Goal: Task Accomplishment & Management: Complete application form

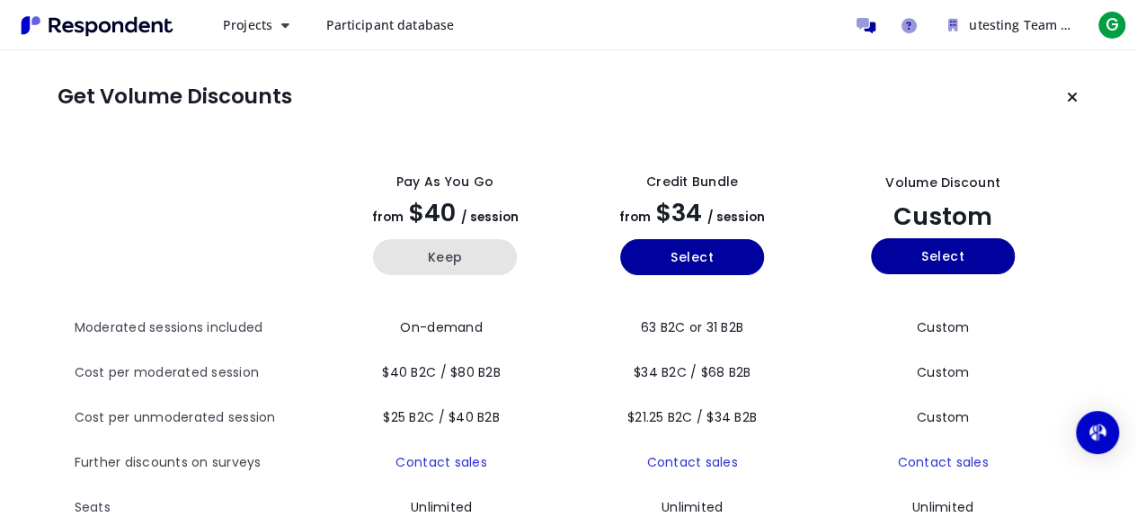
click at [460, 257] on button "Keep" at bounding box center [445, 257] width 144 height 36
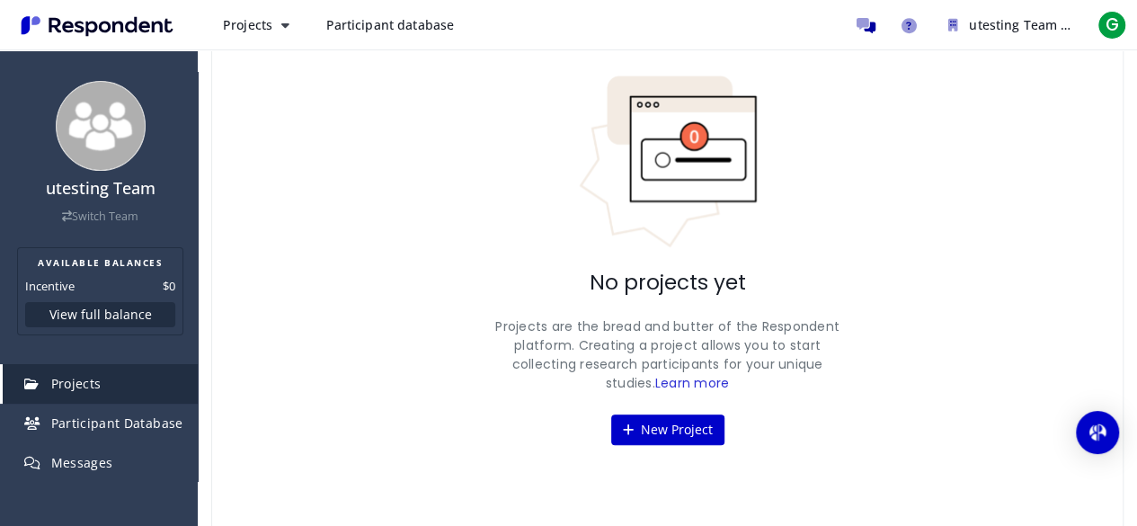
scroll to position [120, 0]
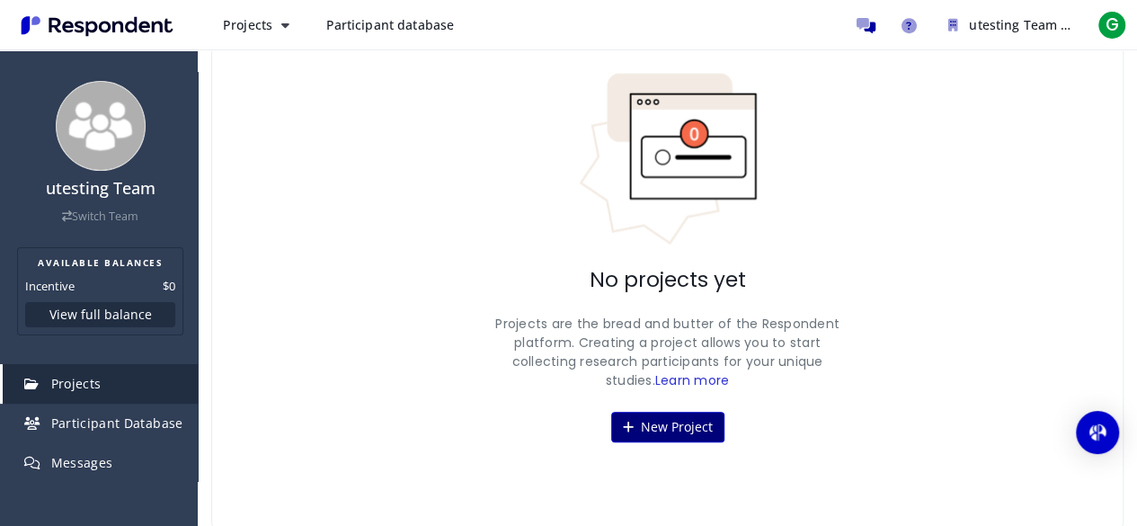
click at [651, 431] on button "New Project" at bounding box center [667, 427] width 113 height 31
click at [658, 419] on div "utesting Team Switch Team AVAILABLE BALANCES Incentive $0 View full balance Pro…" at bounding box center [568, 204] width 1137 height 649
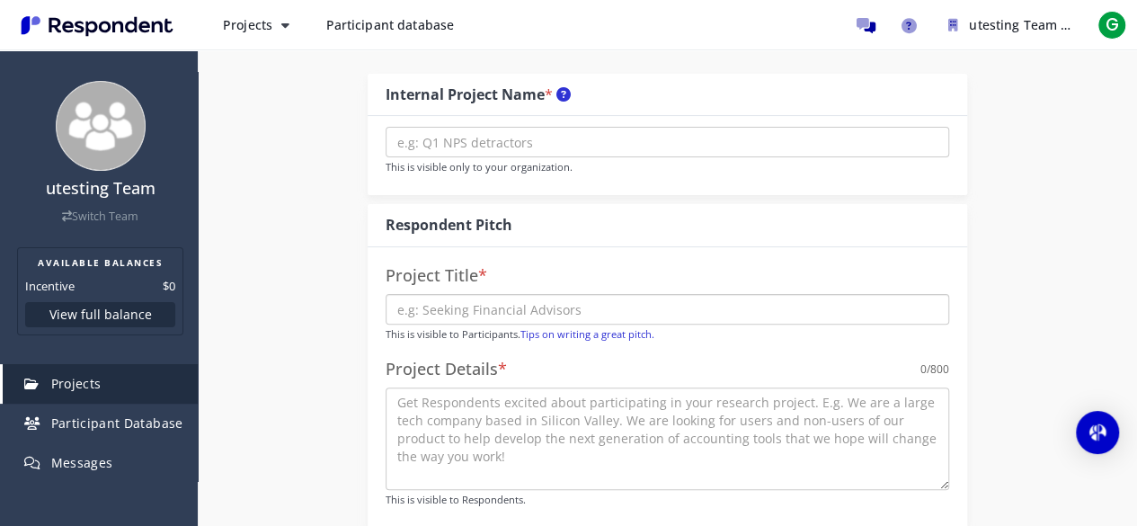
click at [658, 325] on input "text" at bounding box center [668, 309] width 564 height 31
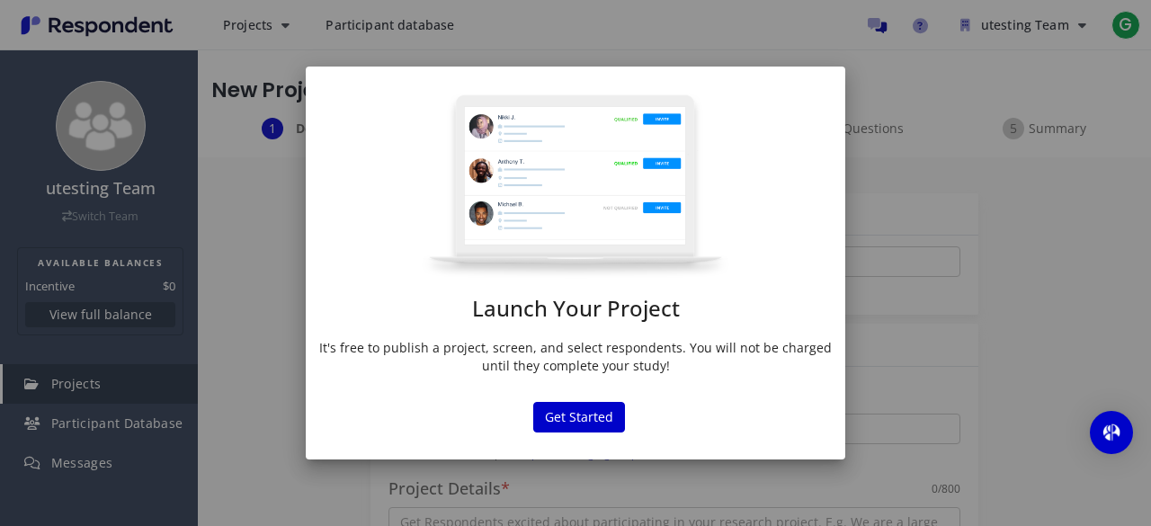
click at [412, 339] on p "It's free to publish a project, screen, and select respondents. You will not be…" at bounding box center [575, 357] width 512 height 36
click at [574, 413] on button "Get Started" at bounding box center [579, 417] width 92 height 31
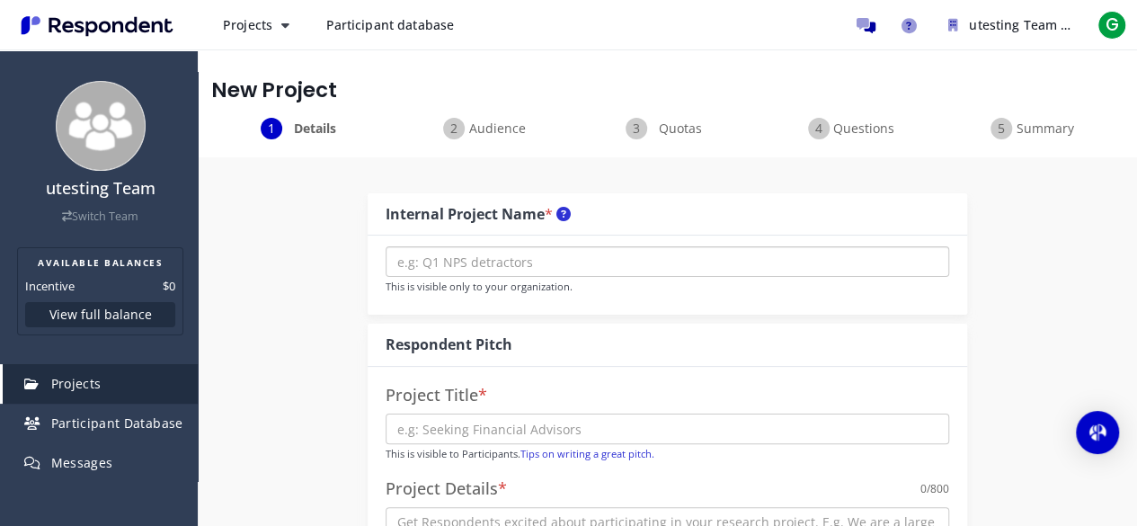
click at [532, 267] on input "text" at bounding box center [668, 261] width 564 height 31
click at [525, 264] on input "text" at bounding box center [668, 261] width 564 height 31
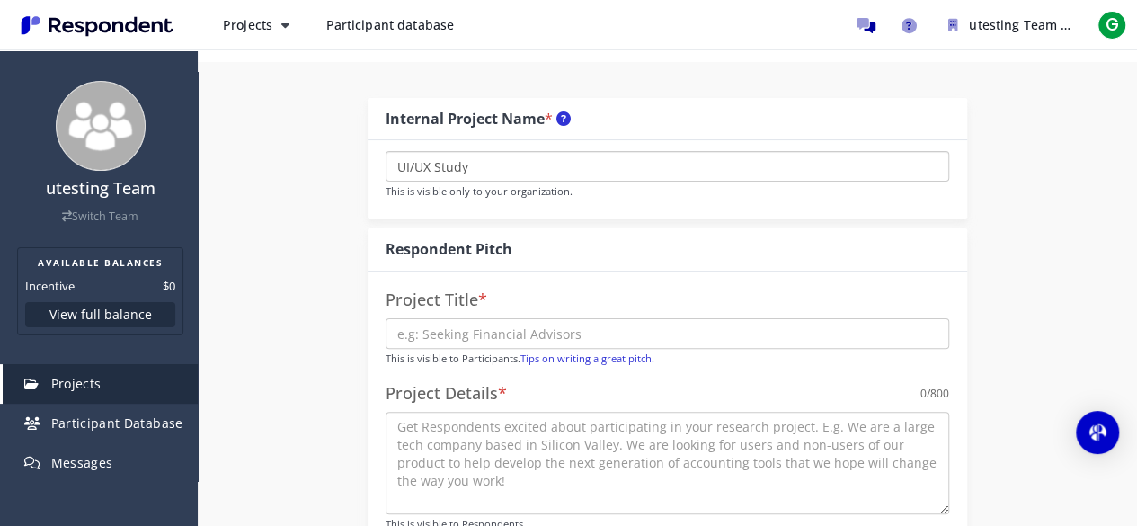
scroll to position [180, 0]
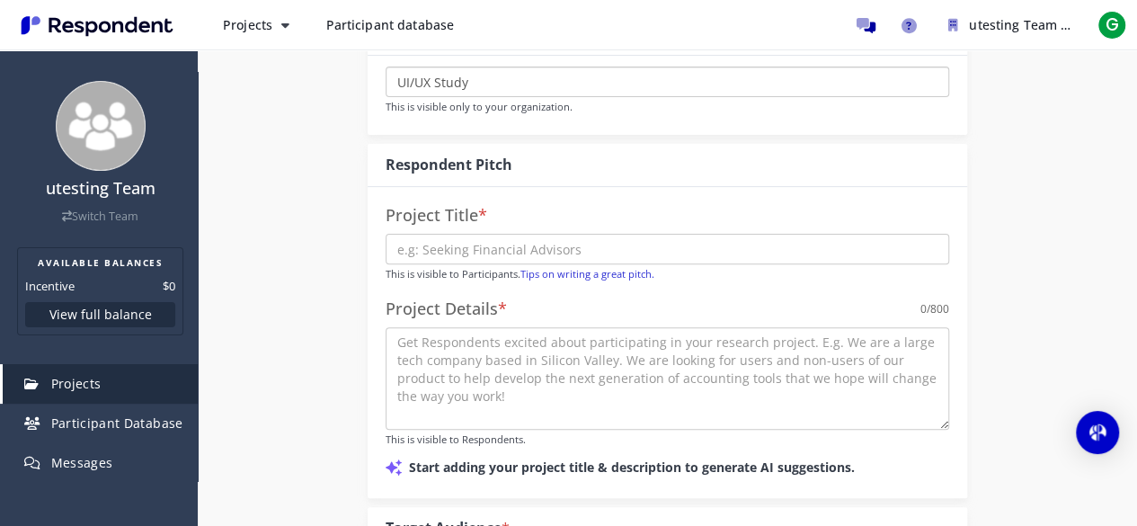
type input "UI/UX Study"
drag, startPoint x: 547, startPoint y: 252, endPoint x: 550, endPoint y: 262, distance: 10.5
click at [547, 252] on input "text" at bounding box center [668, 249] width 564 height 31
click at [556, 239] on input "Seeking UX Designers" at bounding box center [668, 249] width 564 height 31
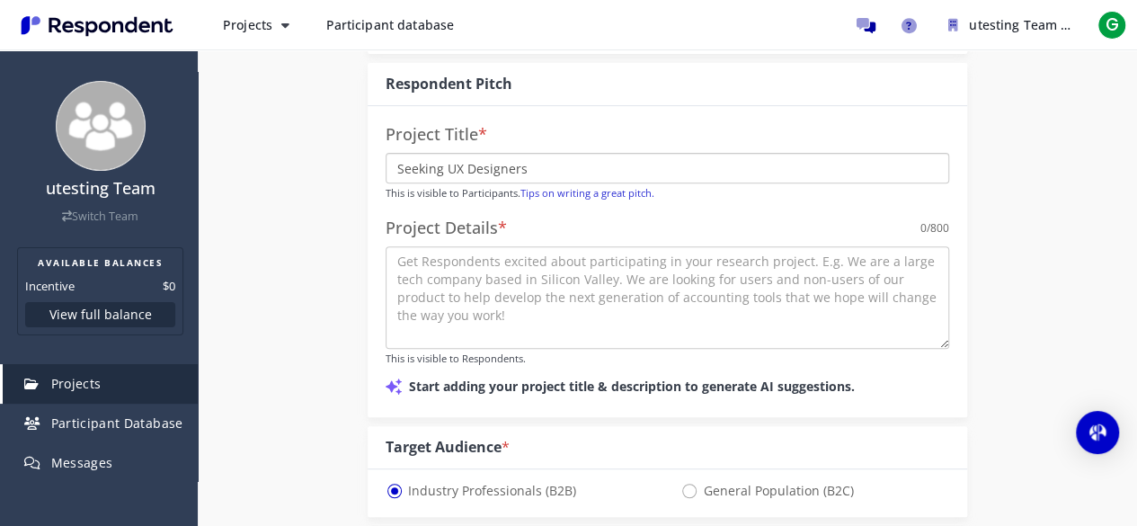
scroll to position [360, 0]
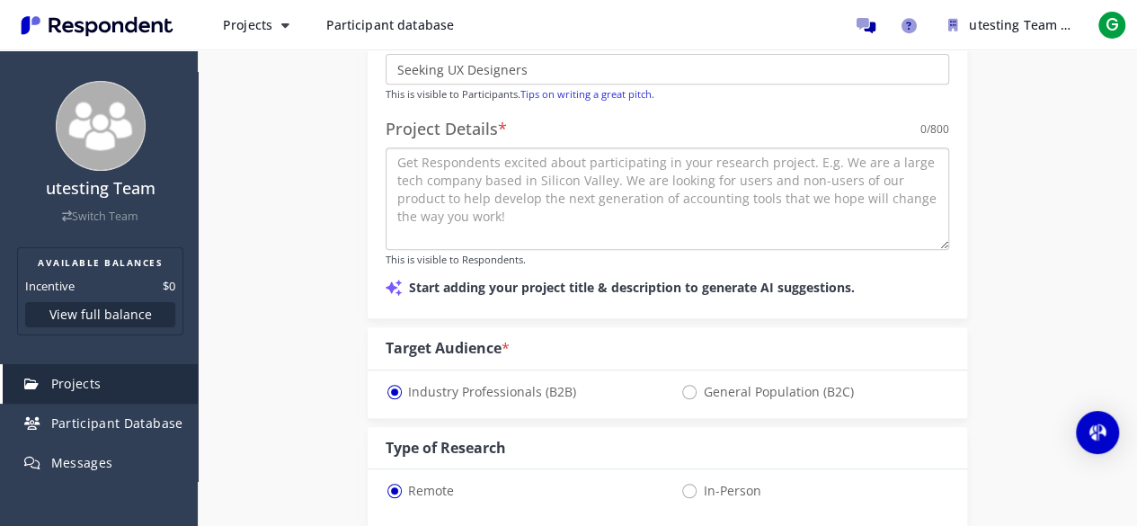
click at [556, 222] on textarea at bounding box center [668, 198] width 564 height 102
click at [623, 71] on input "Seeking UX Designers" at bounding box center [668, 69] width 564 height 31
type input "Seeking UX Designers and Testers"
click at [633, 119] on div "Project Details * 0 /800" at bounding box center [668, 129] width 564 height 36
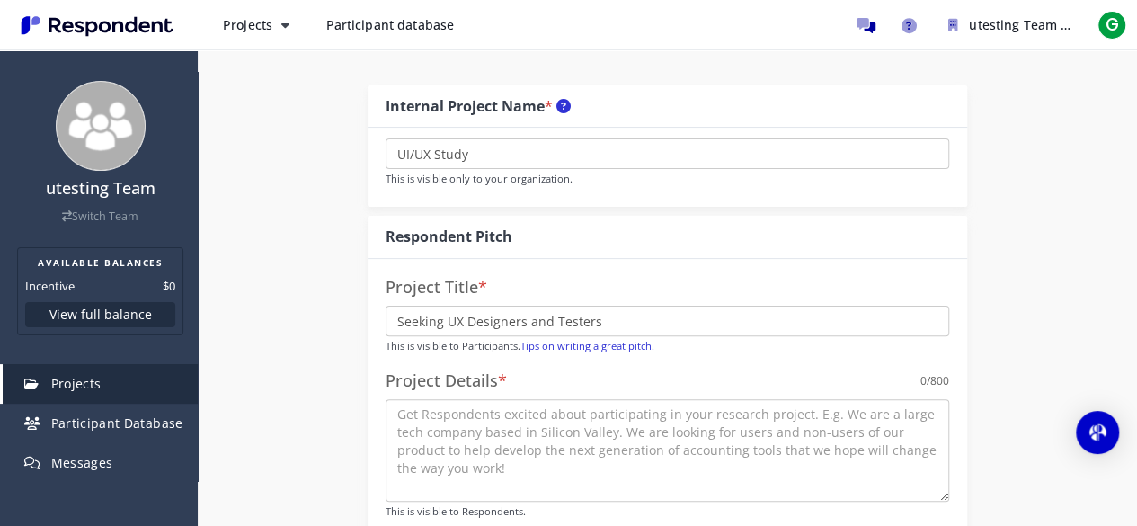
scroll to position [0, 0]
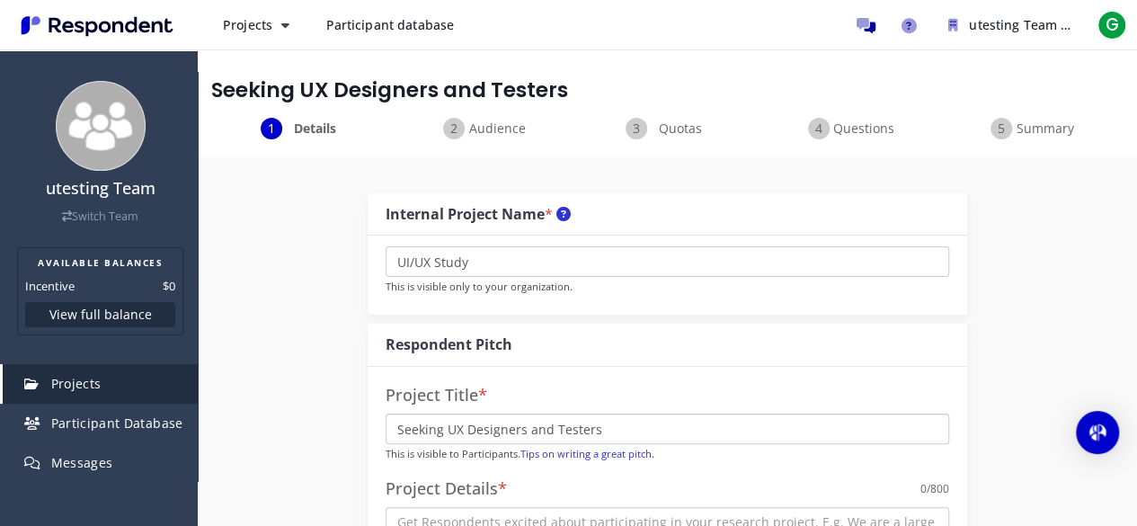
click at [517, 422] on input "Seeking UX Designers and Testers" at bounding box center [668, 428] width 564 height 31
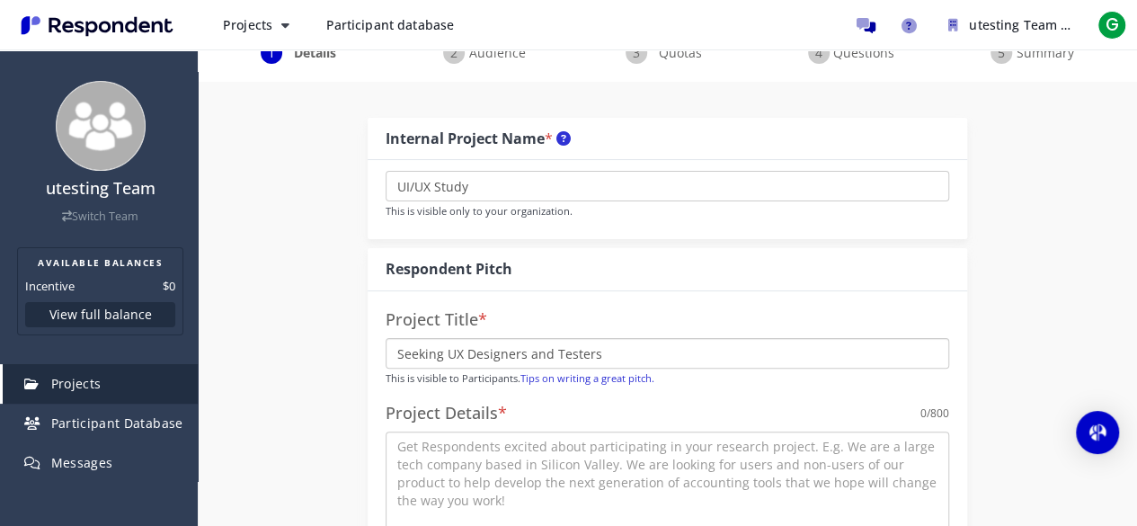
scroll to position [180, 0]
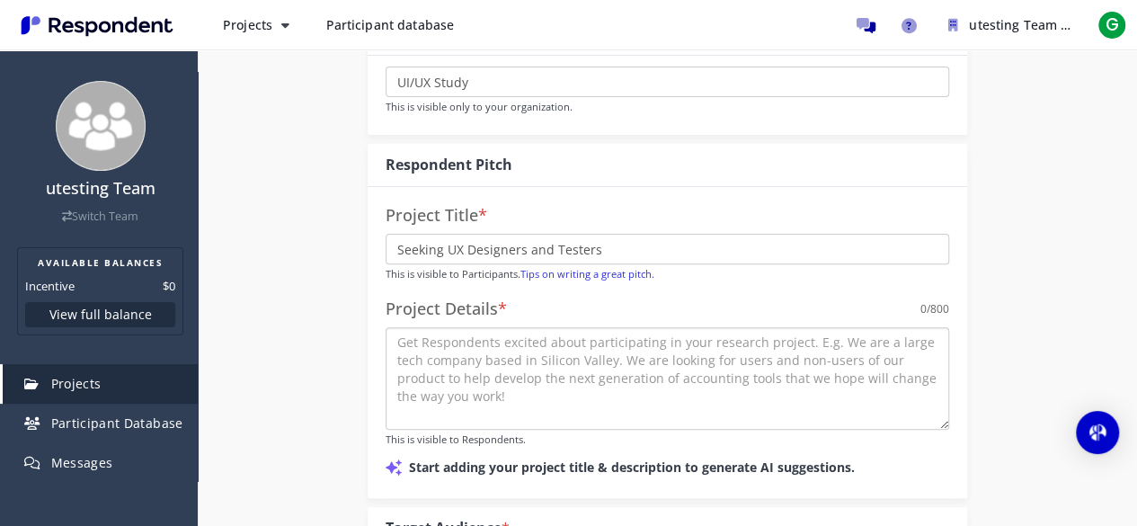
click at [543, 362] on textarea at bounding box center [668, 378] width 564 height 102
paste textarea "We are conducting a 1:1 user research interview (45 minutes) to better understa…"
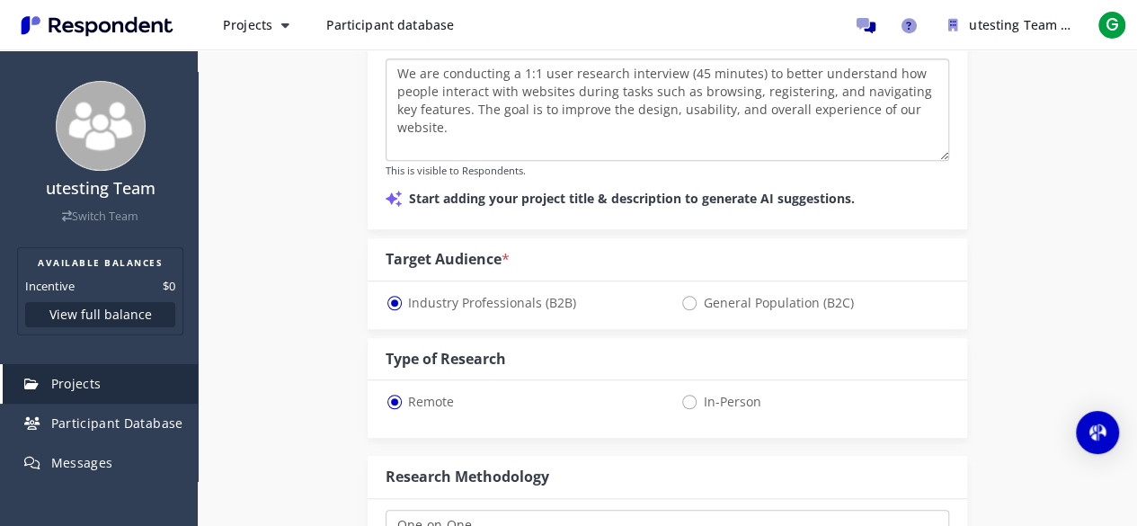
scroll to position [449, 0]
type textarea "We are conducting a 1:1 user research interview (45 minutes) to better understa…"
click at [741, 298] on span "General Population (B2C)" at bounding box center [766, 302] width 173 height 22
click at [692, 298] on input "General Population (B2C)" at bounding box center [686, 301] width 12 height 12
radio input "true"
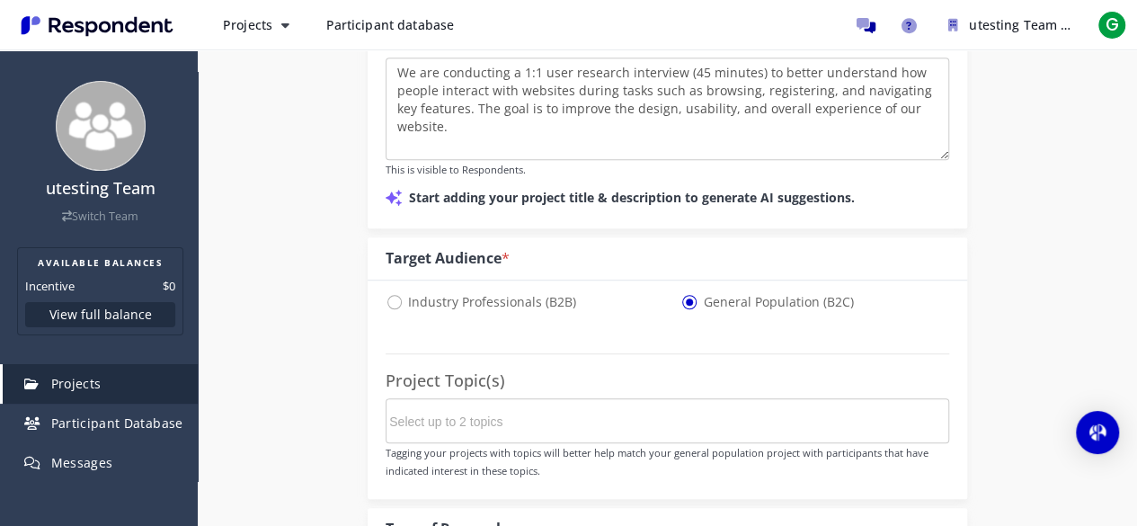
select select "number:125"
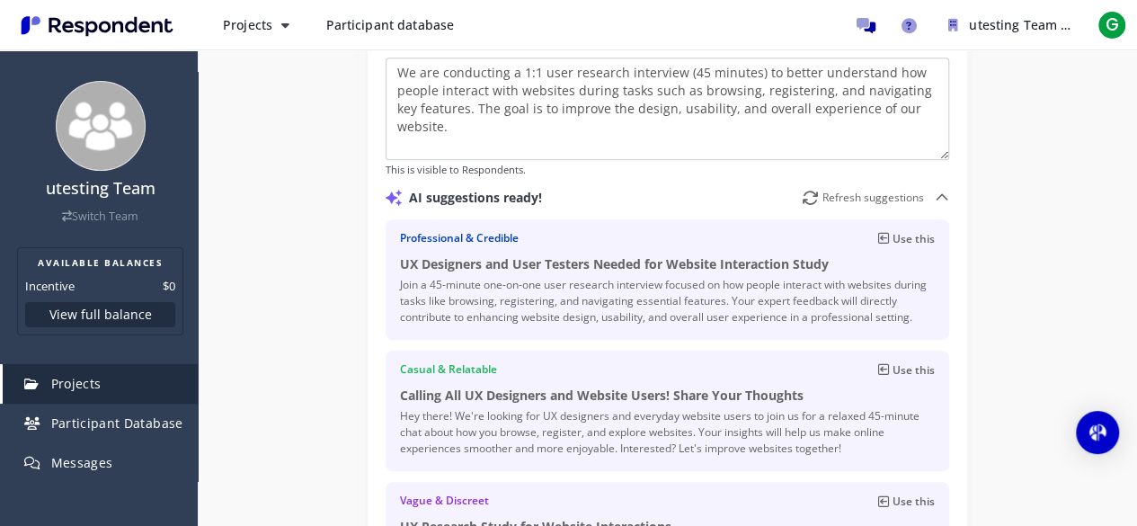
click at [920, 236] on p "Use this" at bounding box center [914, 238] width 42 height 17
type input "UX Designers and User Testers Needed for Website Interaction Study"
type textarea "Join a 45-minute one-on-one user research interview focused on how people inter…"
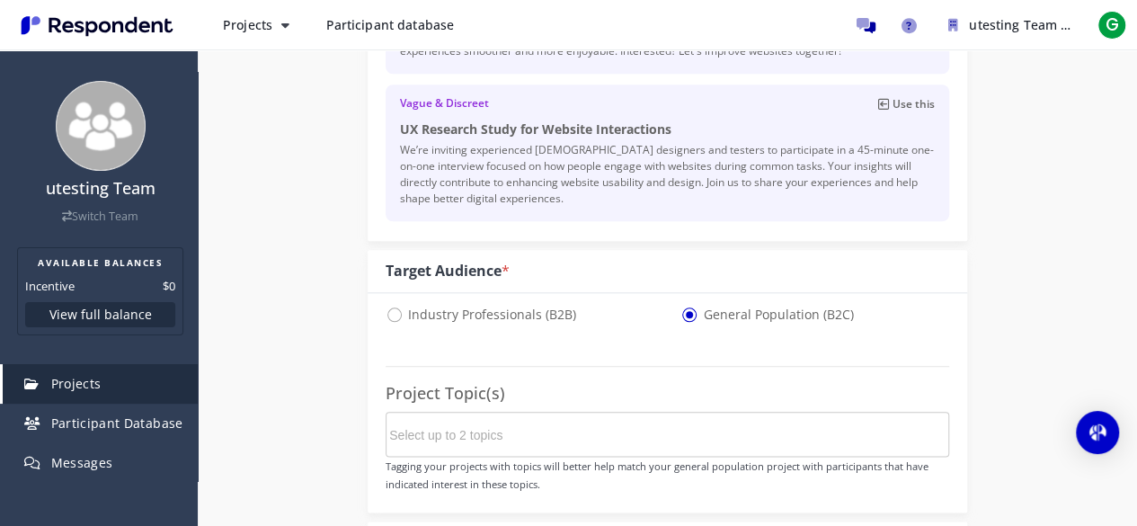
scroll to position [974, 0]
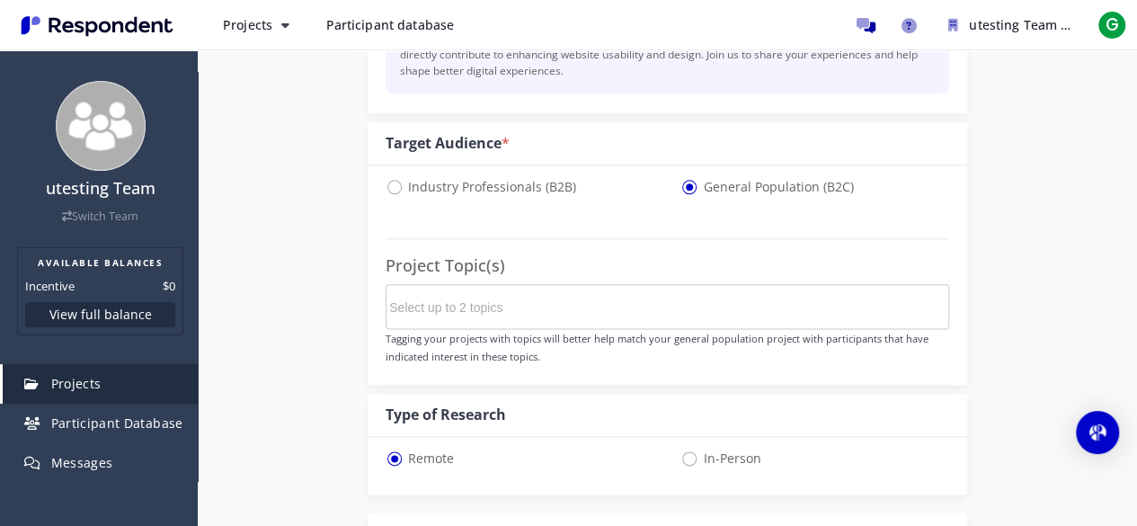
click at [572, 321] on md-chips-wrap at bounding box center [668, 306] width 564 height 45
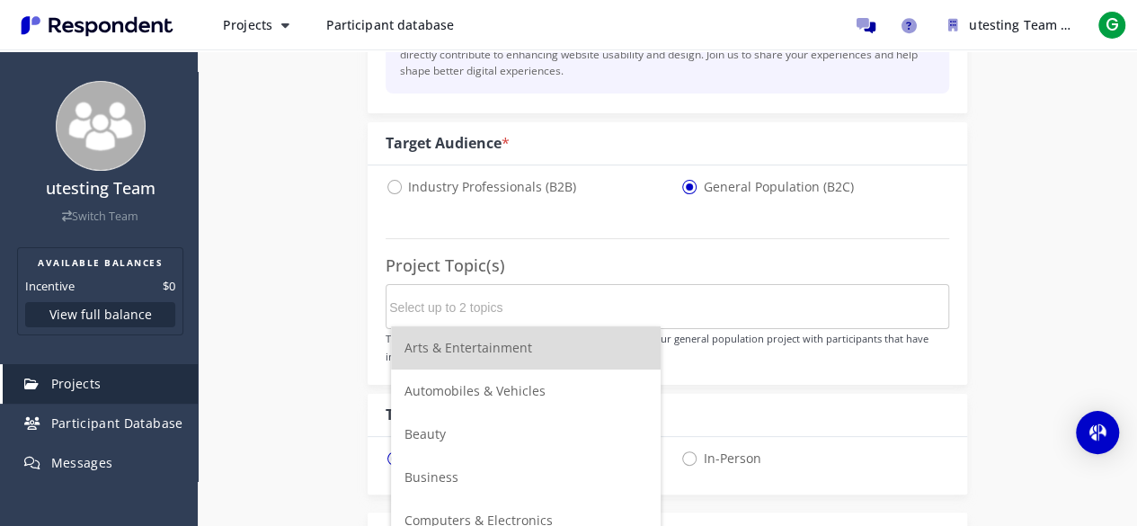
click at [577, 310] on input "Select up to 2 topics" at bounding box center [524, 307] width 270 height 31
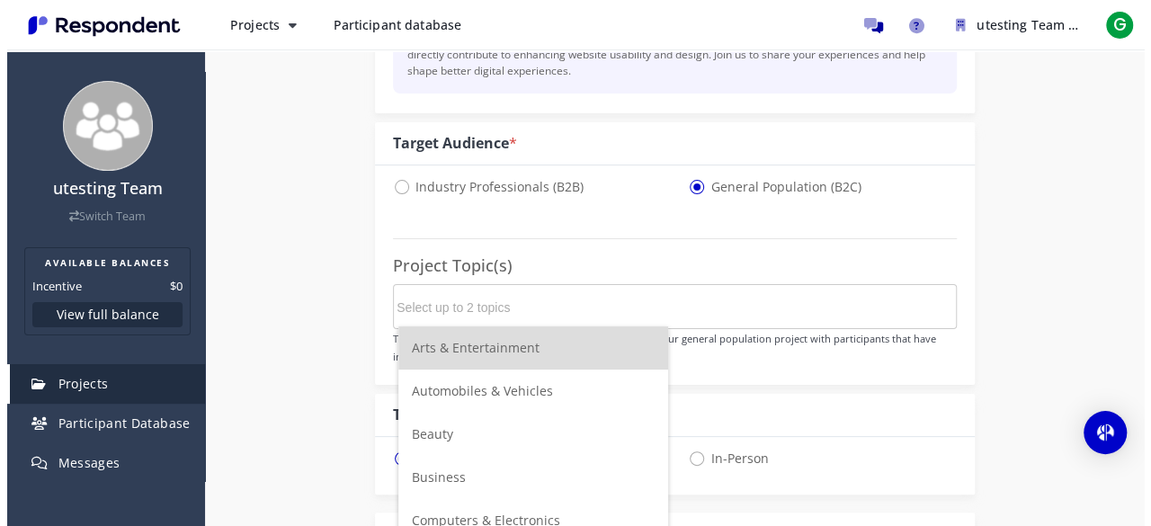
scroll to position [0, 0]
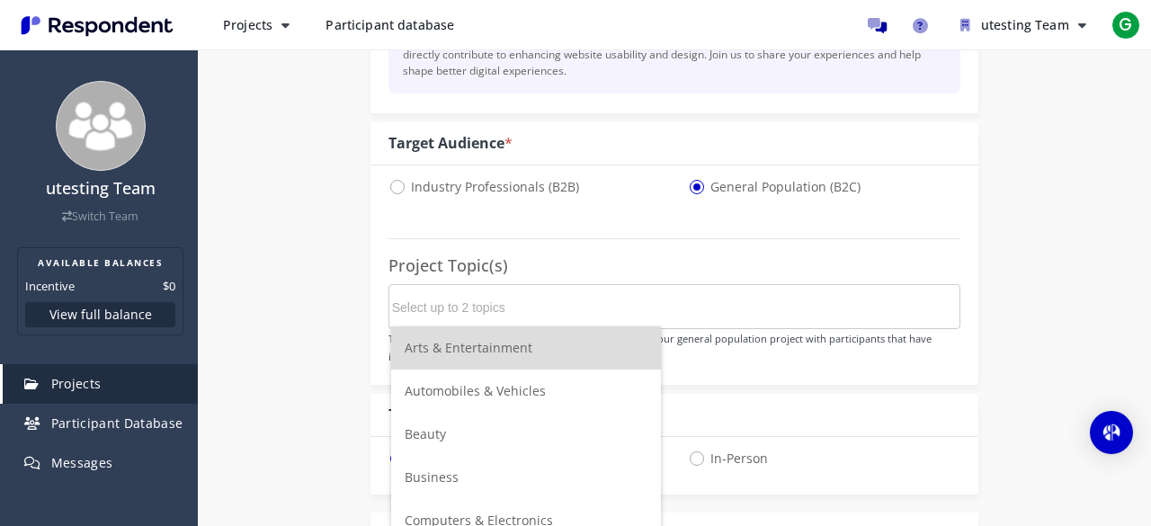
click at [534, 348] on li "Arts & Entertainment" at bounding box center [526, 347] width 270 height 43
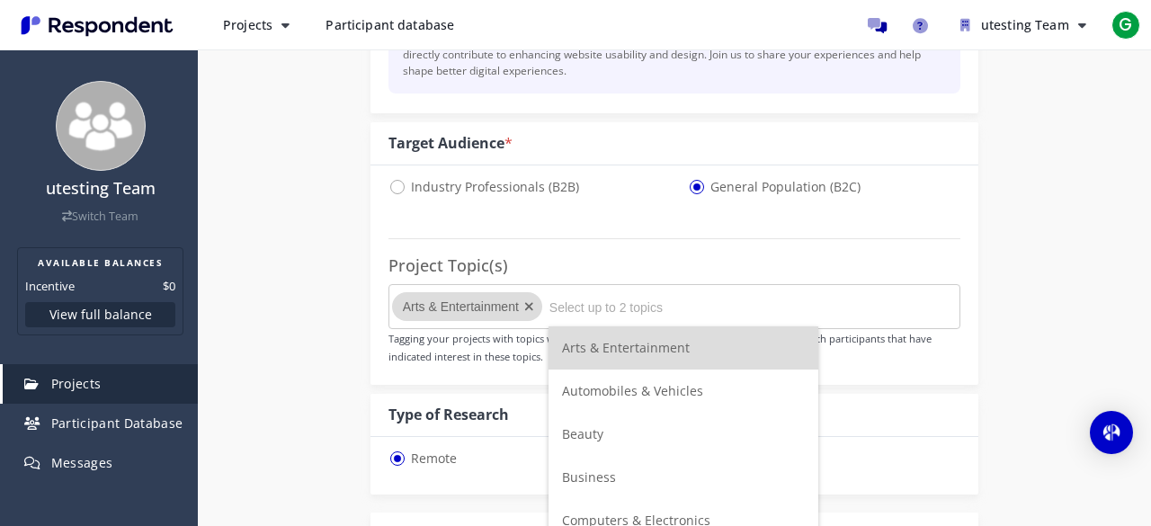
click at [608, 305] on input "Select up to 2 topics" at bounding box center [684, 307] width 270 height 31
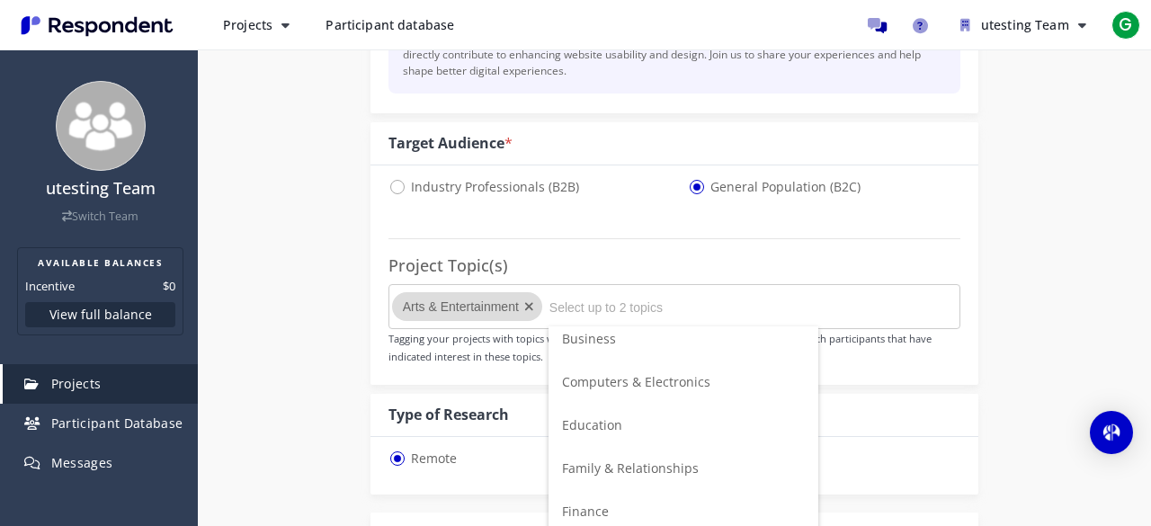
scroll to position [180, 0]
click at [627, 343] on span "Computers & Electronics" at bounding box center [636, 340] width 148 height 17
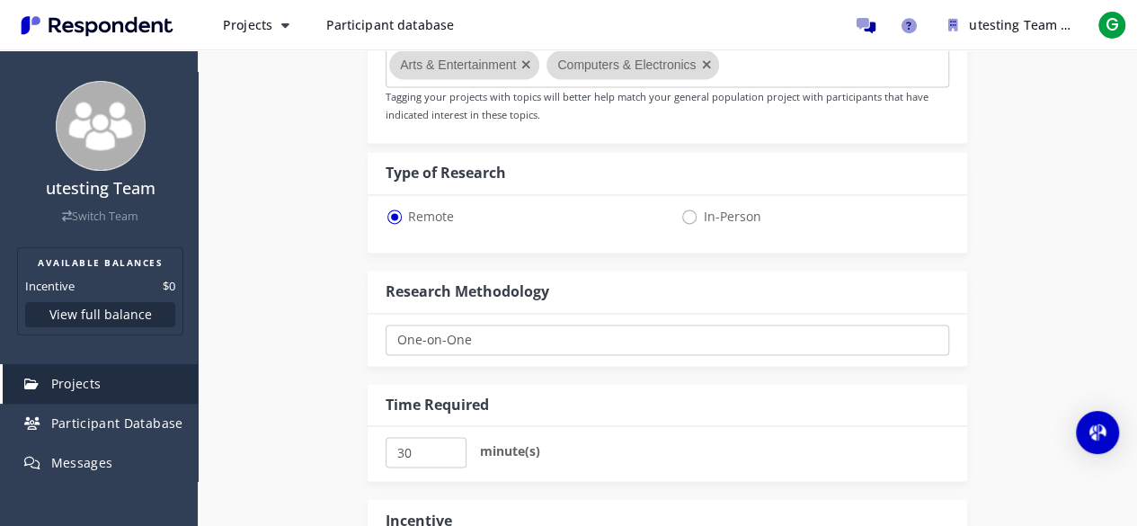
scroll to position [1244, 0]
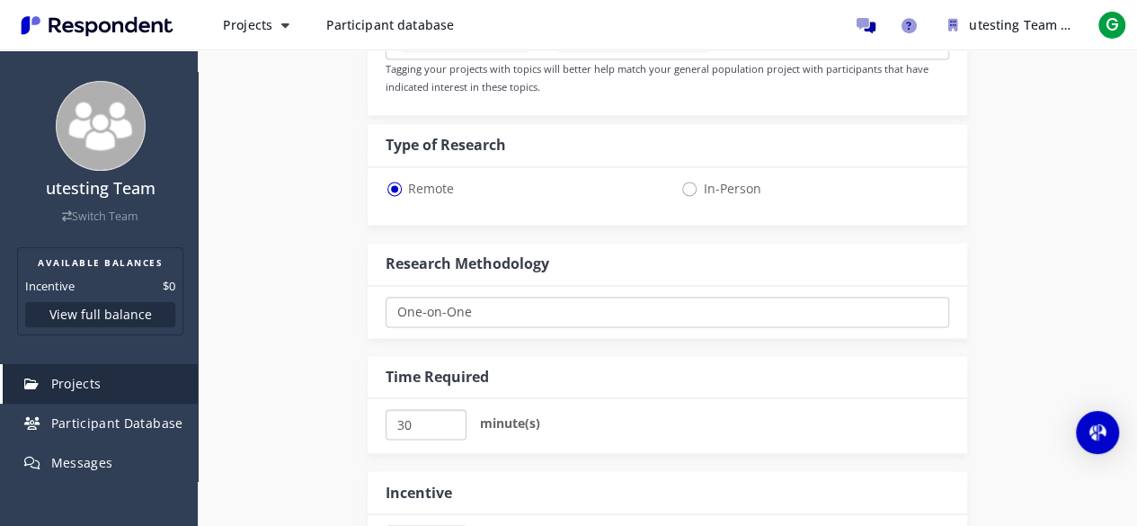
click at [436, 416] on input "30" at bounding box center [426, 424] width 80 height 31
click at [449, 416] on input "35" at bounding box center [426, 424] width 80 height 31
click at [450, 415] on input "40" at bounding box center [426, 424] width 80 height 31
type input "45"
click at [450, 415] on input "45" at bounding box center [426, 424] width 80 height 31
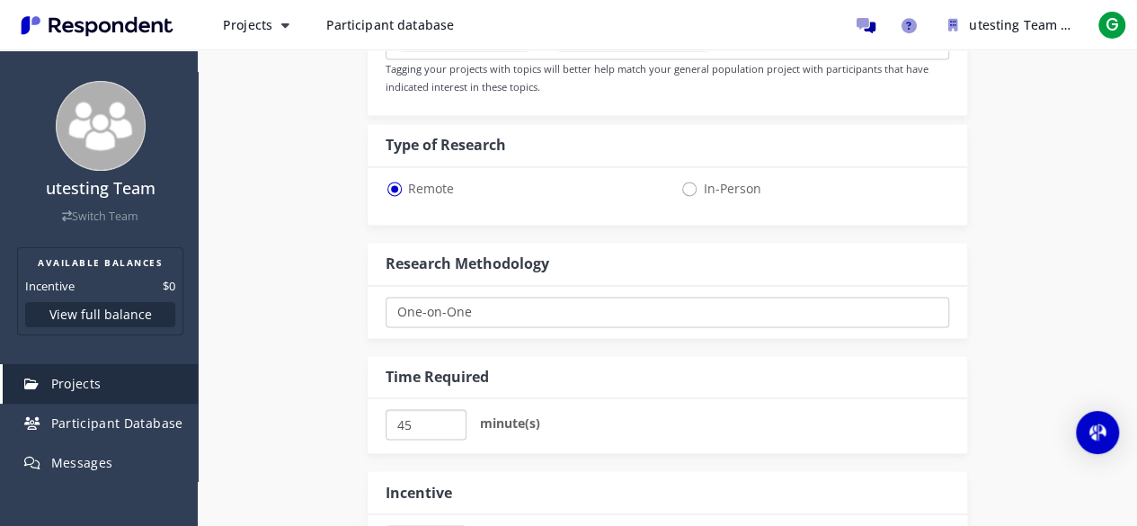
scroll to position [1424, 0]
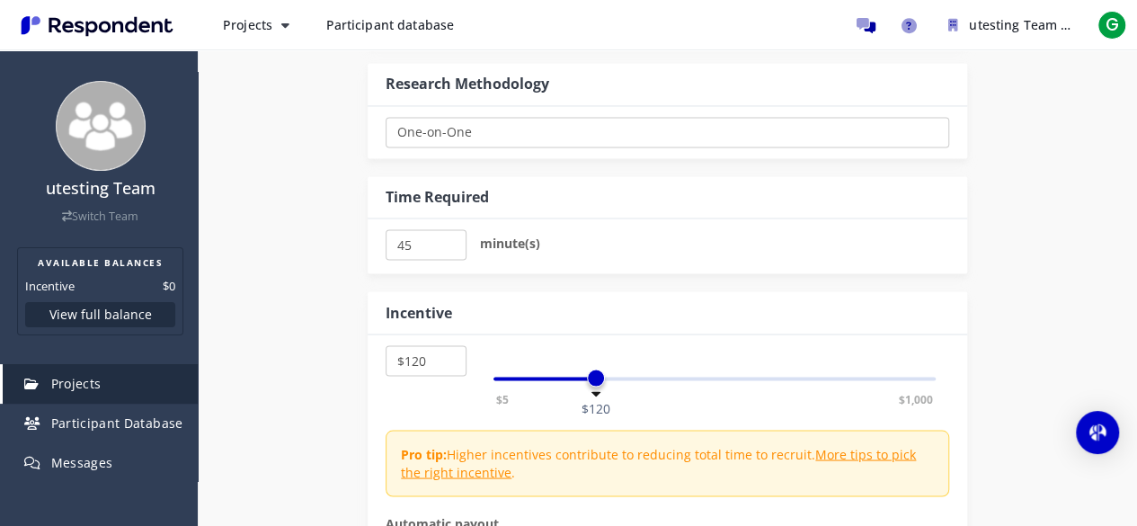
click at [598, 377] on div "$5 $1,000 $120" at bounding box center [714, 379] width 442 height 4
click at [587, 377] on span at bounding box center [596, 378] width 18 height 18
click at [559, 377] on div "$5 $1,000 $120" at bounding box center [714, 379] width 442 height 4
select select "number:40"
drag, startPoint x: 556, startPoint y: 374, endPoint x: 532, endPoint y: 378, distance: 23.8
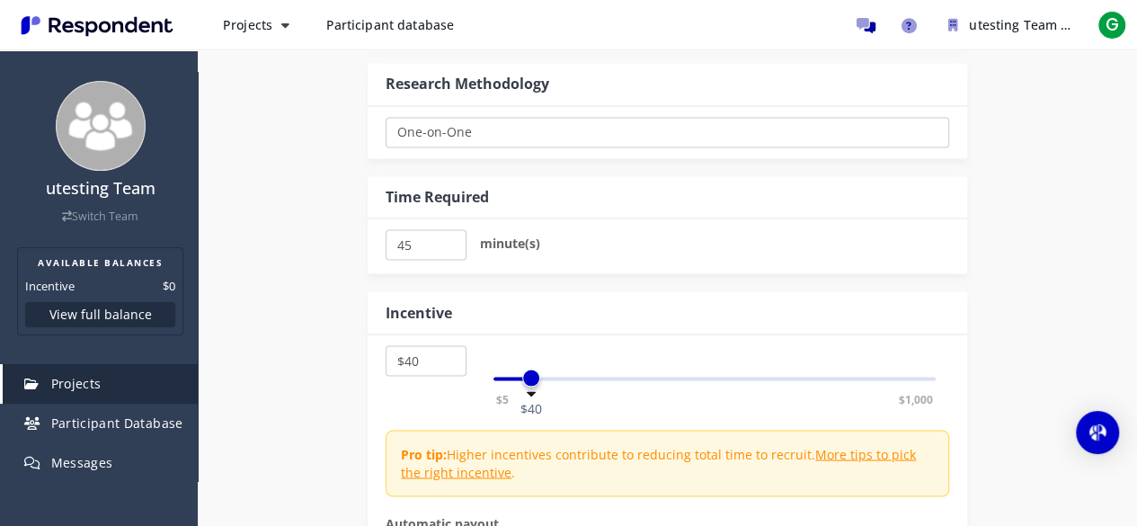
click at [532, 378] on span at bounding box center [531, 378] width 18 height 18
click at [591, 335] on div "$5 $10 $15 $20 $25 $30 $35 $40 $45 $50 $55 $60 $65 $70 $75 $80 $85 $90 $95 $100…" at bounding box center [668, 487] width 600 height 306
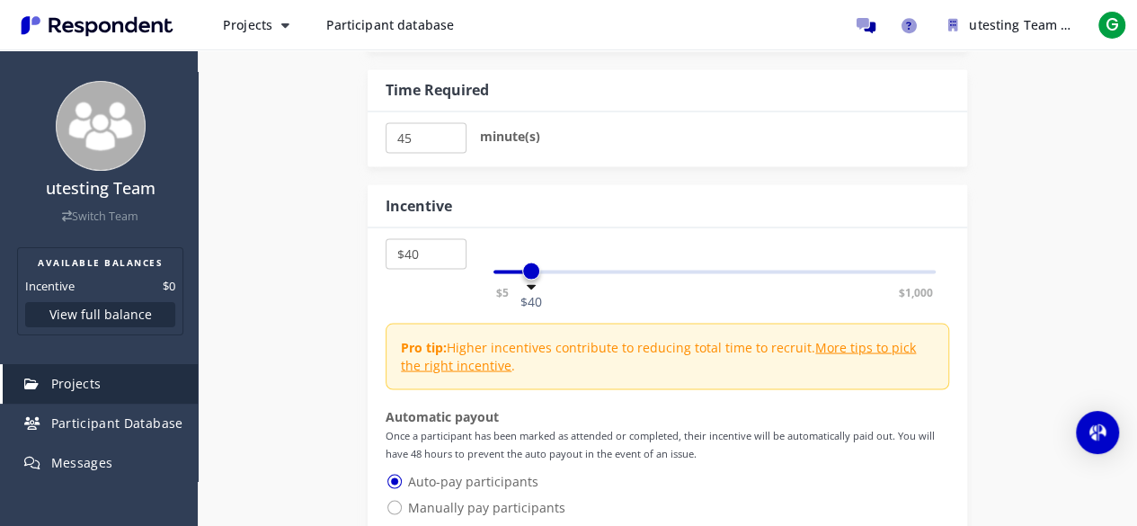
scroll to position [1694, 0]
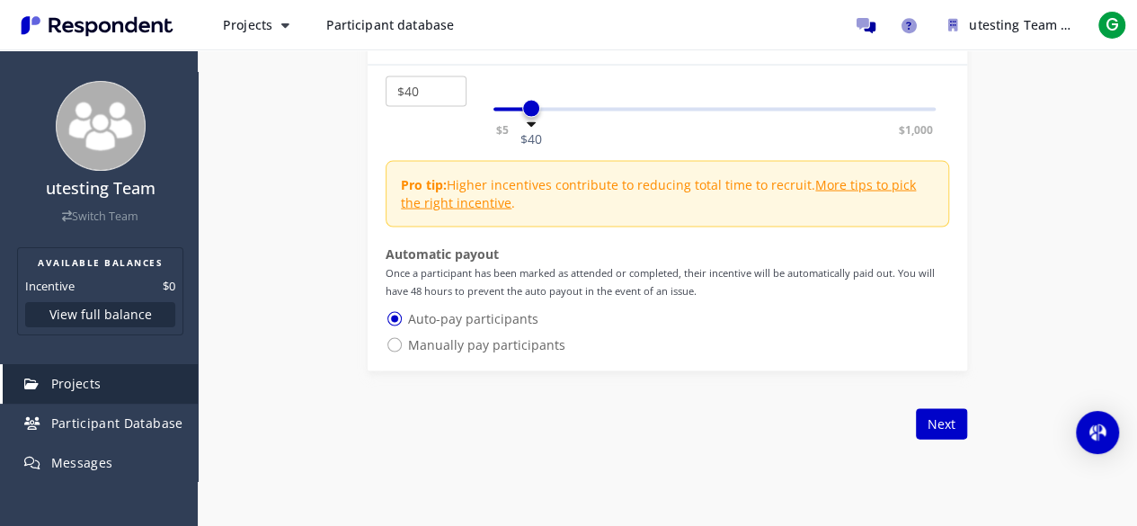
click at [539, 344] on span "Manually pay participants" at bounding box center [476, 344] width 180 height 22
click at [397, 344] on input "Manually pay participants" at bounding box center [392, 343] width 12 height 12
radio input "true"
click at [514, 325] on div "Auto-pay participants" at bounding box center [668, 320] width 564 height 26
click at [520, 312] on span "Auto-pay participants" at bounding box center [462, 318] width 153 height 22
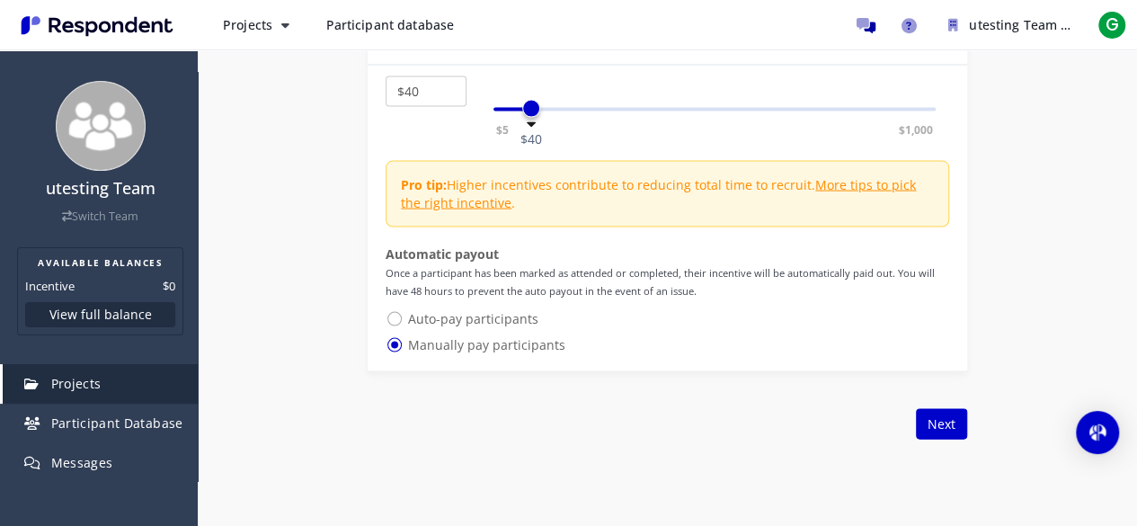
click at [397, 312] on input "Auto-pay participants" at bounding box center [392, 317] width 12 height 12
radio input "true"
click at [911, 420] on div "Back Add question Create My Own Previously Used Next" at bounding box center [668, 423] width 600 height 31
click at [931, 420] on button "Next" at bounding box center [941, 423] width 51 height 31
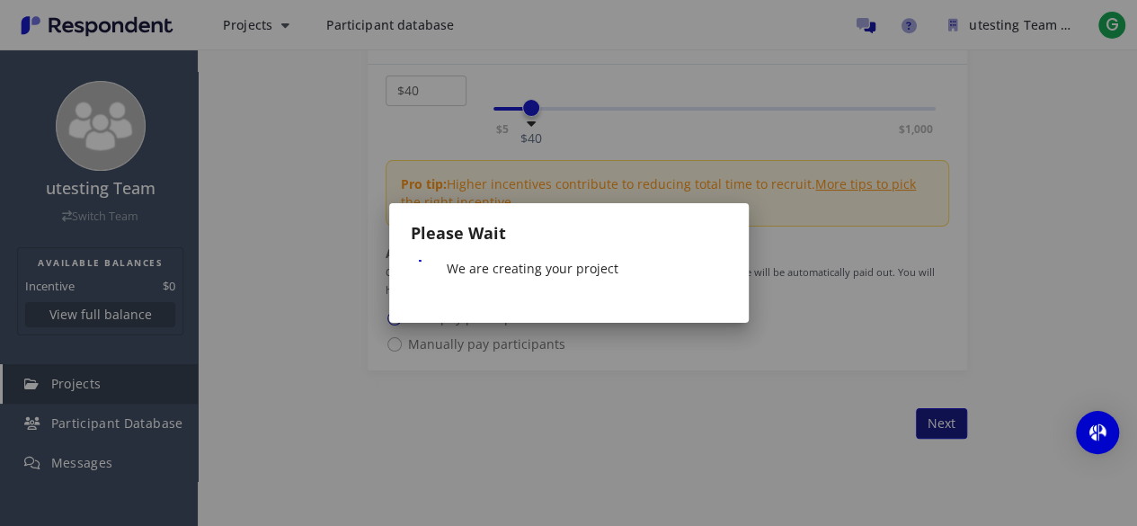
scroll to position [0, 0]
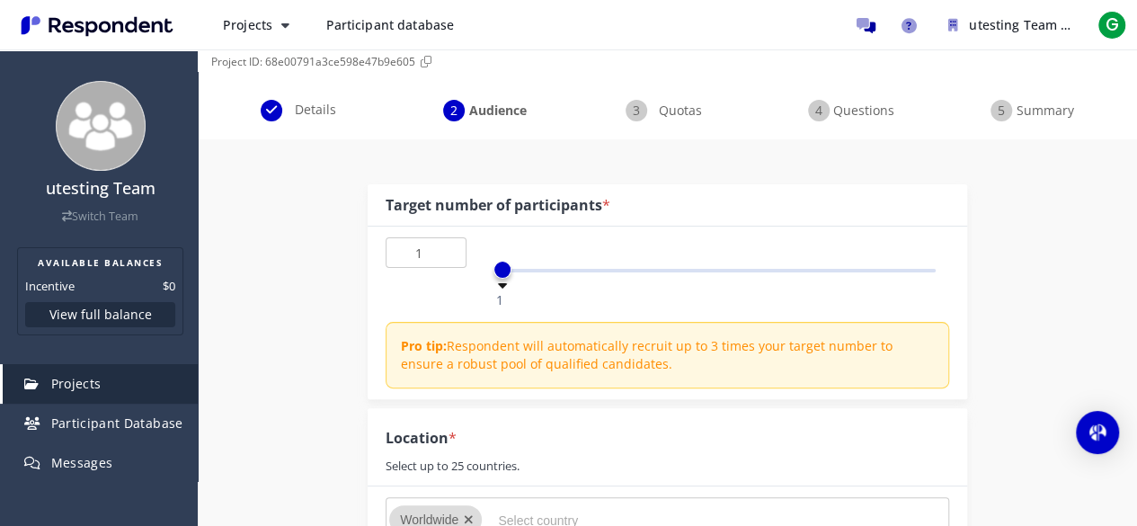
scroll to position [180, 0]
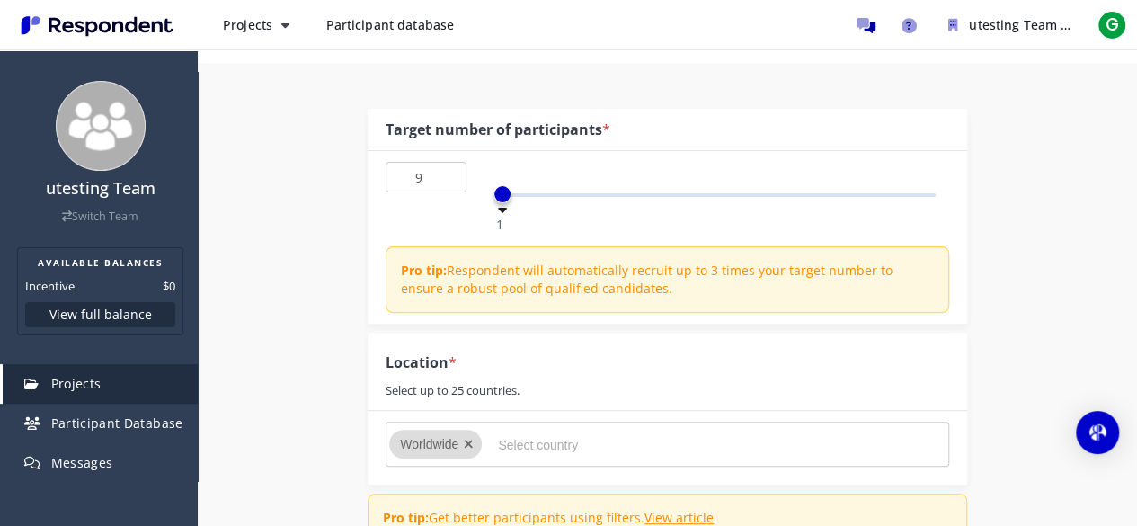
click at [575, 193] on div "1 50 1" at bounding box center [714, 195] width 442 height 4
type input "10"
click at [584, 191] on span at bounding box center [581, 194] width 18 height 18
click at [638, 169] on div "1 50 10" at bounding box center [714, 186] width 469 height 49
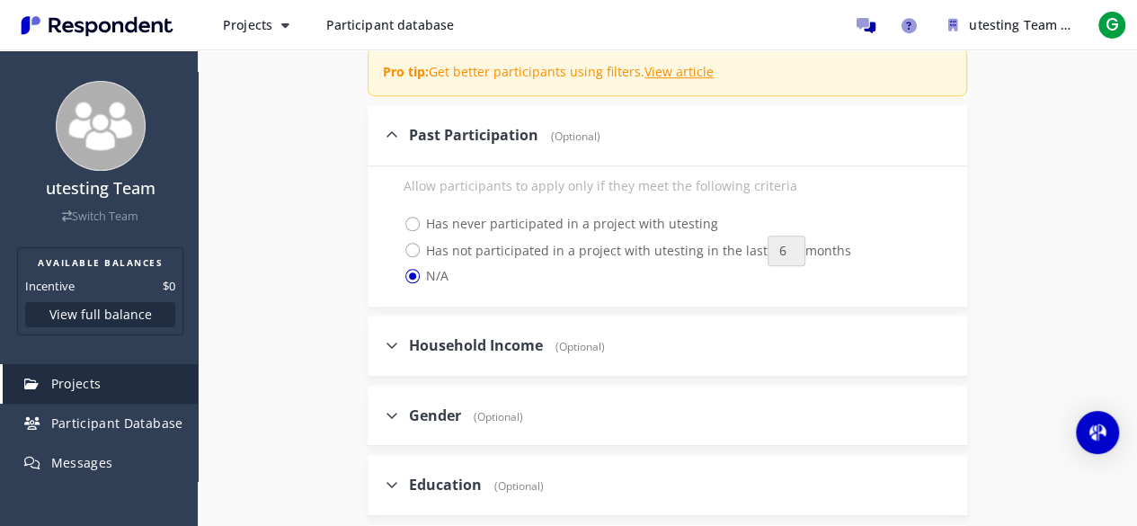
scroll to position [629, 0]
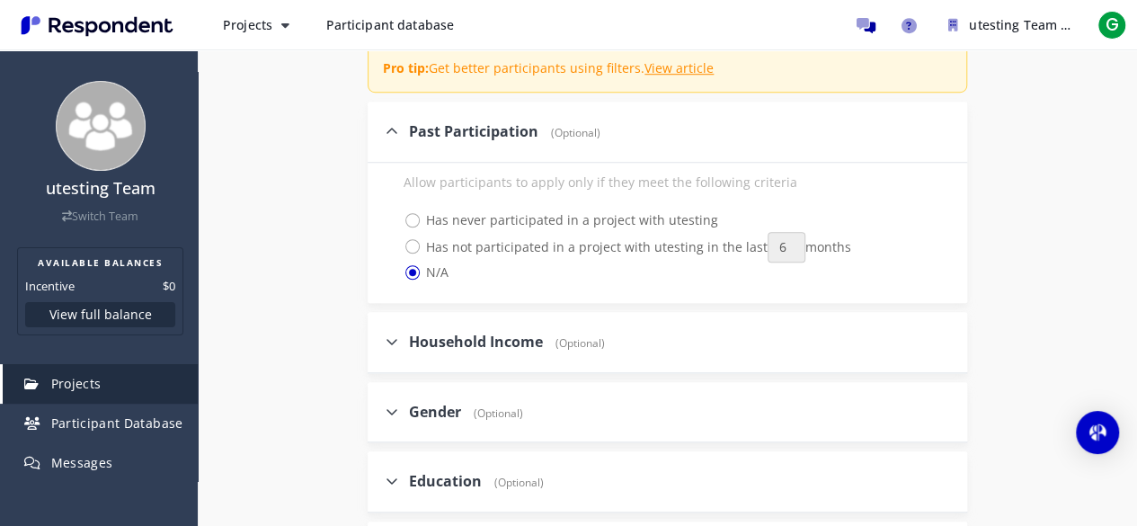
click at [562, 339] on span "(Optional)" at bounding box center [576, 342] width 58 height 15
click at [379, 339] on input "Household Income (Optional)" at bounding box center [374, 341] width 12 height 12
checkbox input "true"
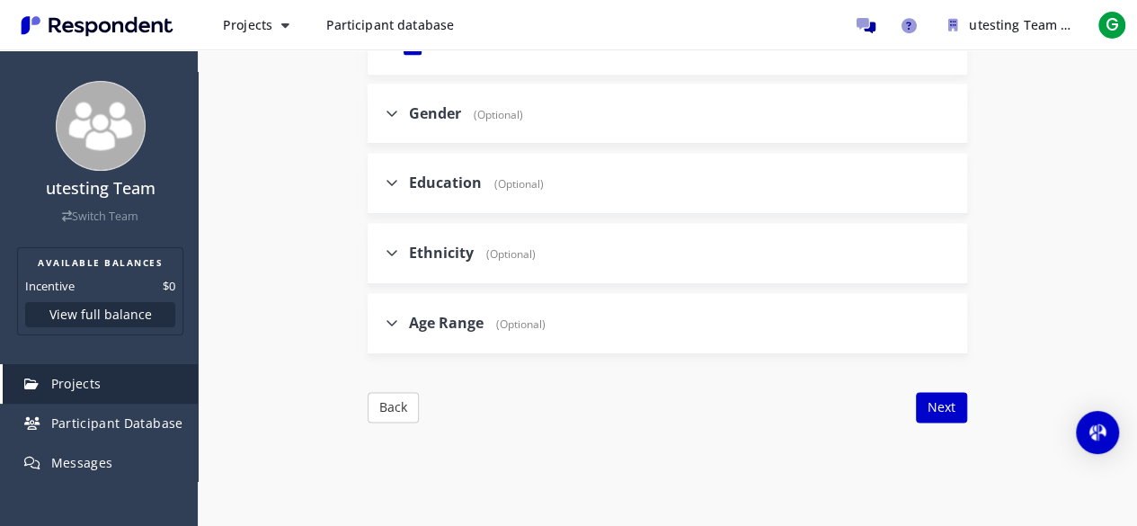
scroll to position [1169, 0]
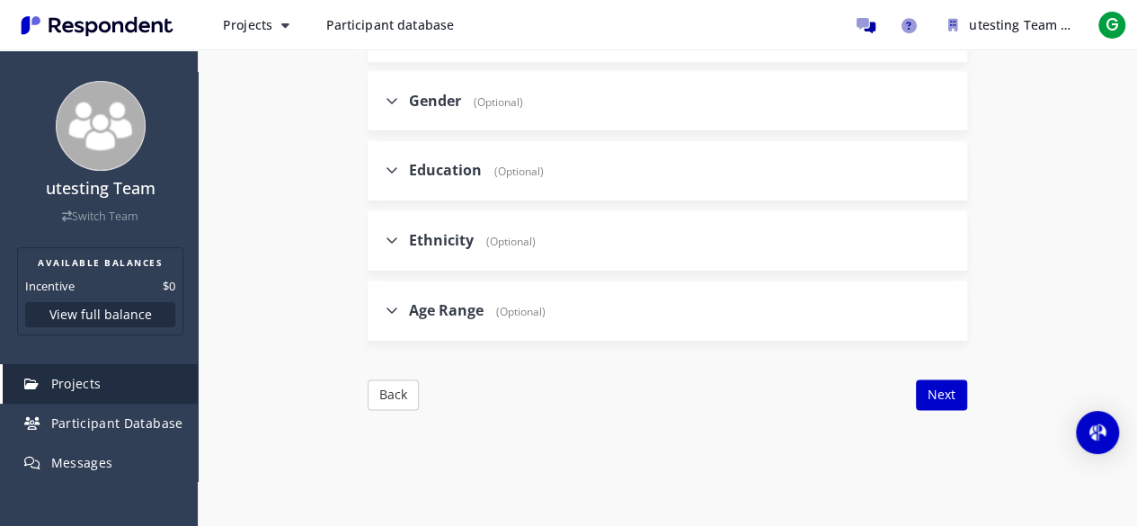
click at [512, 314] on span "(Optional)" at bounding box center [516, 311] width 58 height 15
click at [379, 314] on input "Age Range (Optional)" at bounding box center [374, 310] width 12 height 12
checkbox input "true"
click at [446, 393] on span "18-20" at bounding box center [432, 399] width 56 height 22
click at [397, 393] on input "18-20" at bounding box center [392, 398] width 12 height 12
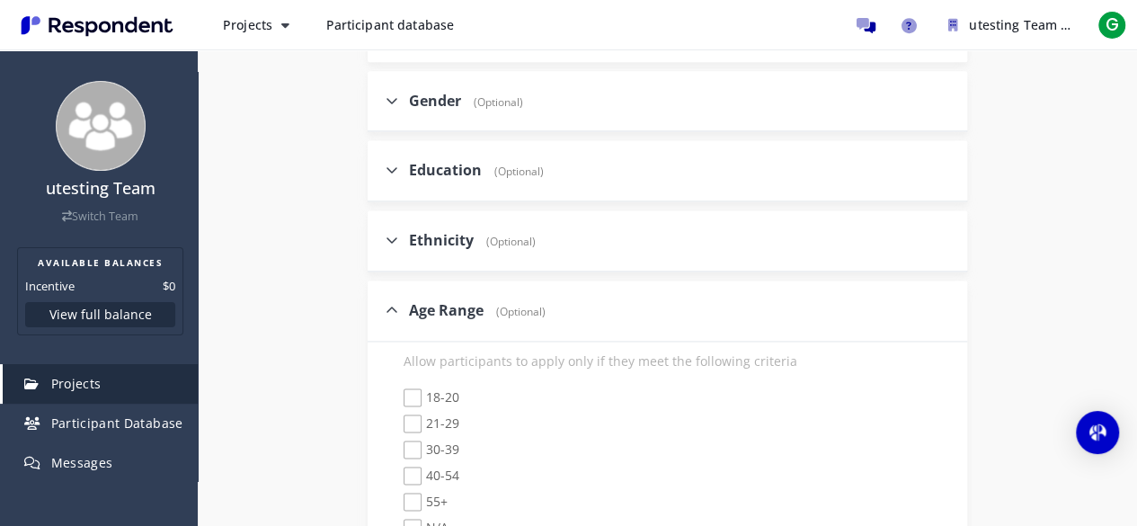
checkbox input "true"
checkbox input "false"
click at [446, 422] on span "21-29" at bounding box center [432, 425] width 56 height 22
click at [397, 422] on input "21-29" at bounding box center [392, 424] width 12 height 12
checkbox input "true"
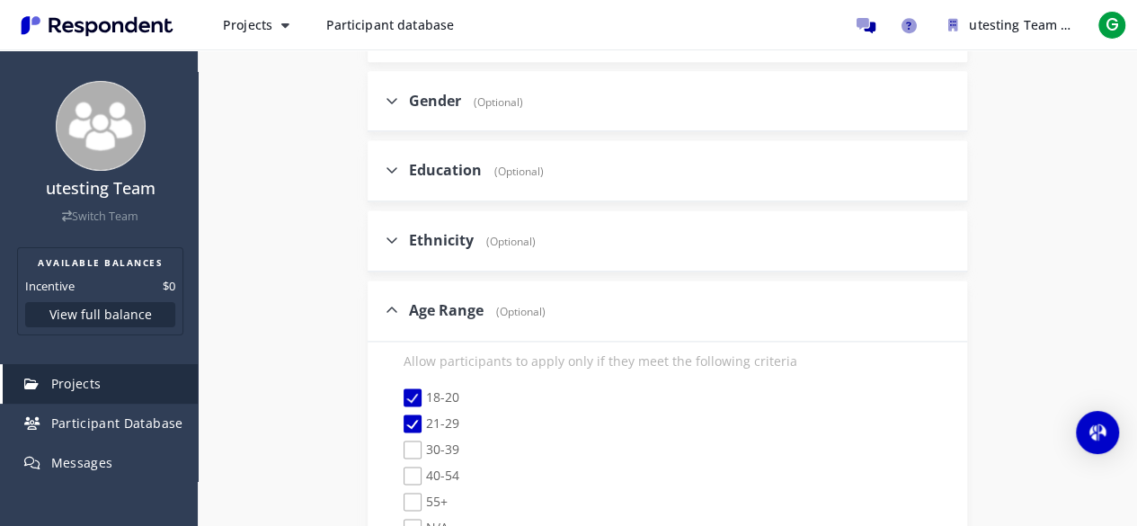
click at [446, 451] on span "30-39" at bounding box center [432, 451] width 56 height 22
click at [397, 451] on input "30-39" at bounding box center [392, 450] width 12 height 12
checkbox input "true"
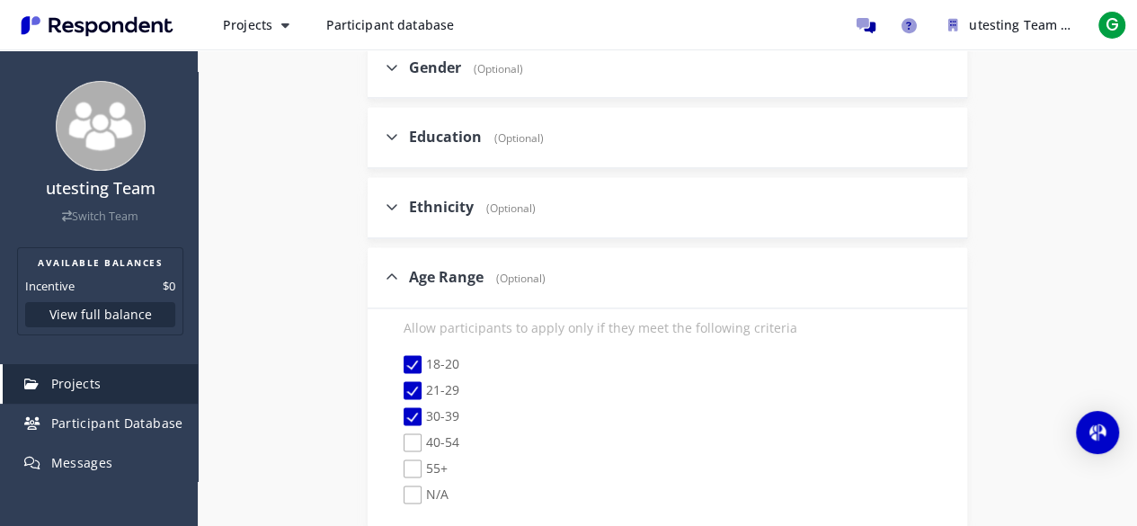
scroll to position [1348, 0]
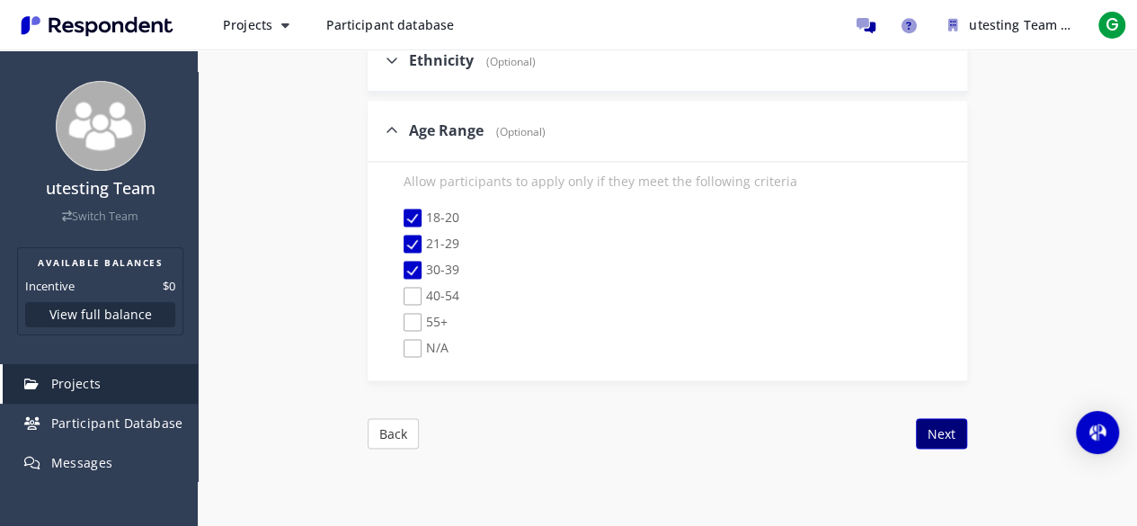
click at [952, 428] on button "Next" at bounding box center [941, 433] width 51 height 31
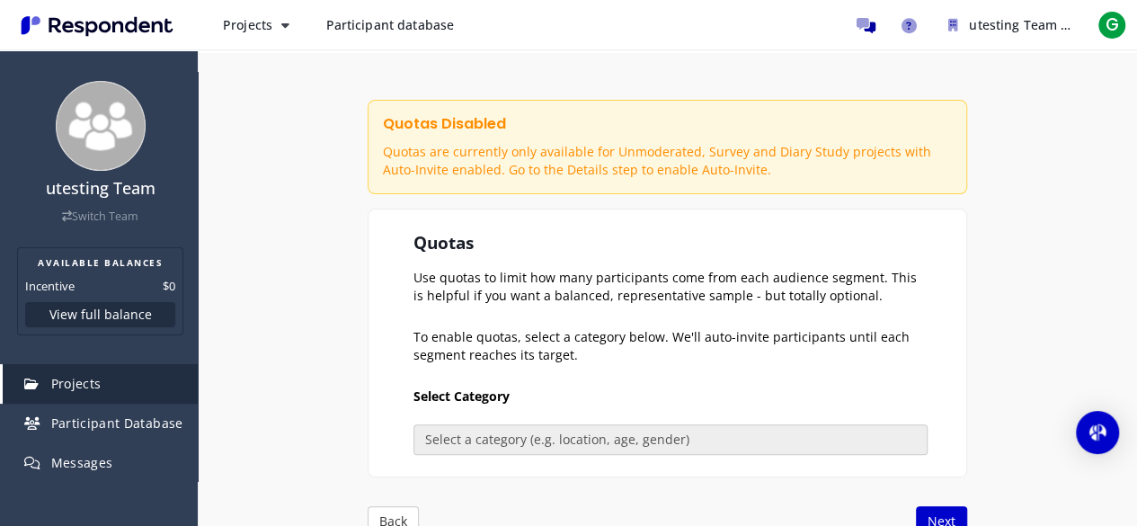
scroll to position [370, 0]
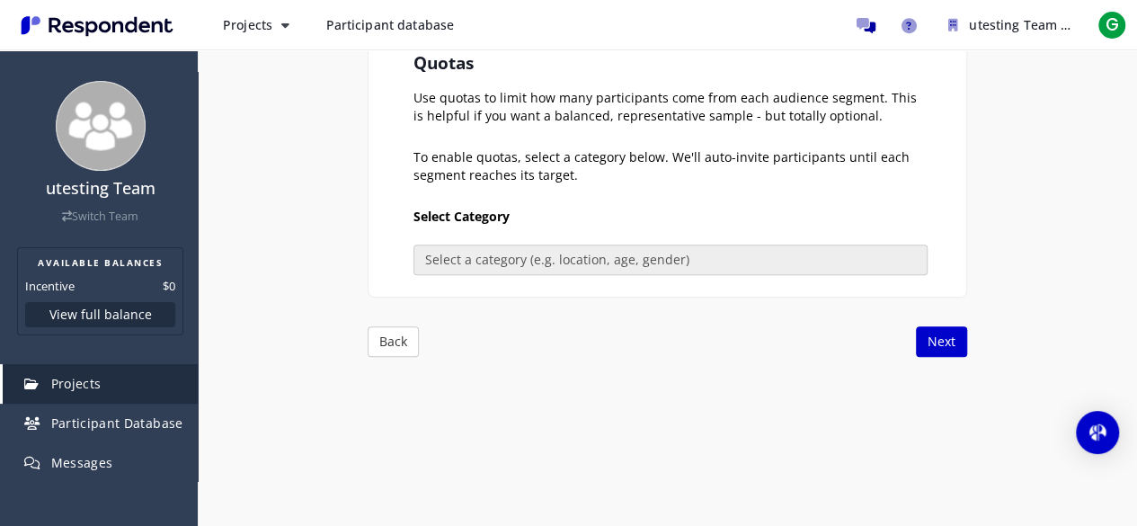
click at [915, 335] on div "Back Add question Create My Own Previously Used Next" at bounding box center [668, 341] width 600 height 31
click at [938, 341] on button "Next" at bounding box center [941, 341] width 51 height 31
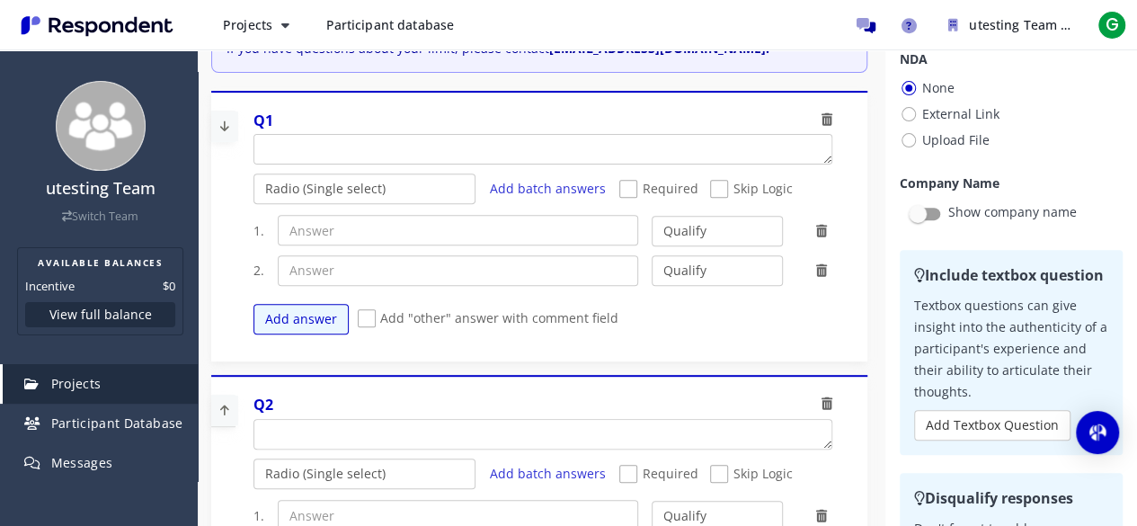
scroll to position [0, 0]
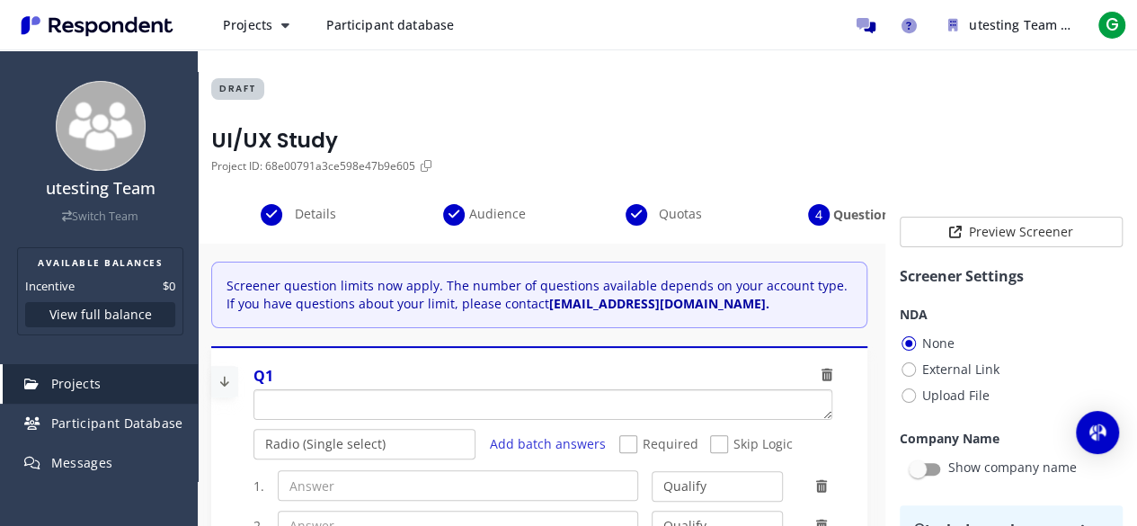
click at [483, 402] on textarea "Which of the following categories best describes your firm's total assets under…" at bounding box center [542, 404] width 577 height 29
paste textarea "Which device do you primarily use to access websites?"
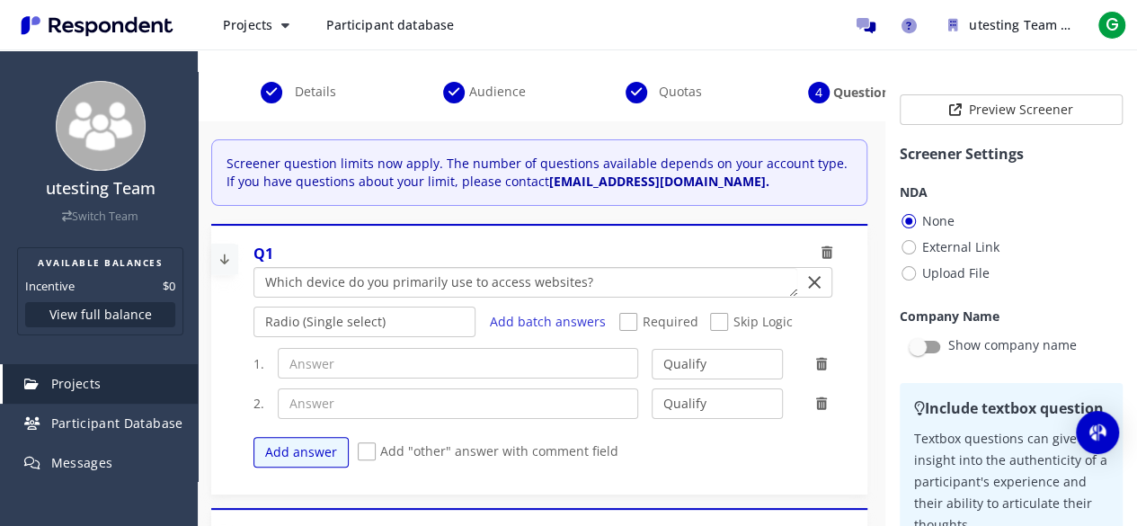
scroll to position [153, 0]
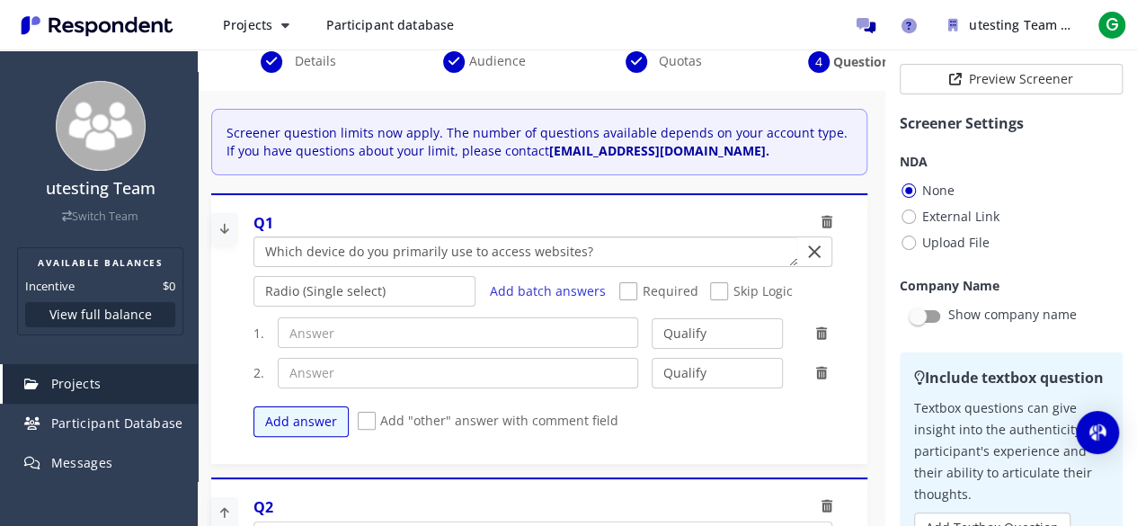
type textarea "Which device do you primarily use to access websites?"
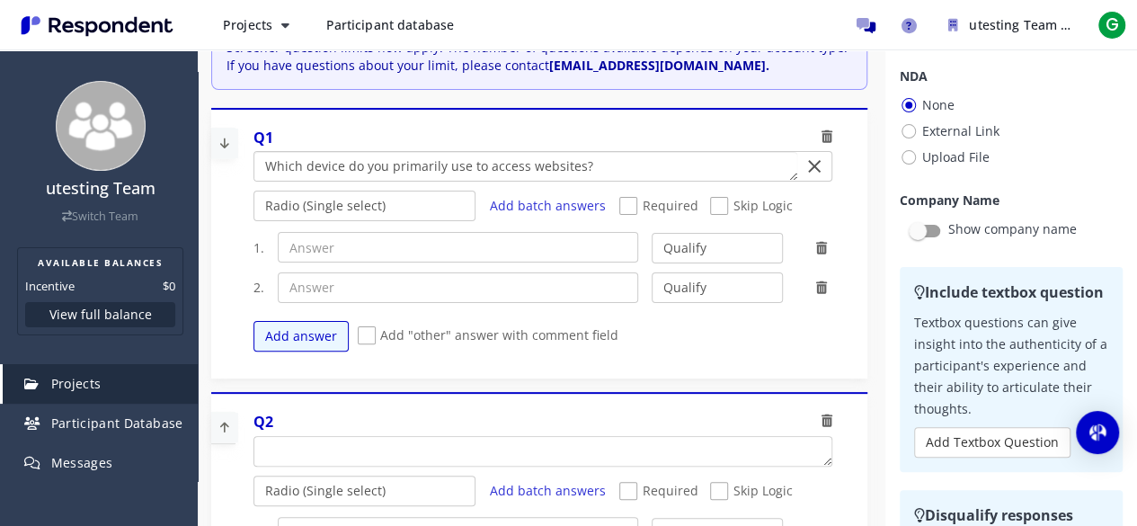
scroll to position [180, 0]
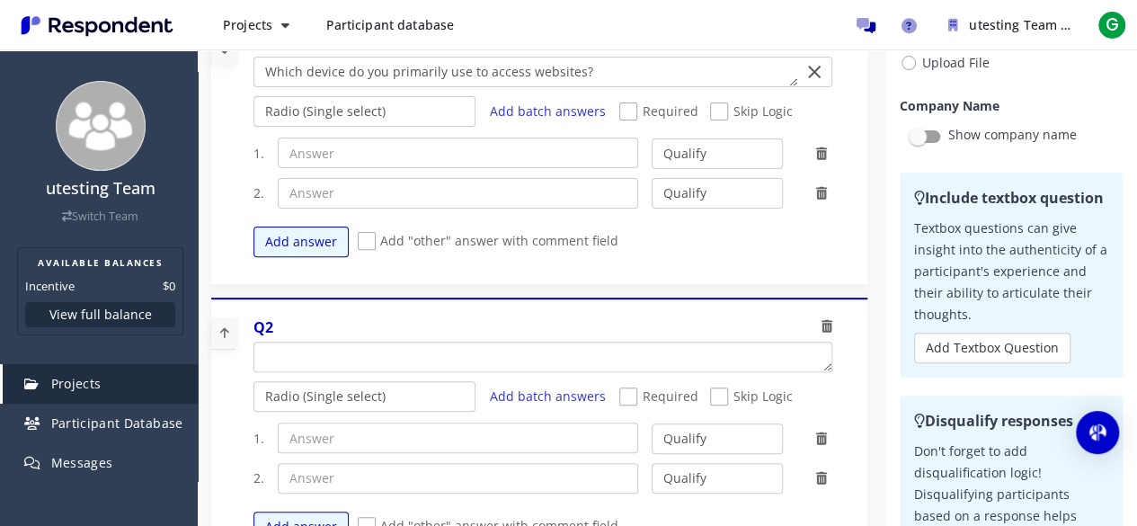
click at [360, 365] on textarea "Which of the following categories best describes your firm's total assets under…" at bounding box center [542, 356] width 577 height 29
paste textarea "How comfortable are you with trying out new websites and giving feedback on the…"
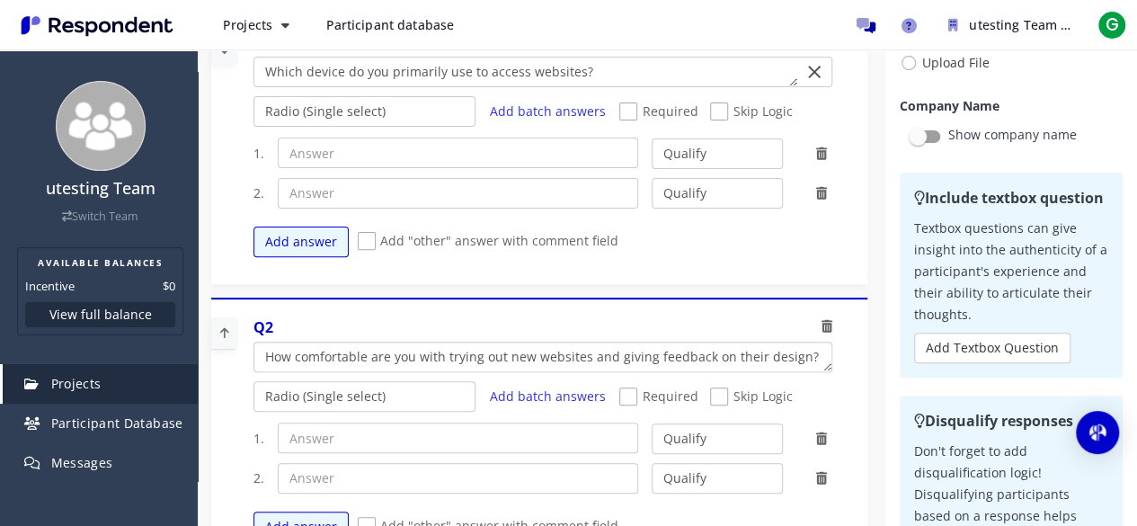
scroll to position [0, 0]
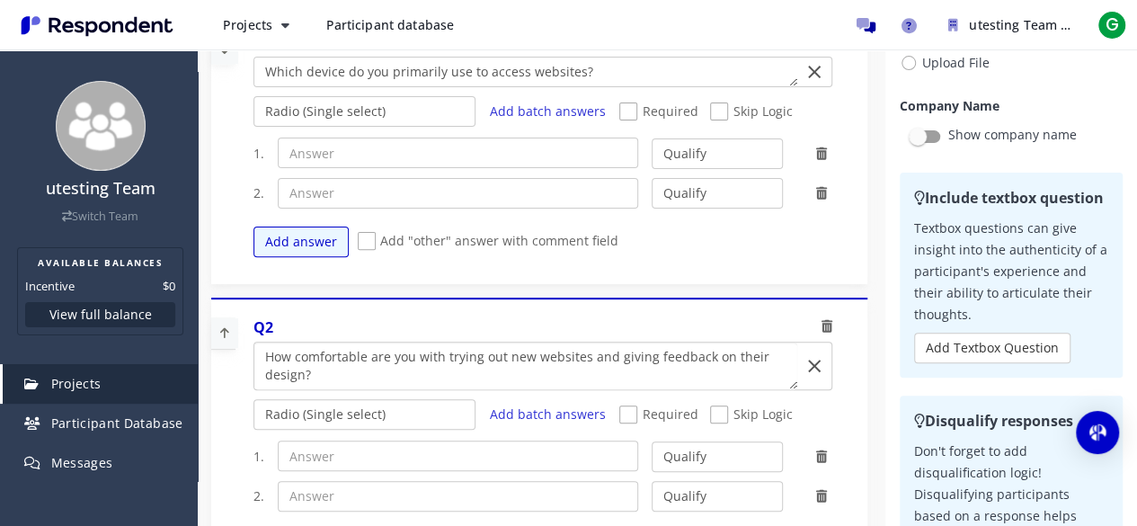
type textarea "How comfortable are you with trying out new websites and giving feedback on the…"
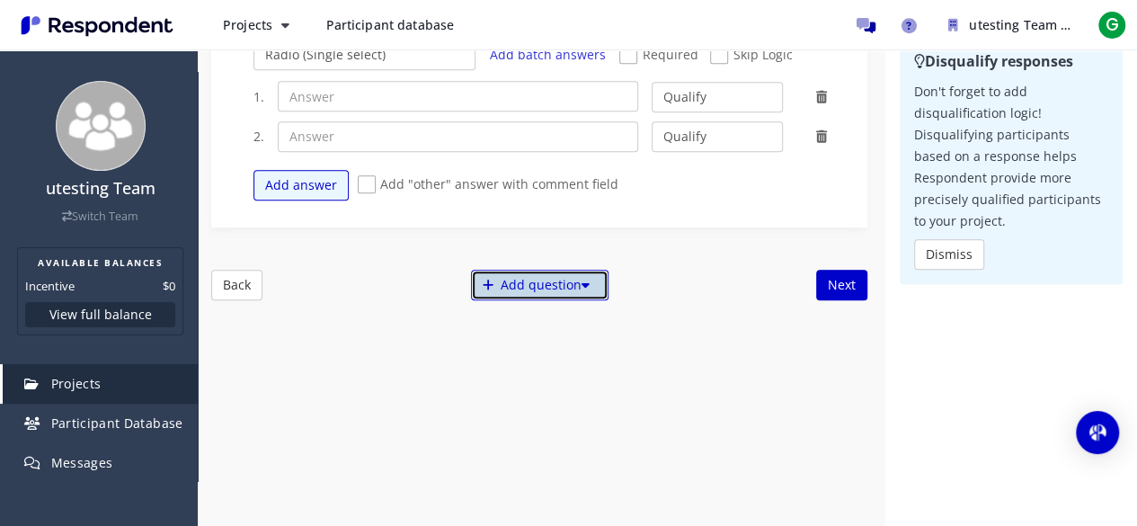
click at [532, 294] on div "Add question" at bounding box center [540, 285] width 138 height 31
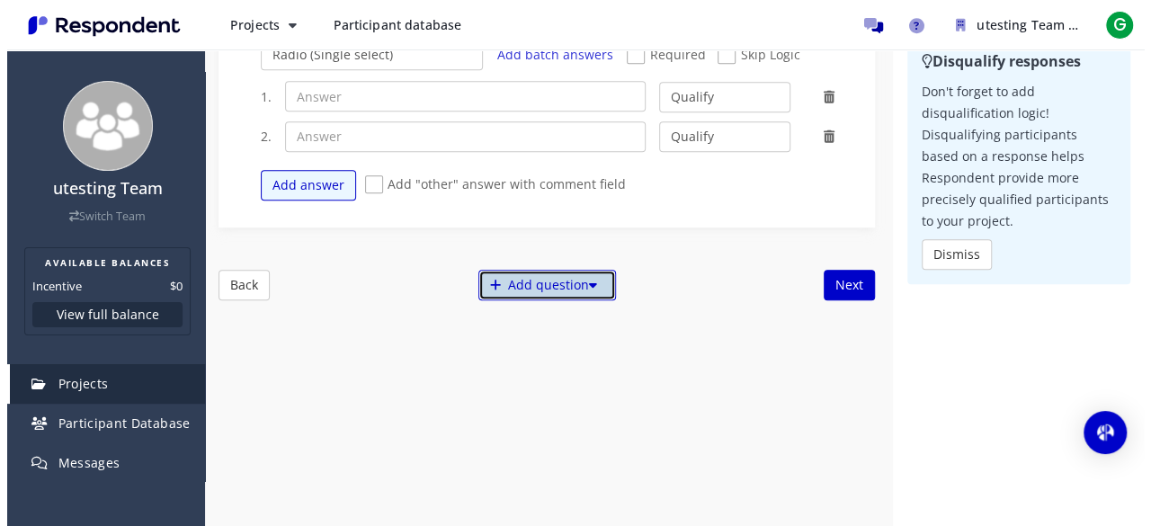
scroll to position [0, 0]
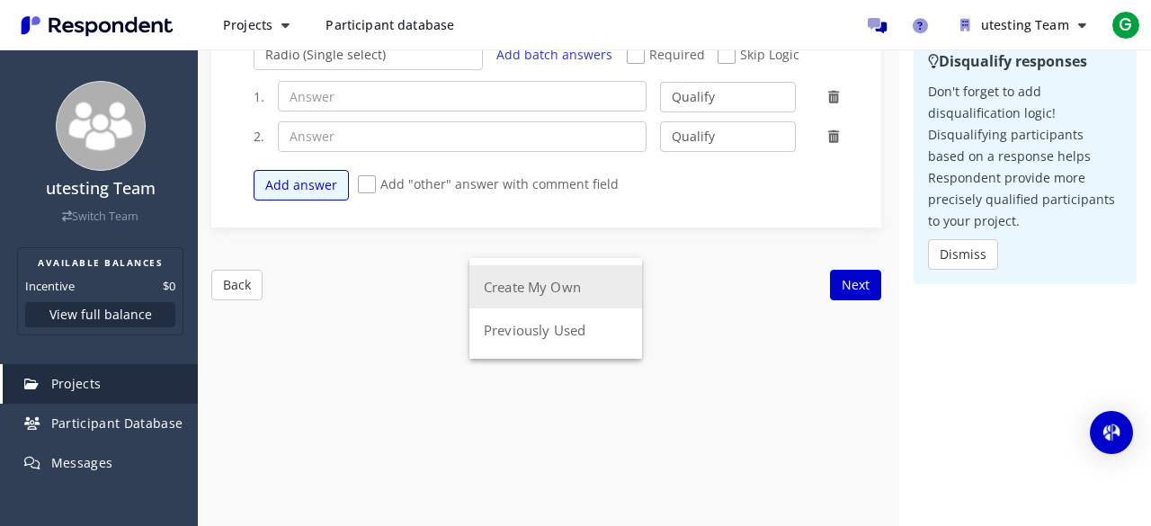
click at [534, 294] on button "Create My Own" at bounding box center [555, 286] width 173 height 43
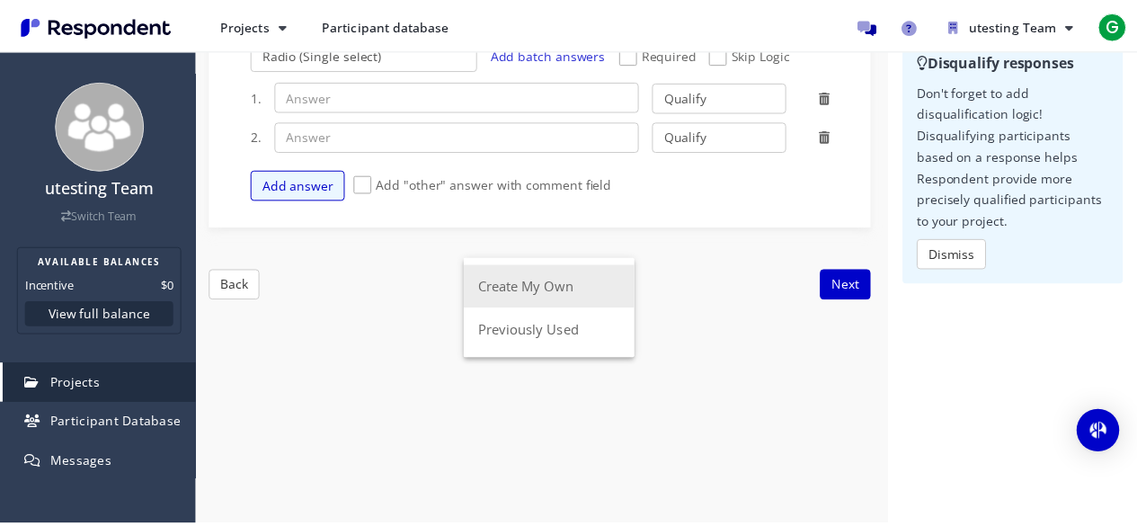
scroll to position [539, 0]
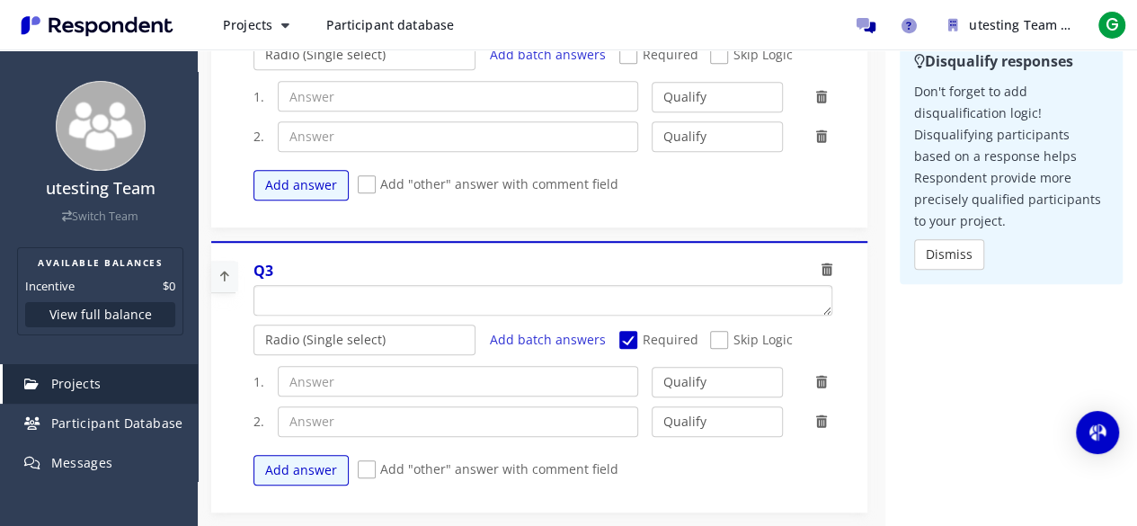
click at [490, 292] on textarea "Which of the following categories best describes your firm's total assets under…" at bounding box center [542, 300] width 577 height 29
paste textarea "Have you participated in any usability or market research interviews before?"
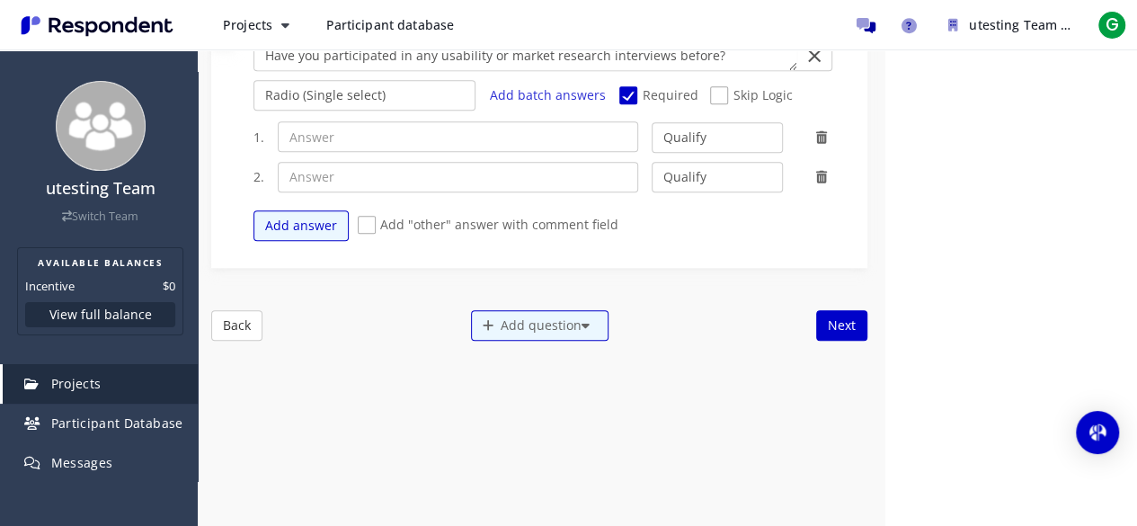
scroll to position [809, 0]
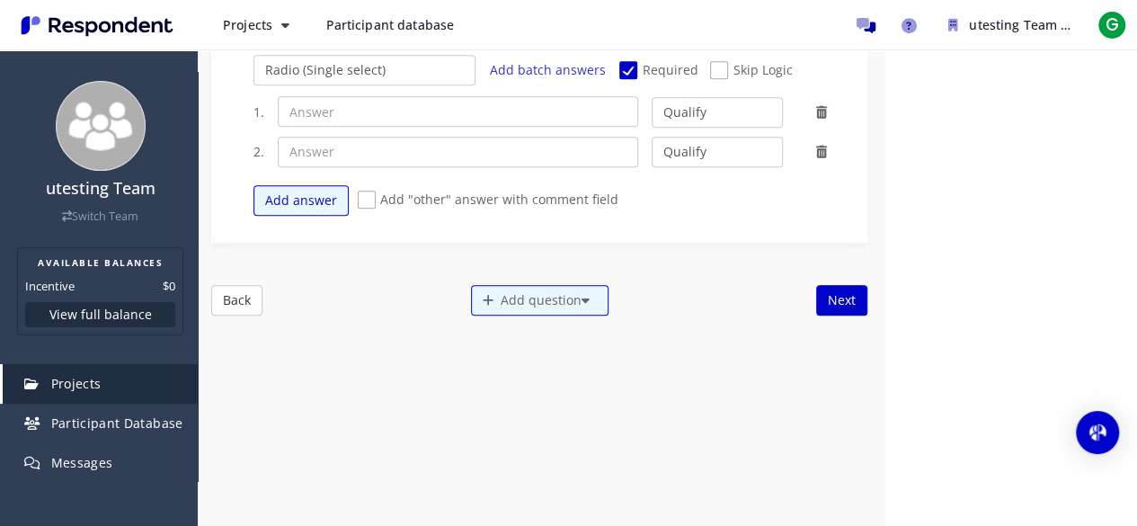
type textarea "Have you participated in any usability or market research interviews before?"
click at [520, 293] on div "Add question" at bounding box center [540, 300] width 138 height 31
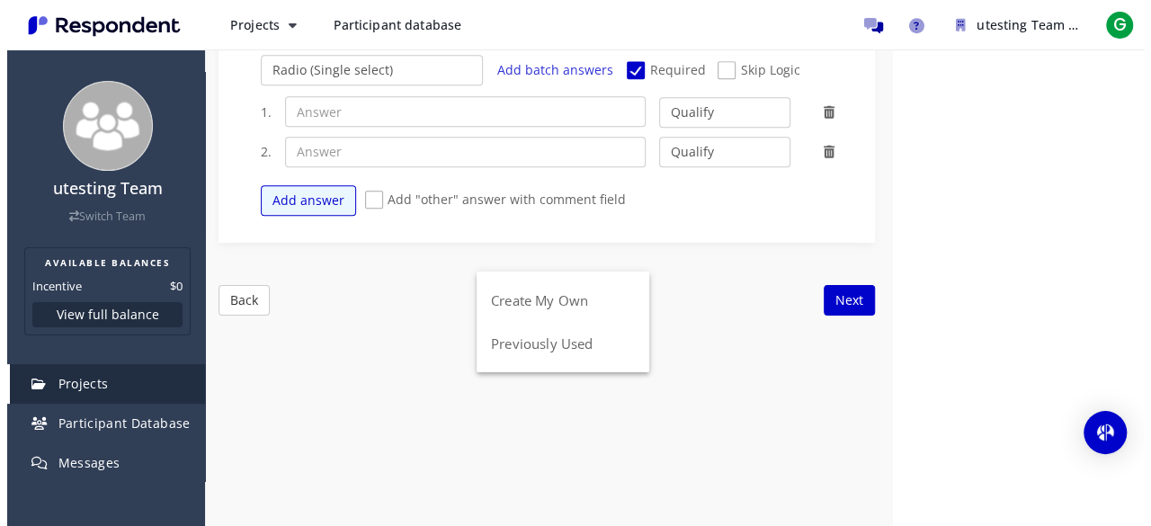
scroll to position [0, 0]
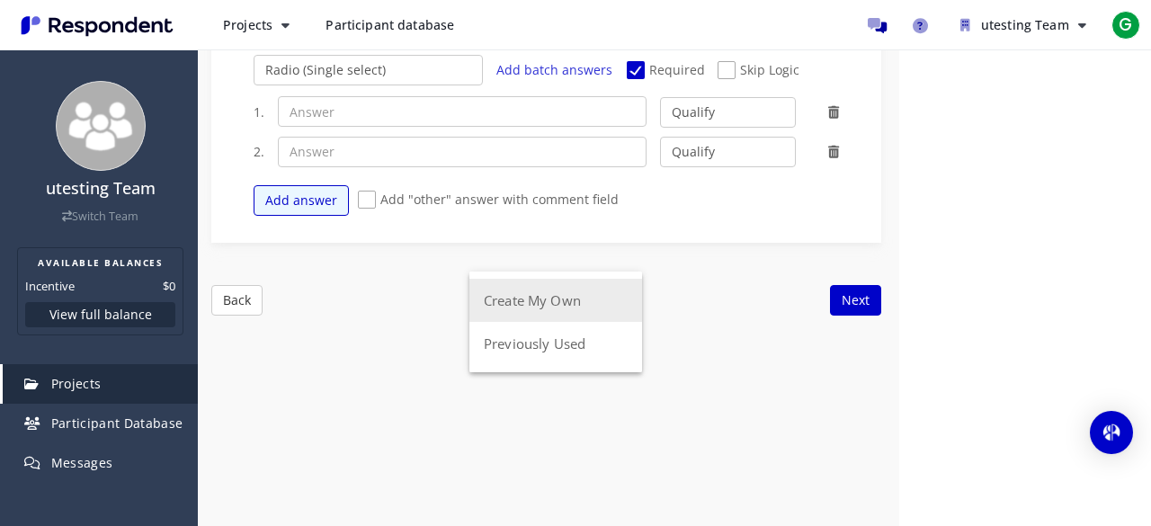
click at [520, 298] on button "Create My Own" at bounding box center [555, 300] width 173 height 43
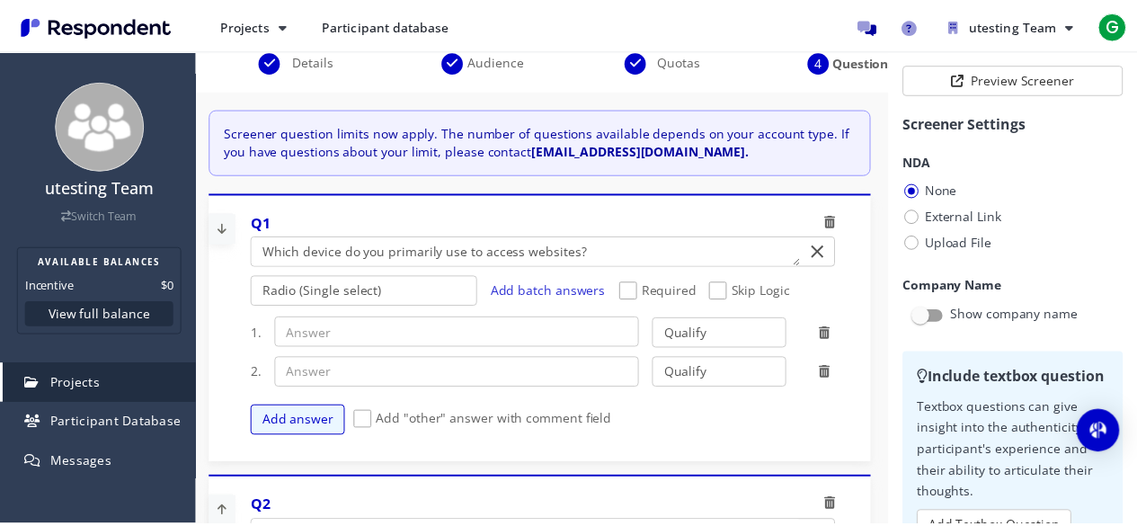
scroll to position [809, 0]
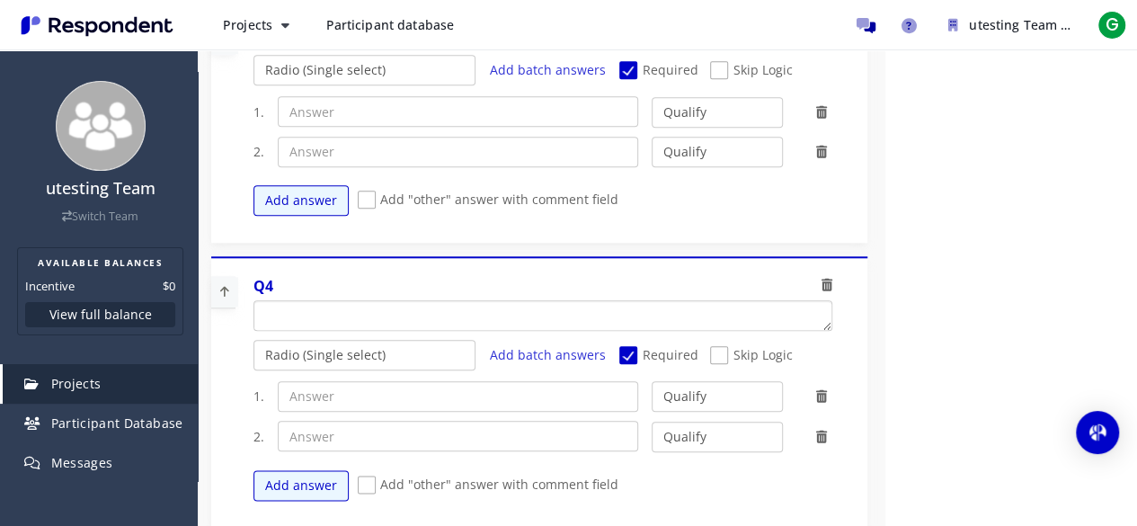
click at [445, 317] on textarea "Which of the following categories best describes your firm's total assets under…" at bounding box center [542, 315] width 577 height 29
click at [482, 305] on textarea "Which of the following categories best describes your firm's total assets under…" at bounding box center [542, 315] width 577 height 29
paste textarea "Are you available for a 45-minute online interview between [DATE] and [DATE]?"
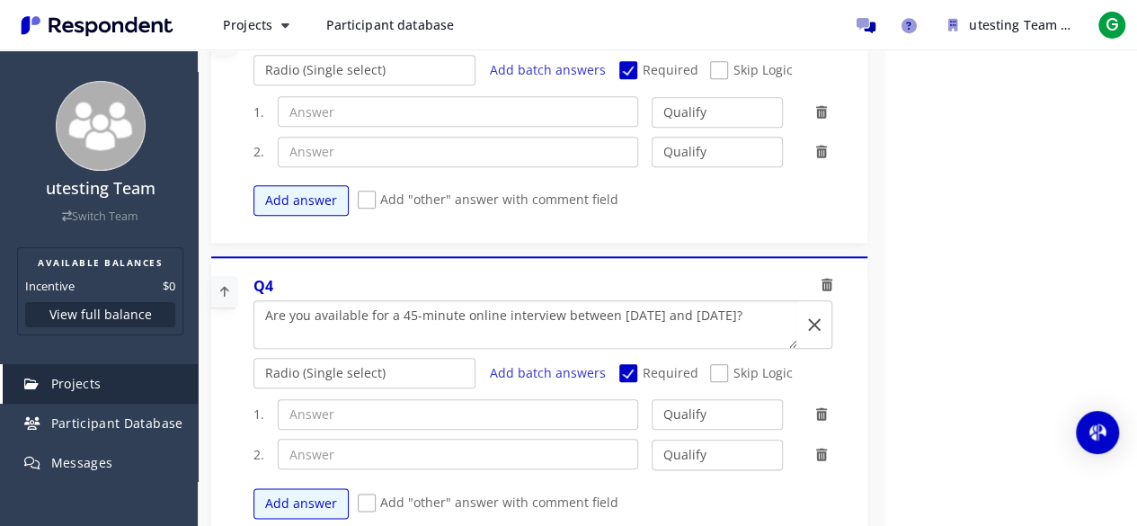
type textarea "Are you available for a 45-minute online interview between [DATE] and [DATE]?"
click at [405, 408] on input "text" at bounding box center [458, 414] width 360 height 31
paste input "Yes, I am available on [DATE]"
type input "Yes, I am available on [DATE]"
click at [385, 452] on input "text" at bounding box center [458, 454] width 360 height 31
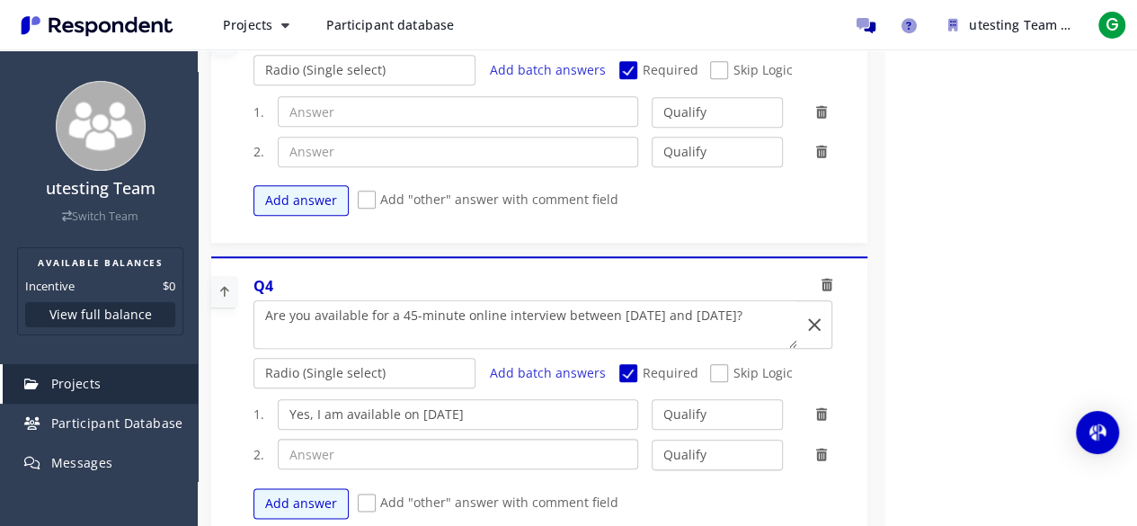
paste input "Yes, I am available on [DATE]"
type input "Yes, I am available on [DATE]"
click at [284, 501] on button "Add answer" at bounding box center [300, 503] width 95 height 31
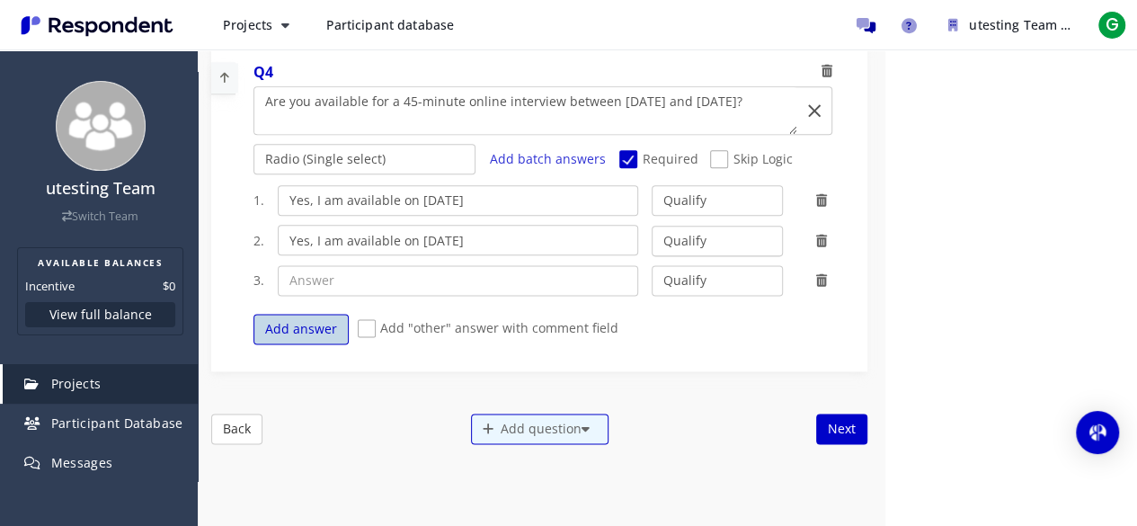
scroll to position [1079, 0]
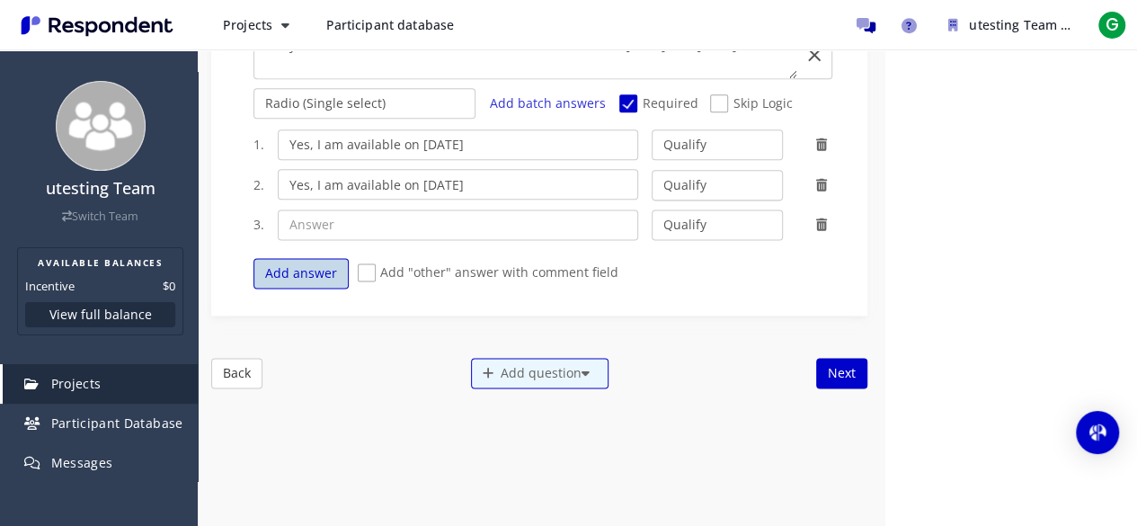
click at [293, 262] on button "Add answer" at bounding box center [300, 273] width 95 height 31
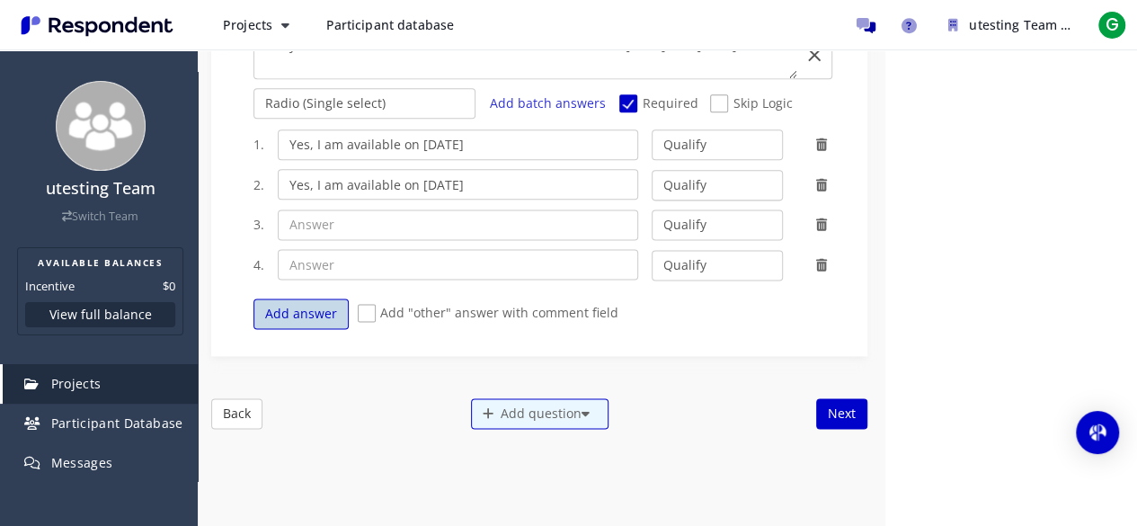
click at [302, 314] on button "Add answer" at bounding box center [300, 313] width 95 height 31
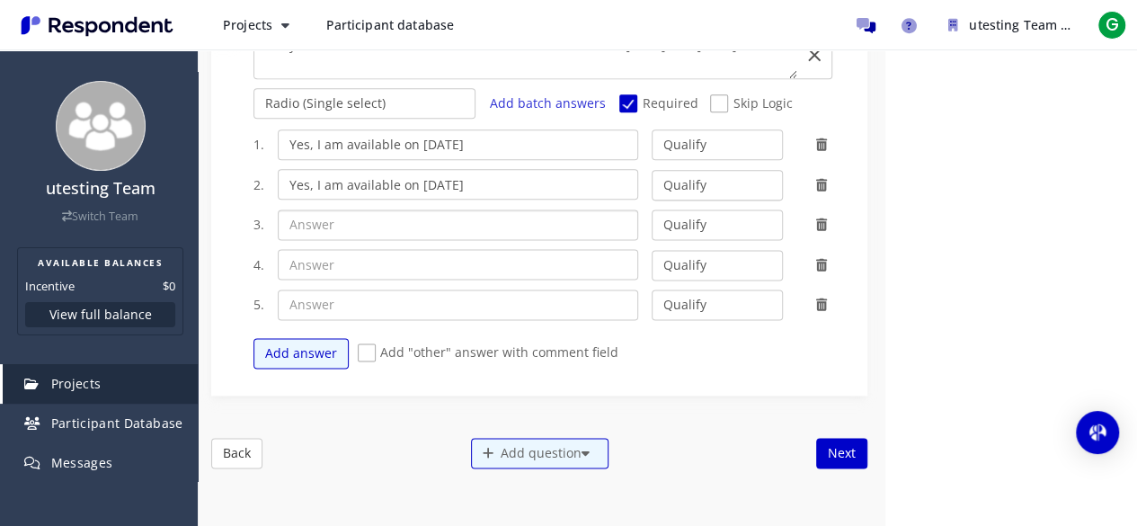
click at [334, 209] on input "text" at bounding box center [458, 224] width 360 height 31
paste input "Yes, I am available on [DATE]"
type input "Yes, I am available on [DATE]"
click at [333, 249] on input "text" at bounding box center [458, 264] width 360 height 31
paste input "Yes, I am available on [DATE]"
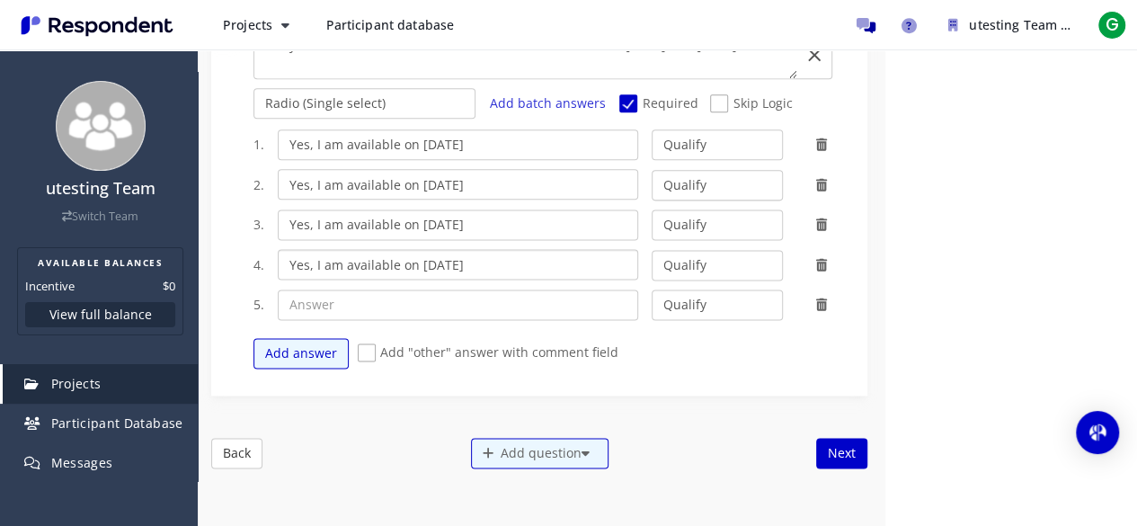
type input "Yes, I am available on [DATE]"
click at [318, 299] on input "text" at bounding box center [458, 304] width 360 height 31
paste input "Yes, I am available on [DATE]"
type input "Yes, I am available on [DATE]"
click at [313, 344] on button "Add answer" at bounding box center [300, 353] width 95 height 31
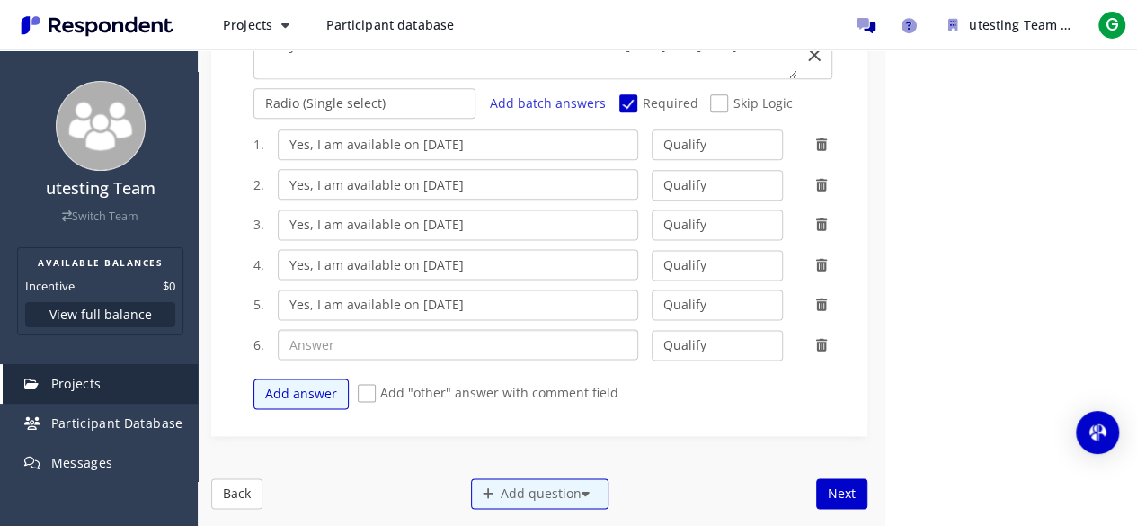
click at [314, 333] on input "text" at bounding box center [458, 344] width 360 height 31
paste input "No, I am not available during these dates"
type input "No, I am not available during these dates"
click at [422, 132] on input "Yes, I am available on [DATE]" at bounding box center [458, 144] width 360 height 31
click at [421, 181] on input "Yes, I am available on [DATE]" at bounding box center [458, 184] width 360 height 31
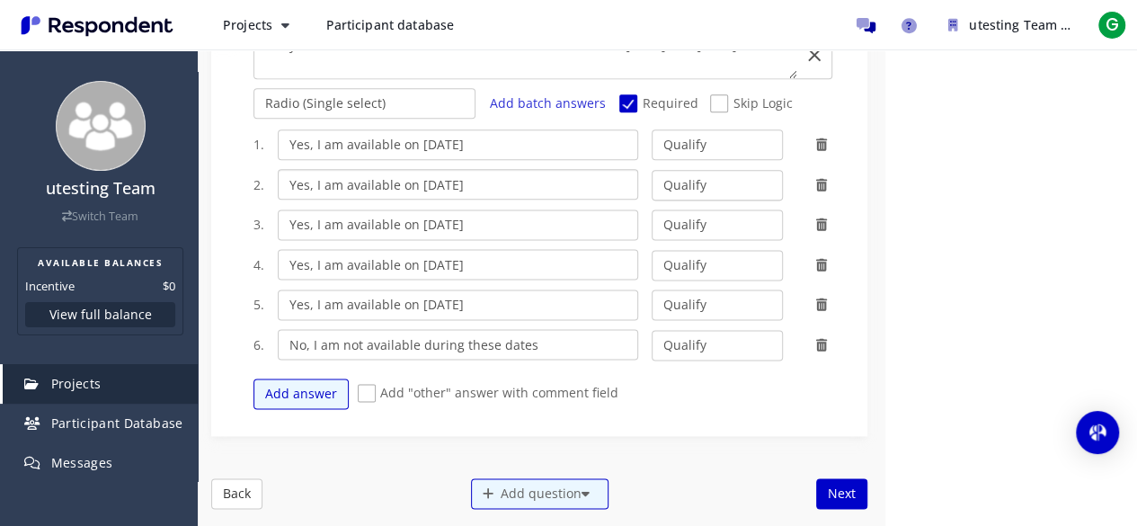
type input "Yes, I am available on [DATE]"
click at [426, 220] on input "Yes, I am available on [DATE]" at bounding box center [458, 224] width 360 height 31
type input "Yes, I am available on [DATE]"
click at [421, 256] on input "Yes, I am available on [DATE]" at bounding box center [458, 264] width 360 height 31
type input "Yes, I am available on [DATE]"
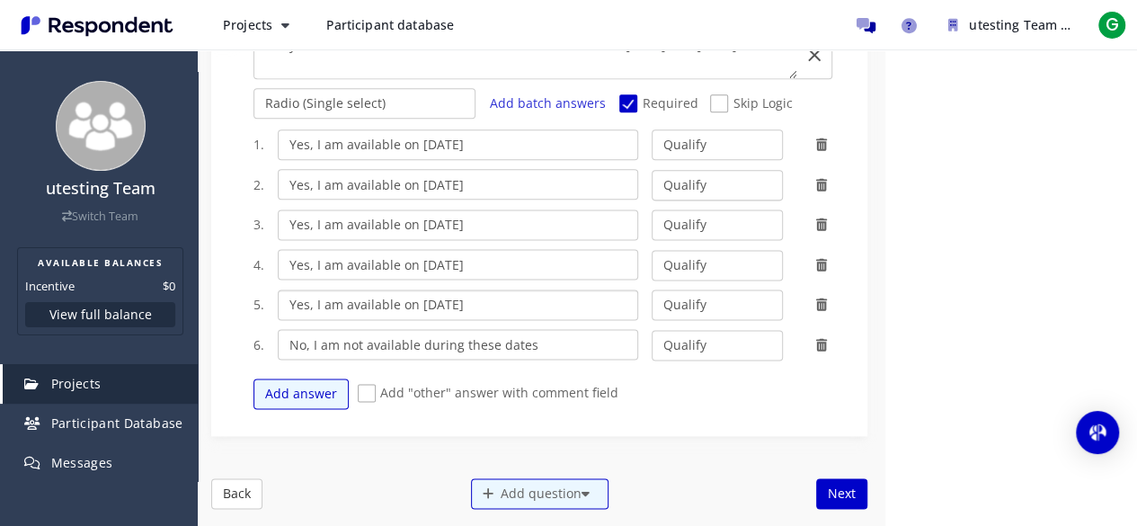
click at [422, 296] on input "Yes, I am available on [DATE]" at bounding box center [458, 304] width 360 height 31
type input "Yes, I am available on [DATE]"
click at [665, 342] on select "Qualify Disqualify" at bounding box center [718, 345] width 132 height 31
select select "number:2"
click at [652, 330] on select "Qualify Disqualify" at bounding box center [718, 345] width 132 height 31
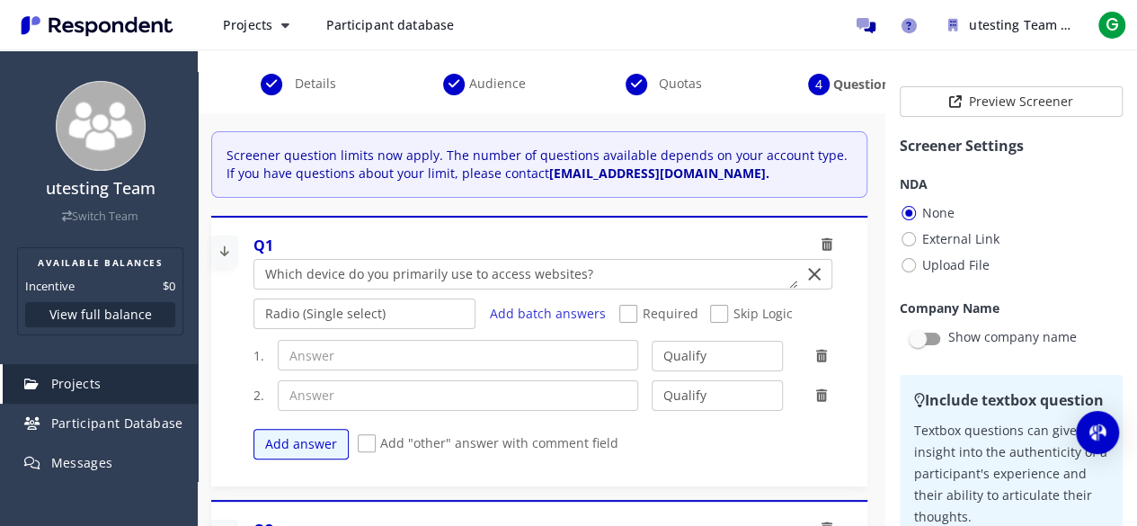
scroll to position [153, 0]
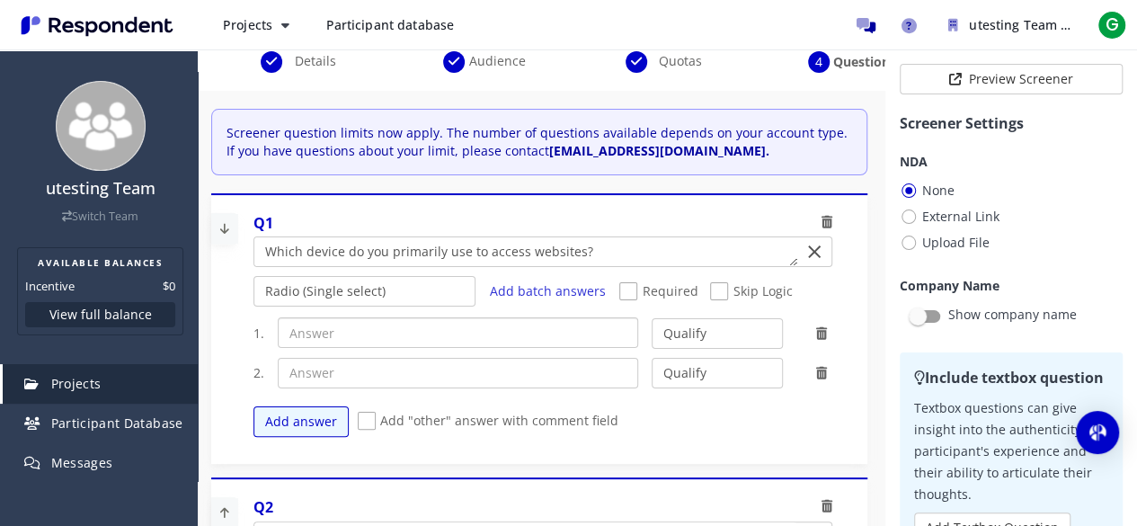
click at [406, 330] on input "text" at bounding box center [458, 332] width 360 height 31
paste input "Laptop/Desktop"
type input "Laptop/Desktop"
click at [325, 295] on select "Radio (Single select) Checkbox (Multi select) Multi-line text box Single-line t…" at bounding box center [364, 291] width 223 height 31
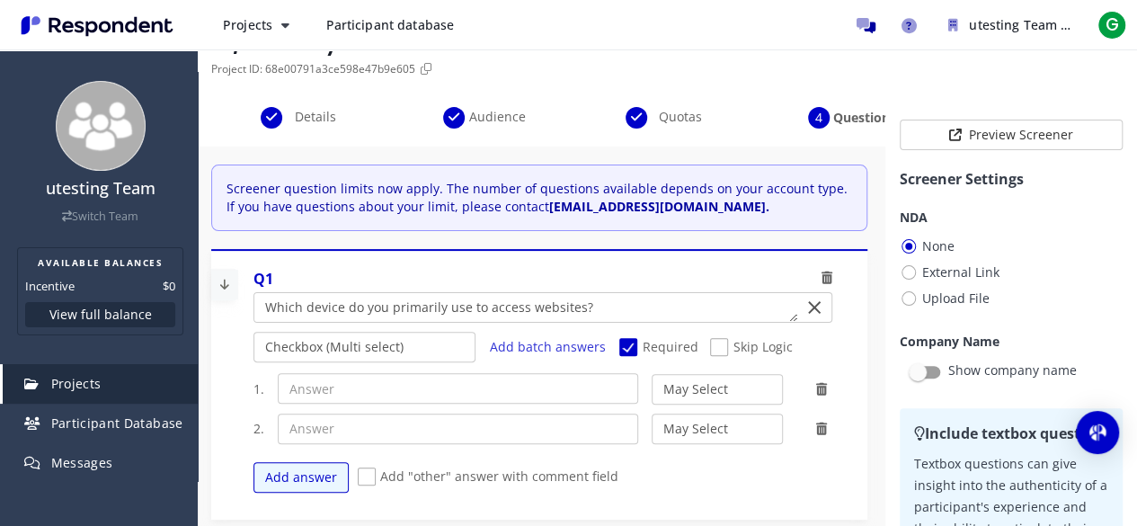
scroll to position [180, 0]
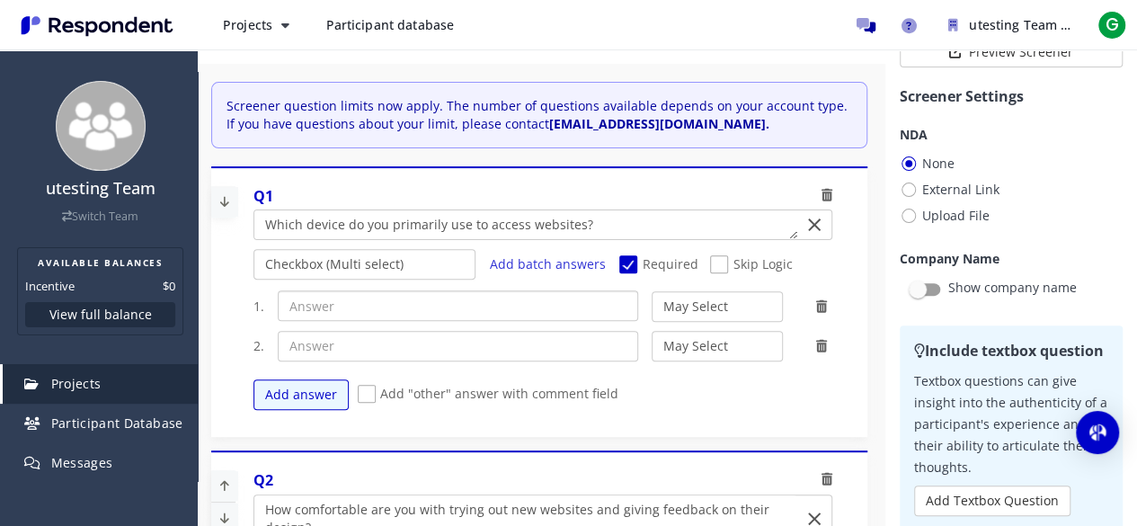
click at [385, 316] on input "text" at bounding box center [458, 305] width 360 height 31
paste input "Laptop/Desktop"
type input "Laptop/Desktop"
click at [365, 355] on input "text" at bounding box center [458, 346] width 360 height 31
paste input "Other"
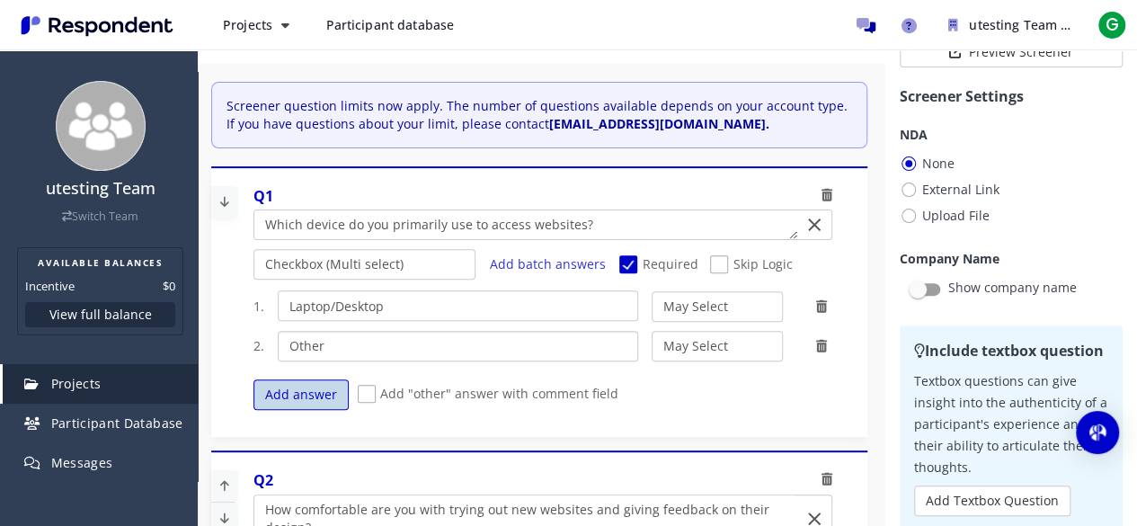
type input "Other"
click at [322, 390] on button "Add answer" at bounding box center [300, 394] width 95 height 31
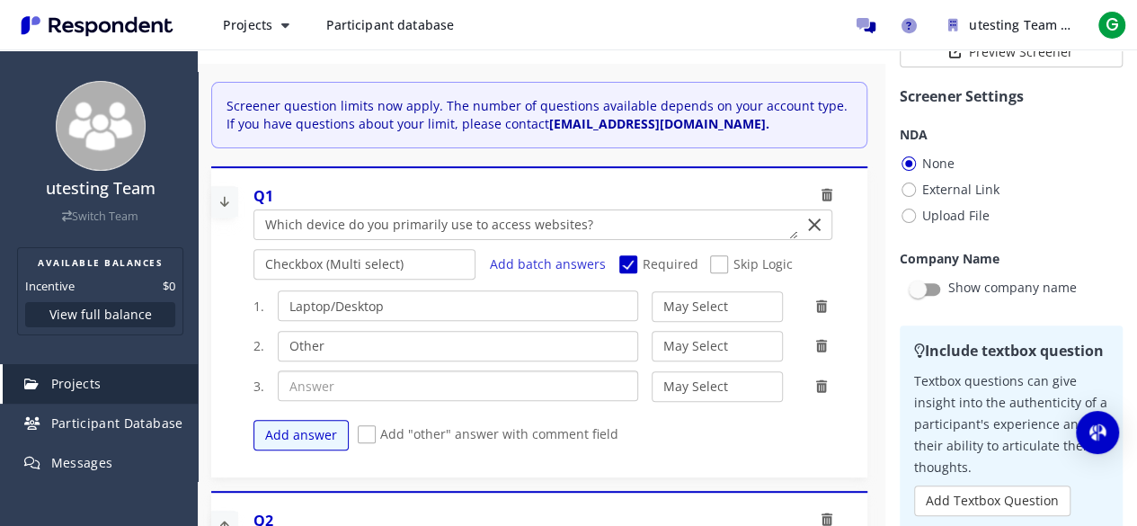
click at [325, 386] on input "text" at bounding box center [458, 385] width 360 height 31
paste input "Tablet"
type input "Tablet"
click at [326, 427] on button "Add answer" at bounding box center [300, 435] width 95 height 31
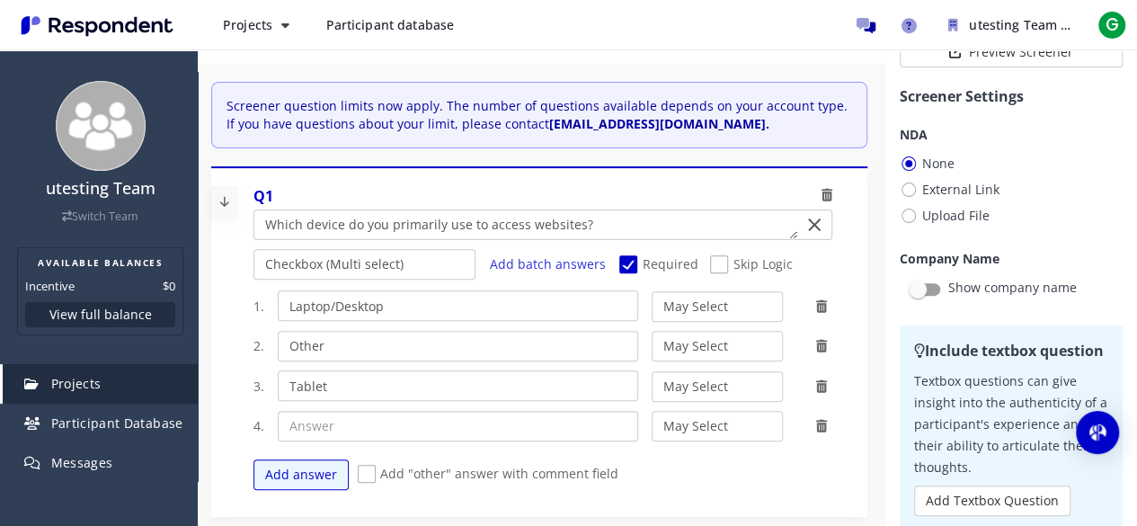
click at [326, 413] on input "text" at bounding box center [458, 426] width 360 height 31
paste input "Mobile phone"
type input "Mobile phone"
click at [762, 469] on div "Add answer Add "other" answer with comment field" at bounding box center [549, 474] width 592 height 49
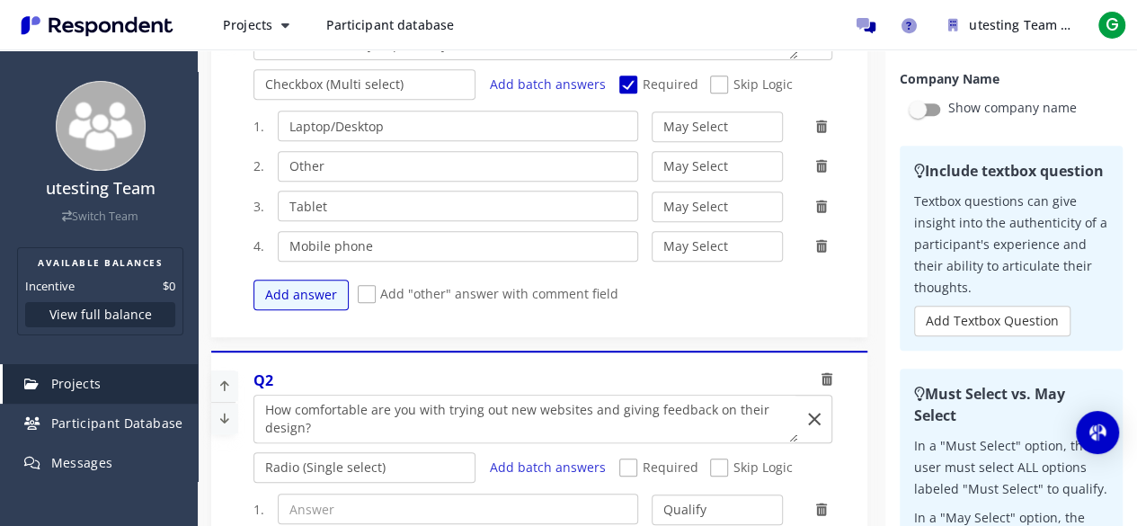
scroll to position [449, 0]
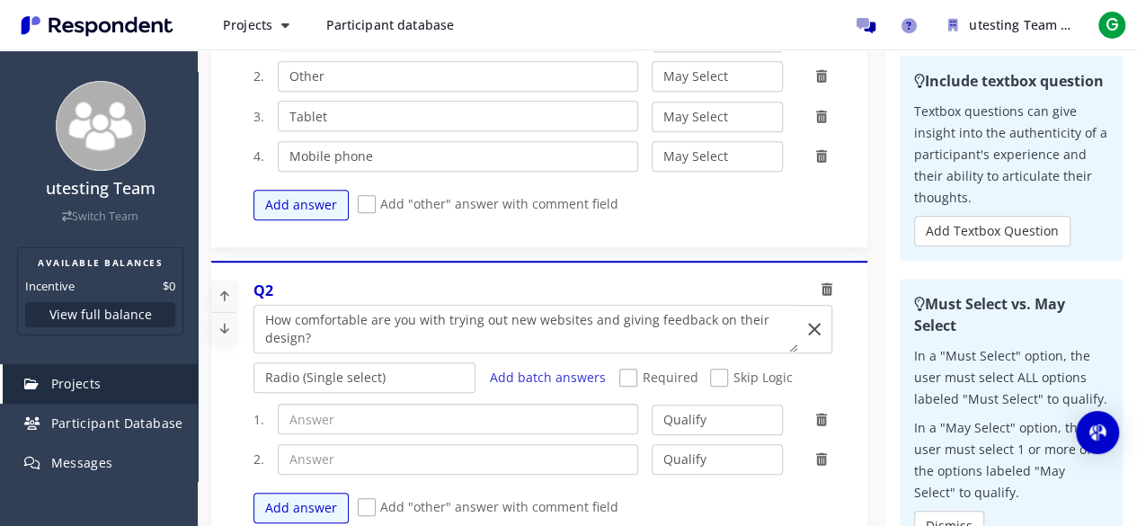
click at [333, 418] on input "text" at bounding box center [458, 419] width 360 height 31
paste input "Very comfortable"
type input "Very comfortable"
click at [356, 444] on input "text" at bounding box center [458, 459] width 360 height 31
paste input "Not comfortable"
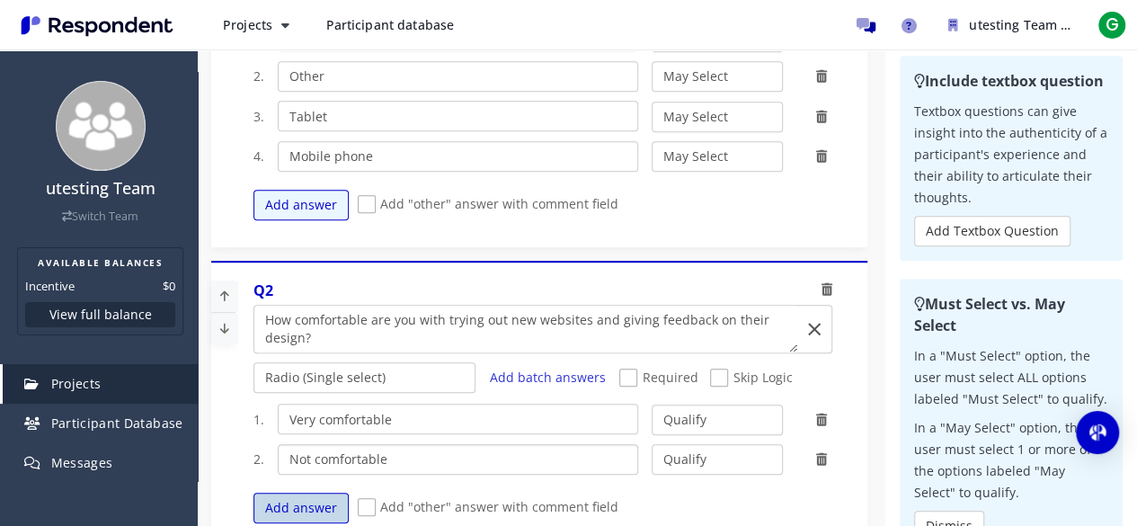
type input "Not comfortable"
click at [273, 508] on button "Add answer" at bounding box center [300, 508] width 95 height 31
click at [311, 484] on input "text" at bounding box center [458, 499] width 360 height 31
paste input "Somewhat comfortable"
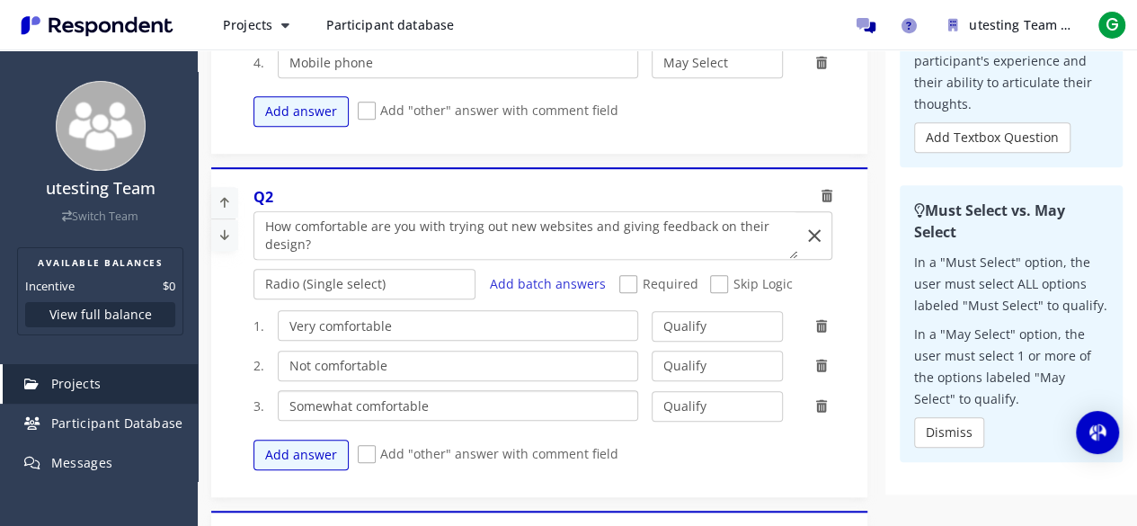
scroll to position [629, 0]
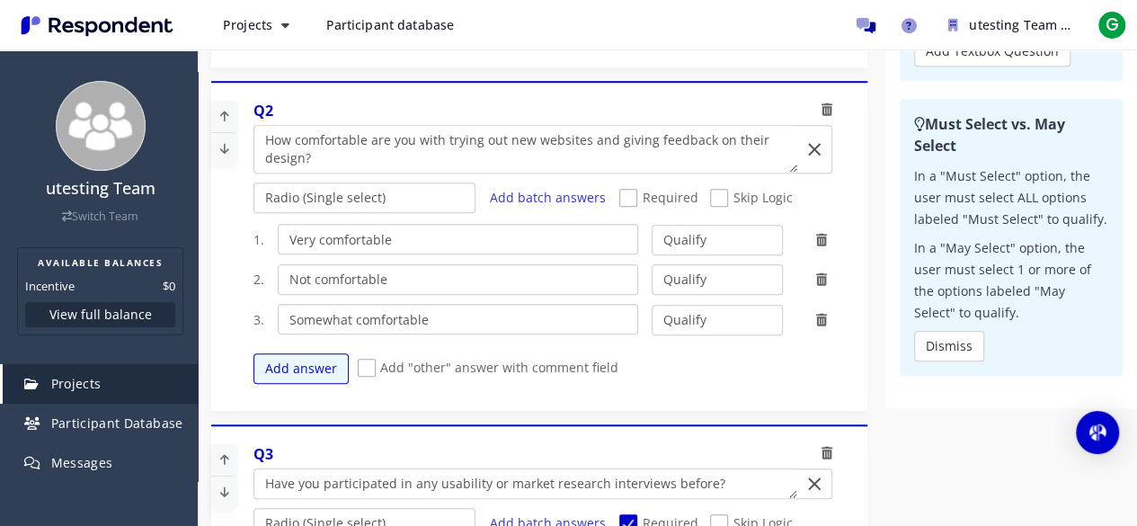
type input "Somewhat comfortable"
click at [686, 271] on select "Qualify Disqualify" at bounding box center [718, 279] width 132 height 31
select select "number:2"
click at [652, 264] on select "Qualify Disqualify" at bounding box center [718, 279] width 132 height 31
click at [741, 192] on span "Skip Logic" at bounding box center [751, 200] width 82 height 22
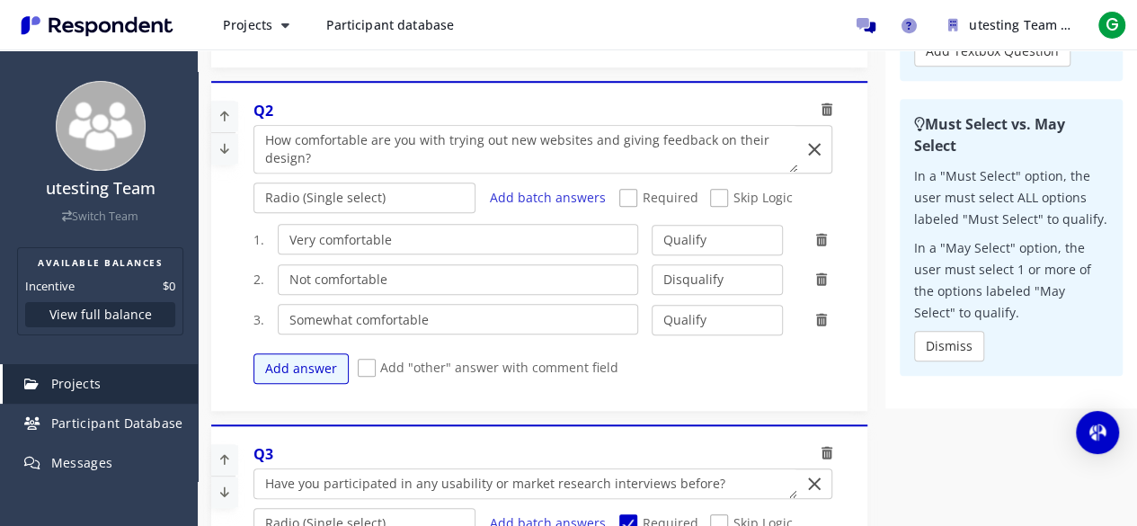
click at [722, 192] on input "Skip Logic" at bounding box center [716, 198] width 12 height 12
checkbox input "true"
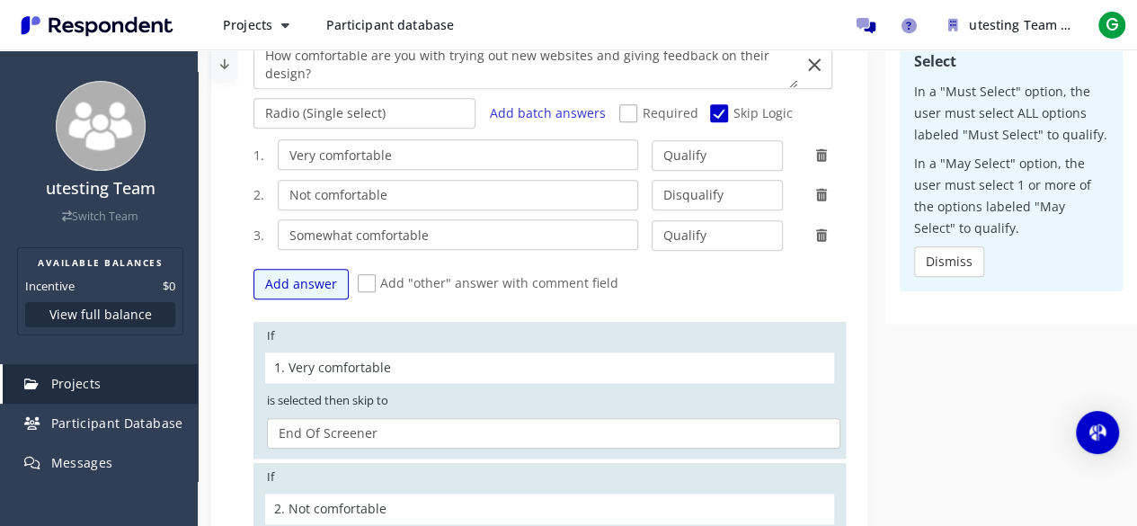
scroll to position [809, 0]
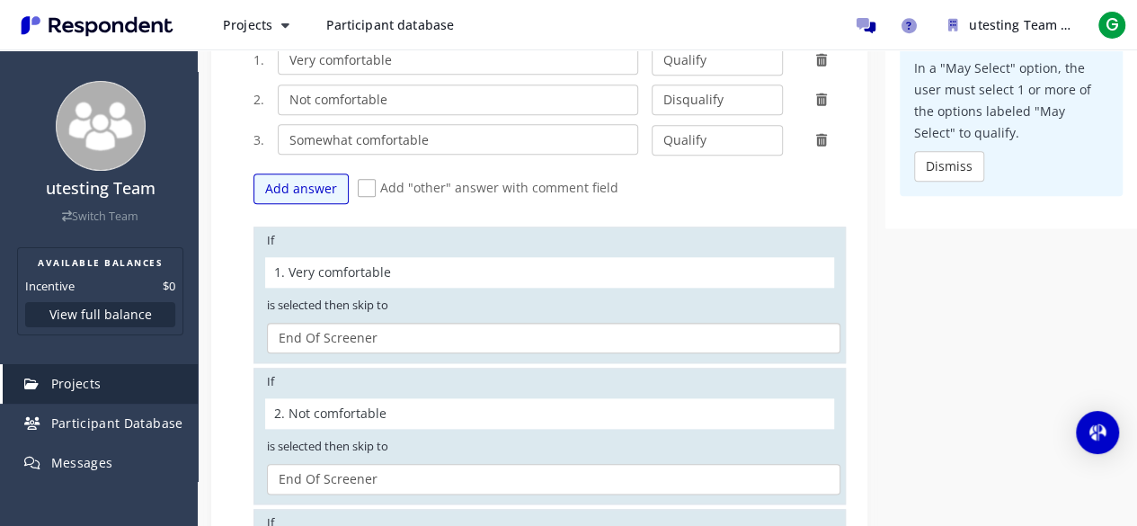
click at [521, 330] on select "Q3. Have you participated in any usability or market research interviews before…" at bounding box center [554, 338] width 574 height 31
select select "f1686fc5-7acb-4b1c-a542-95c720418716"
click at [267, 323] on select "Q3. Have you participated in any usability or market research interviews before…" at bounding box center [554, 338] width 574 height 31
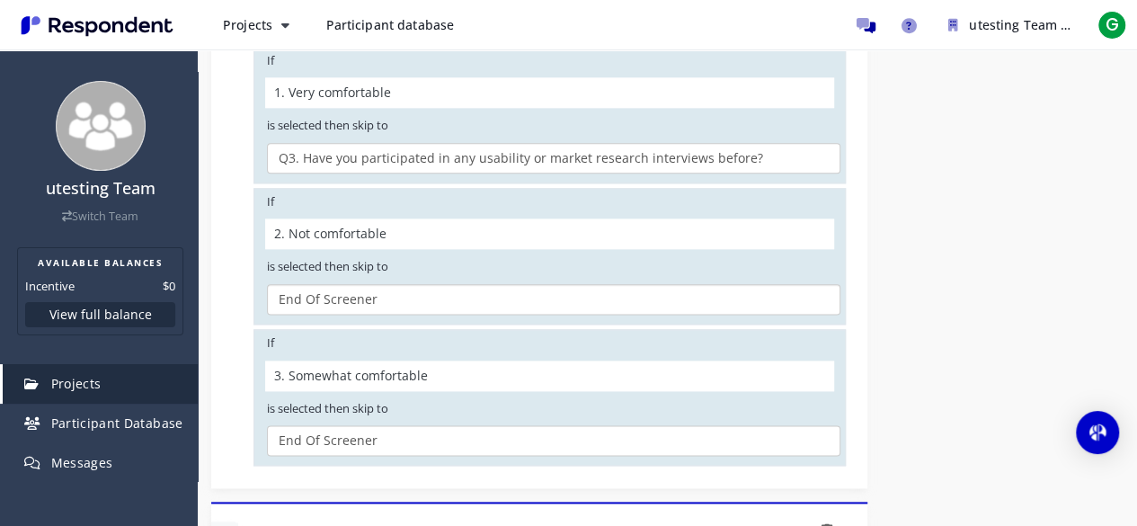
click at [462, 294] on select "Q3. Have you participated in any usability or market research interviews before…" at bounding box center [554, 299] width 574 height 31
click at [267, 284] on select "Q3. Have you participated in any usability or market research interviews before…" at bounding box center [554, 299] width 574 height 31
click at [442, 438] on select "Q3. Have you participated in any usability or market research interviews before…" at bounding box center [554, 440] width 574 height 31
select select "f1686fc5-7acb-4b1c-a542-95c720418716"
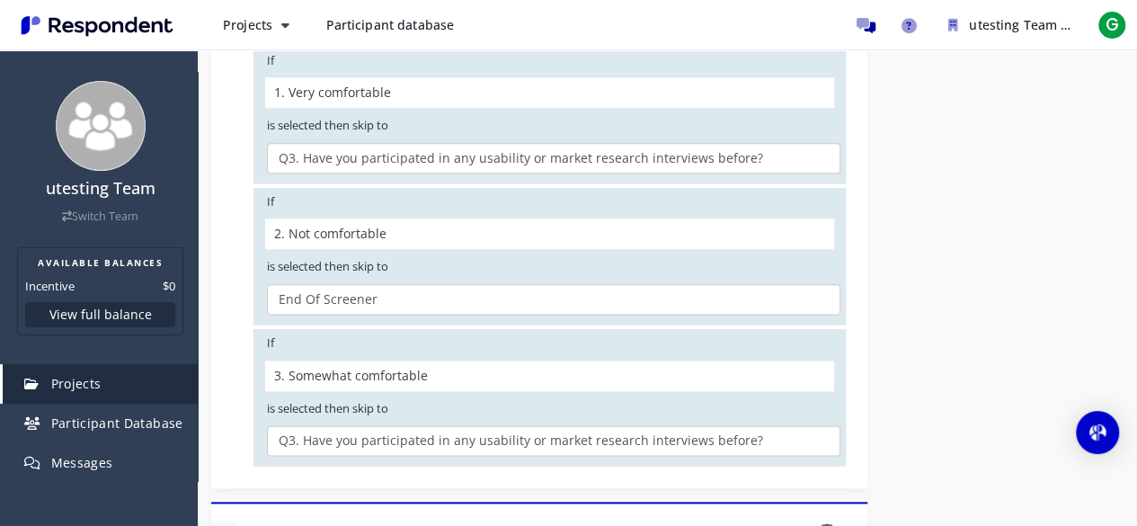
click at [267, 425] on select "Q3. Have you participated in any usability or market research interviews before…" at bounding box center [554, 440] width 574 height 31
click at [962, 227] on div "Internal Project Name * UI/UX Study This is visible only to your organization. …" at bounding box center [667, 420] width 939 height 2330
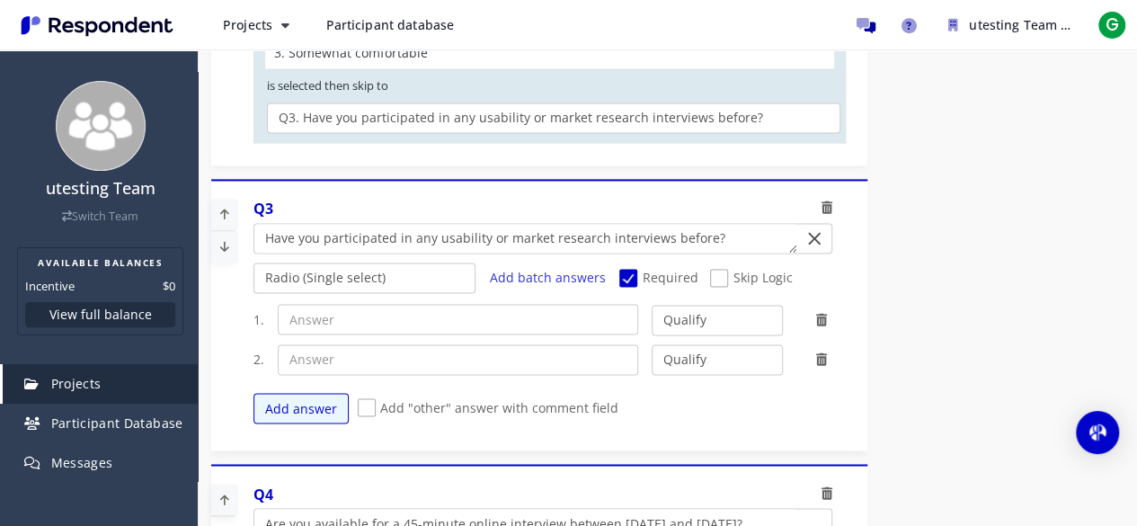
scroll to position [1348, 0]
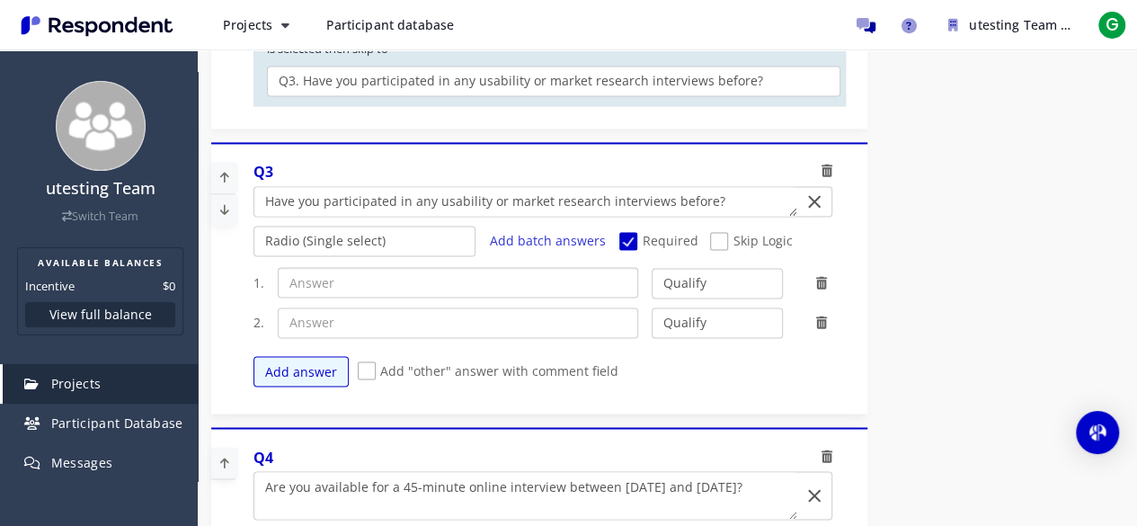
click at [388, 275] on input "text" at bounding box center [458, 282] width 360 height 31
paste input "No"
type input "No"
click at [361, 308] on input "text" at bounding box center [458, 322] width 360 height 31
paste input "Yes"
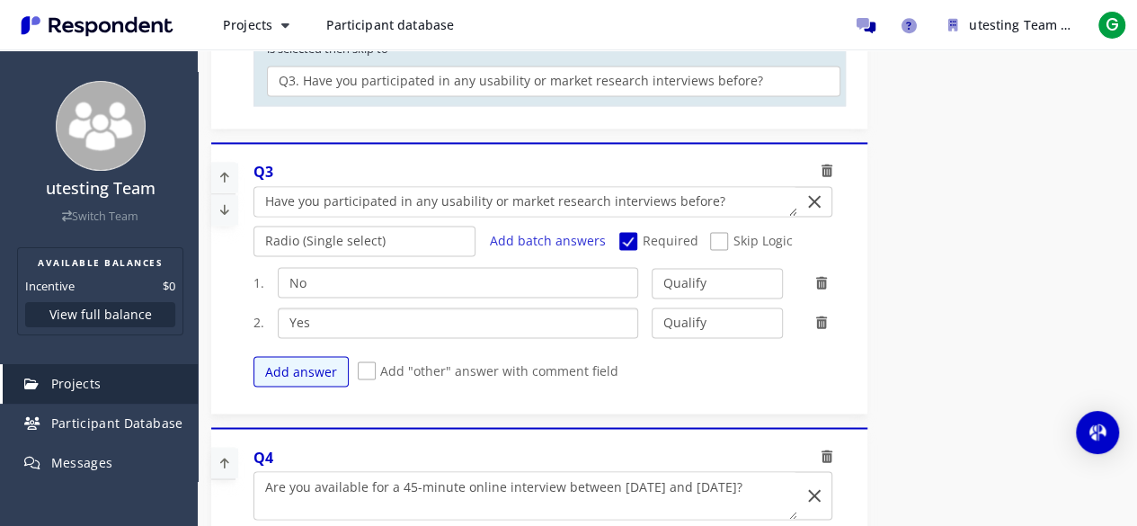
type input "Yes"
click at [896, 245] on div "Internal Project Name * UI/UX Study This is visible only to your organization. …" at bounding box center [667, 60] width 939 height 2330
click at [703, 188] on textarea "Which of the following categories best describes your firm's total assets under…" at bounding box center [525, 201] width 543 height 29
type textarea "Have you participated in any usability or market research interviews in last 30…"
click at [718, 311] on select "Qualify Disqualify" at bounding box center [718, 322] width 132 height 31
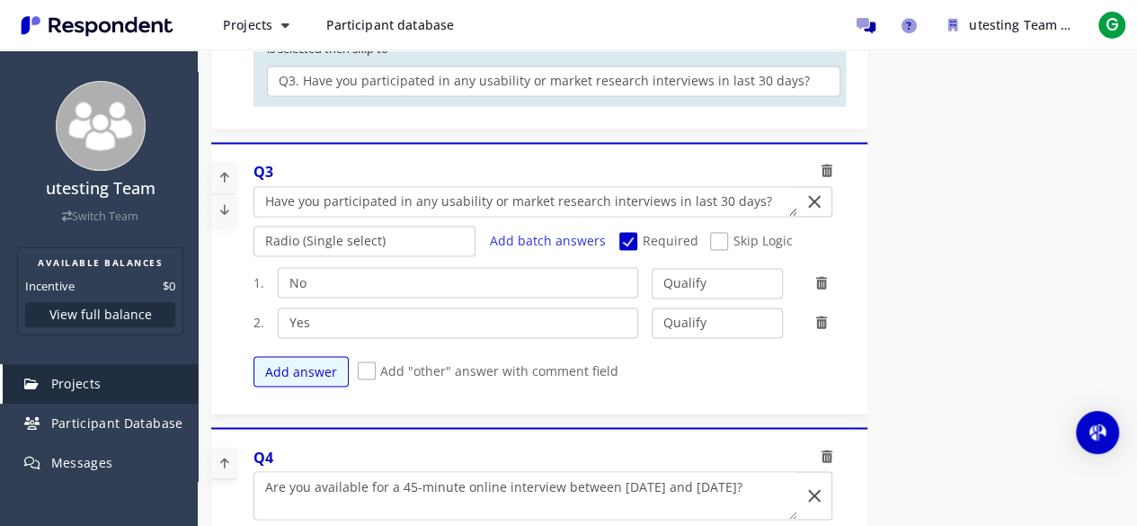
select select "number:2"
click at [652, 307] on select "Qualify Disqualify" at bounding box center [718, 322] width 132 height 31
click at [725, 235] on span "Skip Logic" at bounding box center [751, 243] width 82 height 22
click at [722, 236] on input "Skip Logic" at bounding box center [716, 242] width 12 height 12
checkbox input "true"
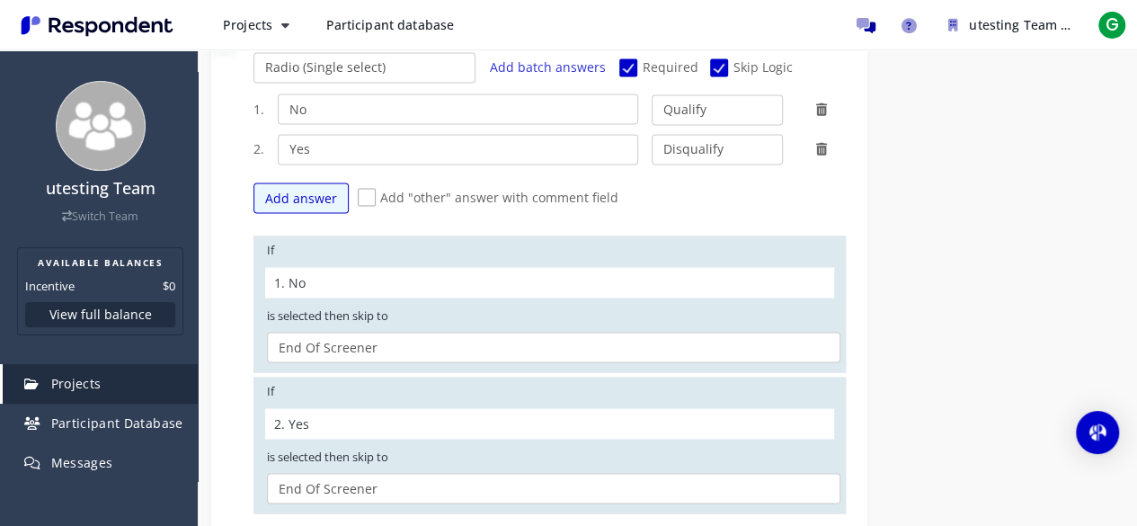
scroll to position [1528, 0]
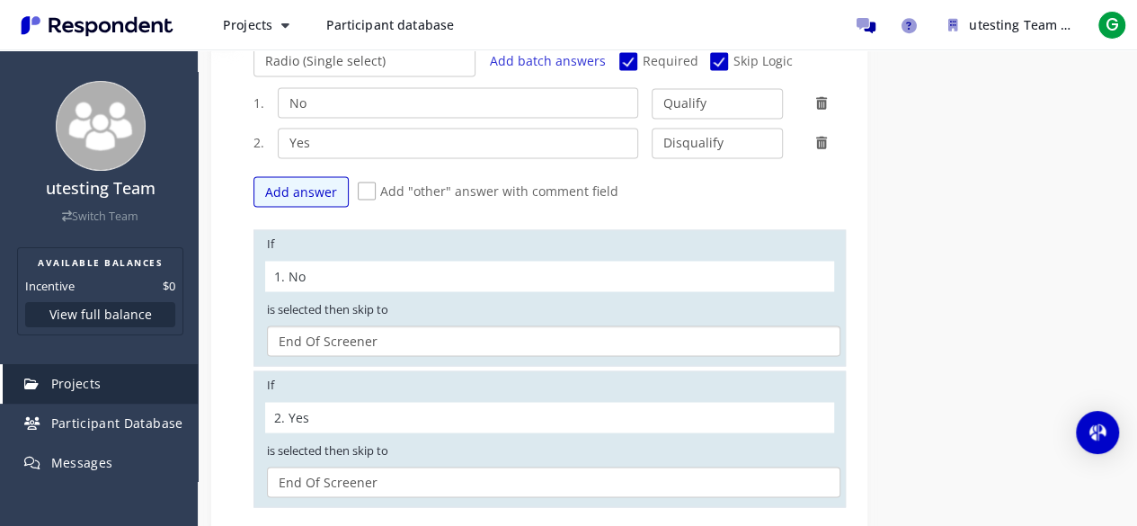
click at [495, 325] on select "Q4. Are you available for a 45-minute online interview between [DATE] and [DATE…" at bounding box center [554, 340] width 574 height 31
select select "97f0d2cc-89ec-4942-8683-8d2725cb8736"
click at [267, 325] on select "Q4. Are you available for a 45-minute online interview between [DATE] and [DATE…" at bounding box center [554, 340] width 574 height 31
click at [431, 474] on select "Q4. Are you available for a 45-minute online interview between [DATE] and [DATE…" at bounding box center [554, 482] width 574 height 31
drag, startPoint x: 431, startPoint y: 473, endPoint x: 439, endPoint y: 462, distance: 13.0
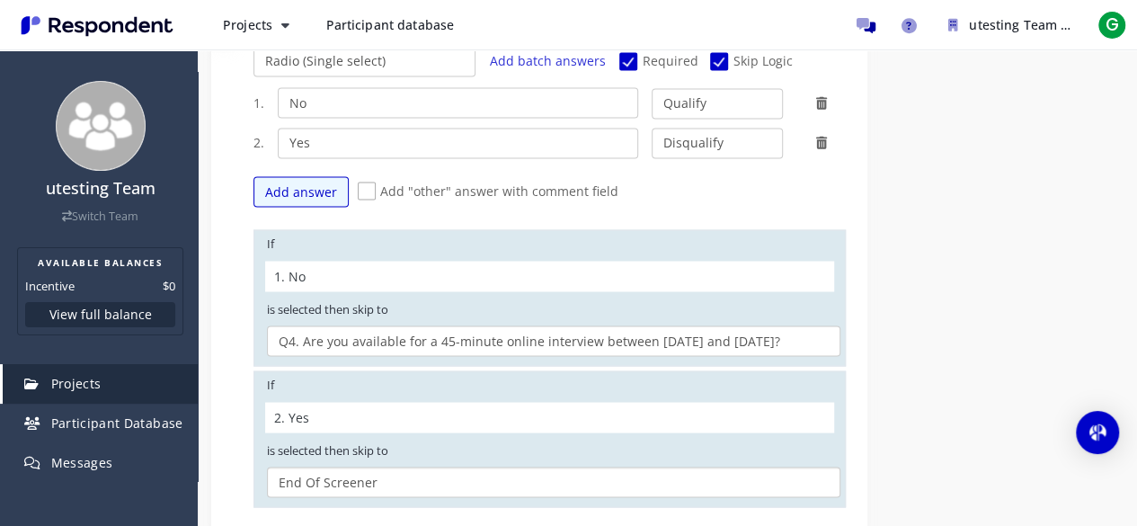
click at [431, 473] on select "Q4. Are you available for a 45-minute online interview between [DATE] and [DATE…" at bounding box center [554, 482] width 574 height 31
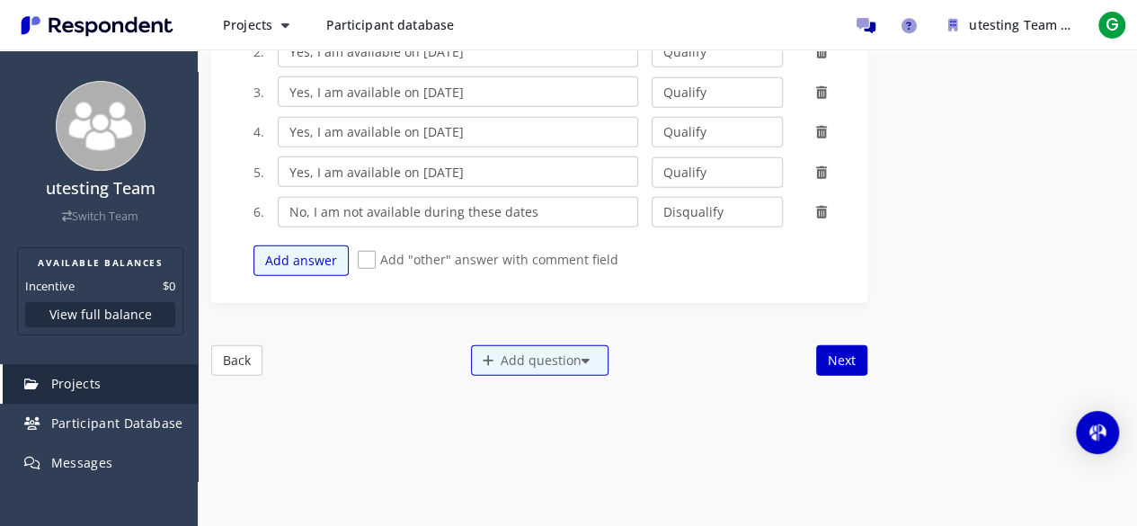
scroll to position [2327, 0]
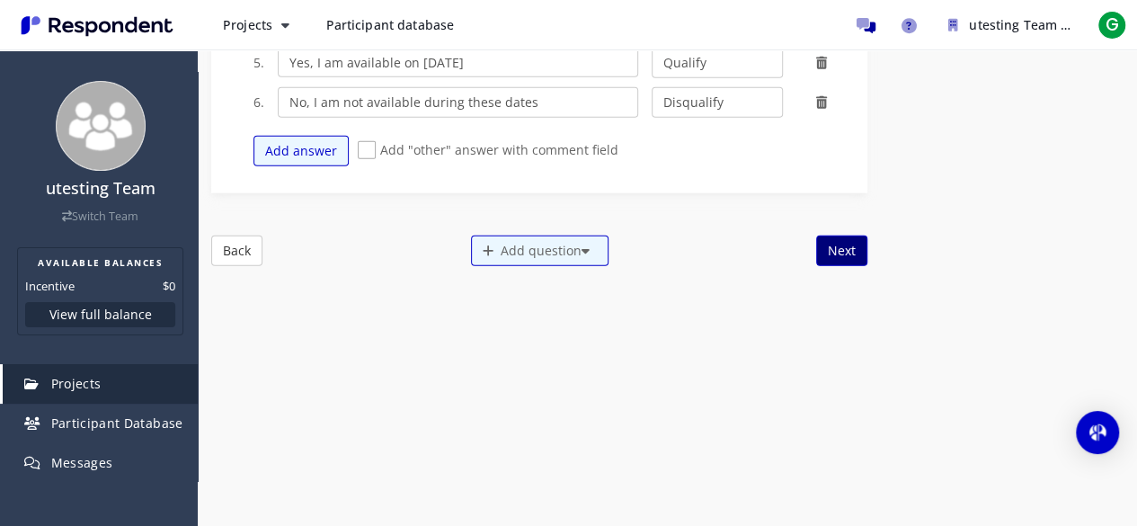
click at [856, 236] on button "Next" at bounding box center [841, 251] width 51 height 31
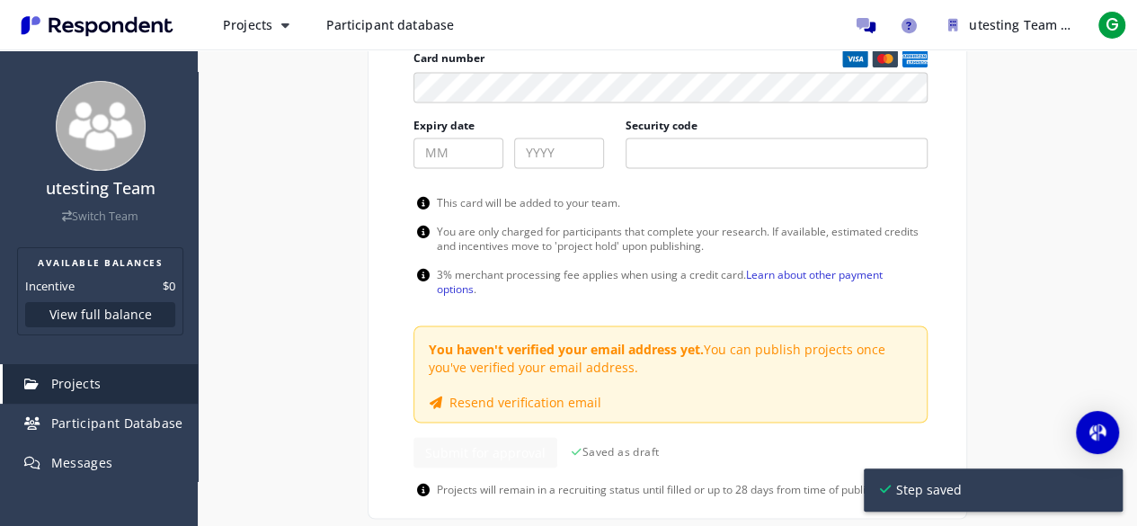
scroll to position [1453, 0]
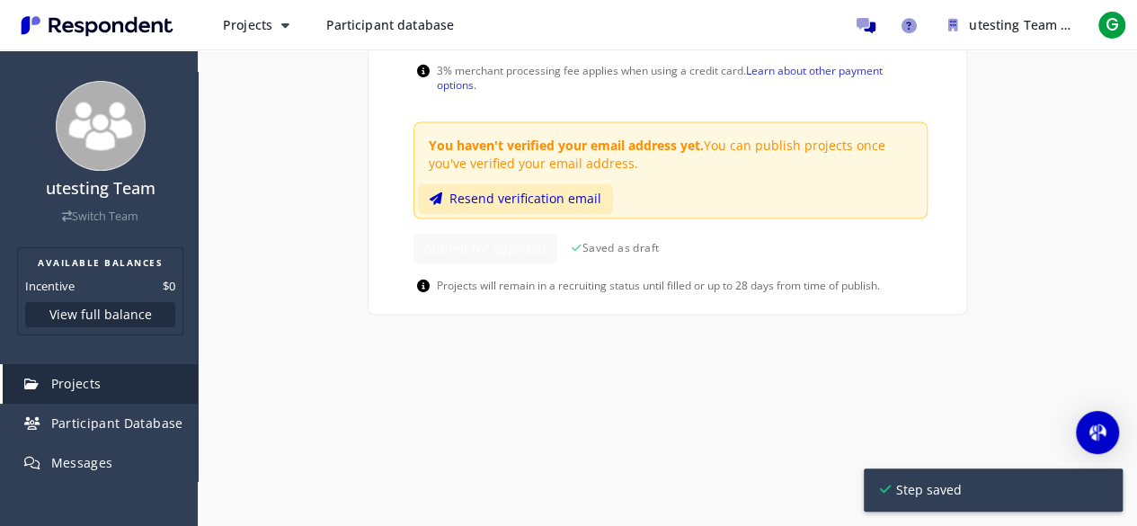
click at [613, 183] on button "Resend verification email" at bounding box center [515, 198] width 195 height 31
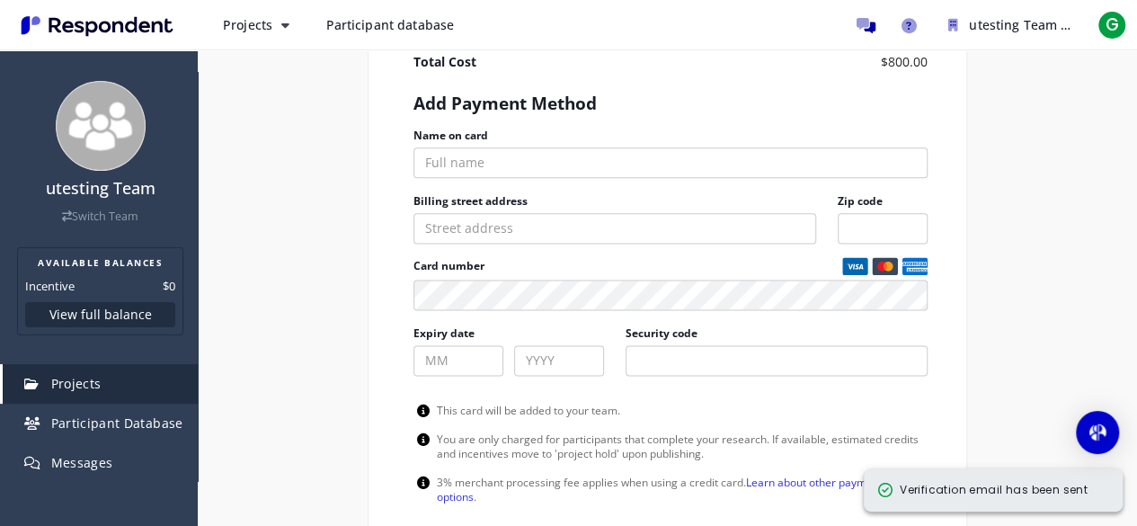
scroll to position [913, 0]
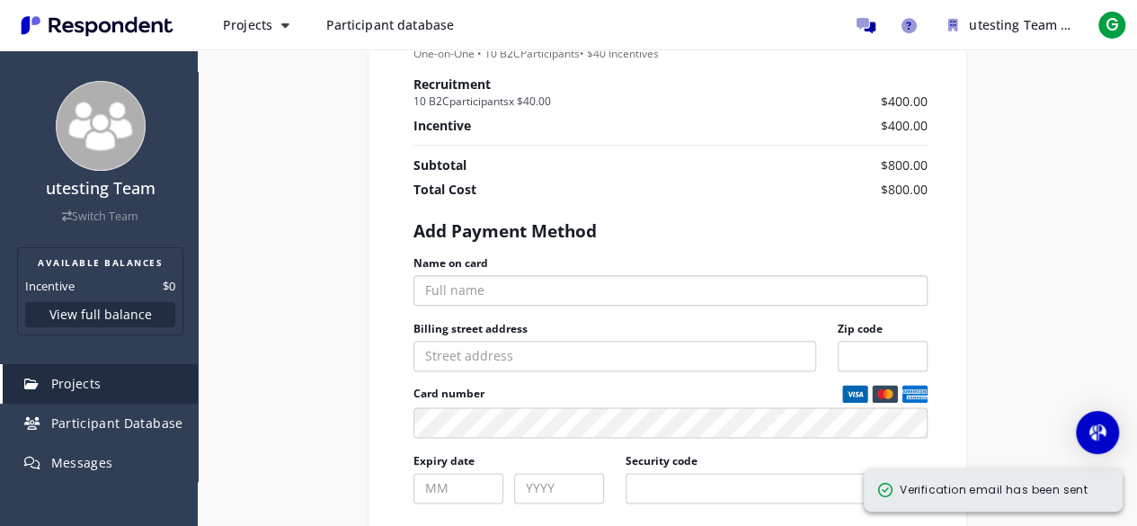
click at [574, 275] on input "Name on card" at bounding box center [670, 290] width 514 height 31
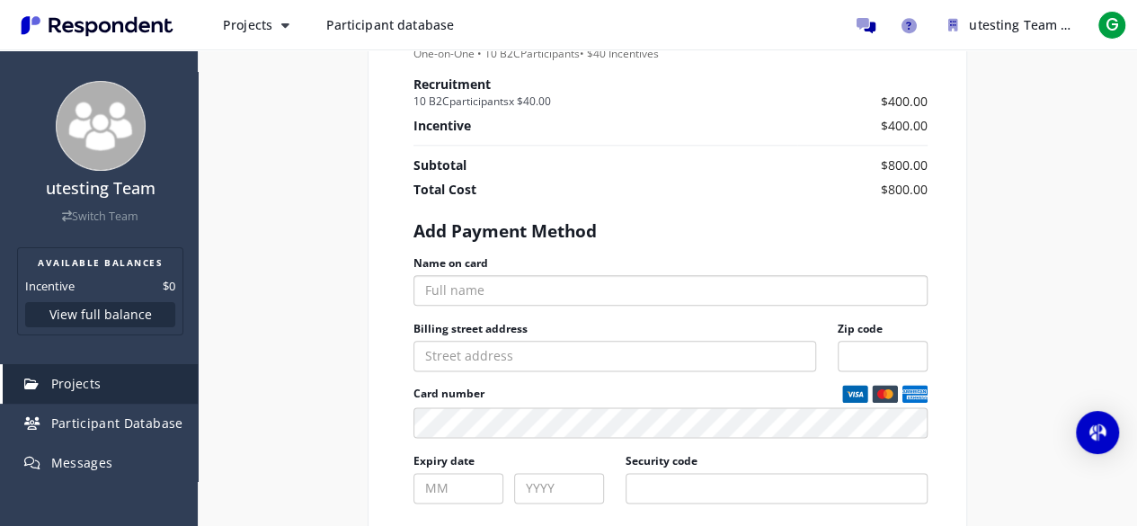
type input "[PERSON_NAME]"
type input "02"
type input "2026"
type input "631"
click at [634, 341] on input "Billing street address" at bounding box center [614, 356] width 403 height 31
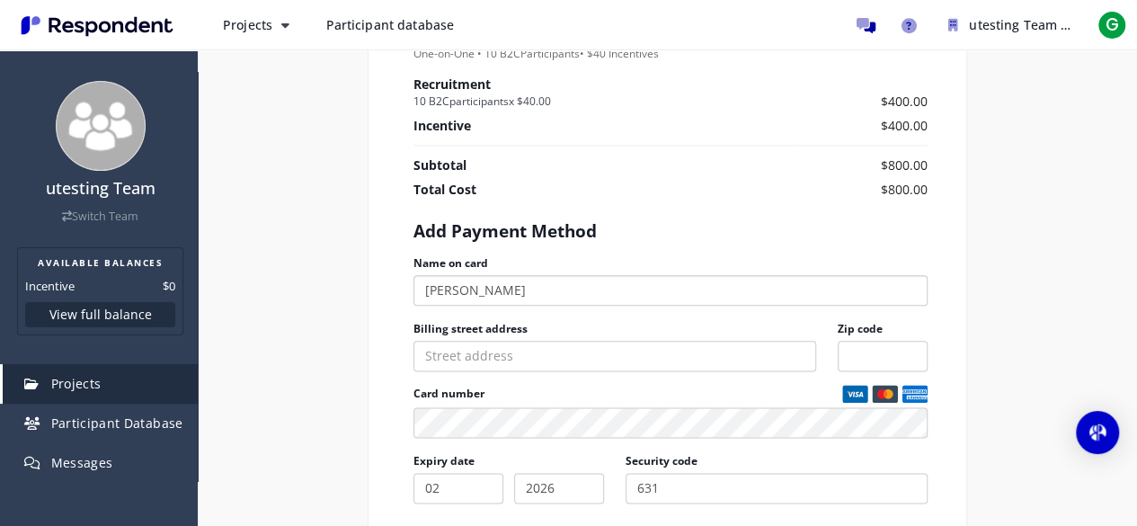
click at [645, 275] on input "[PERSON_NAME]" at bounding box center [670, 290] width 514 height 31
type input "Utesting"
click at [532, 341] on input "Billing street address" at bounding box center [614, 356] width 403 height 31
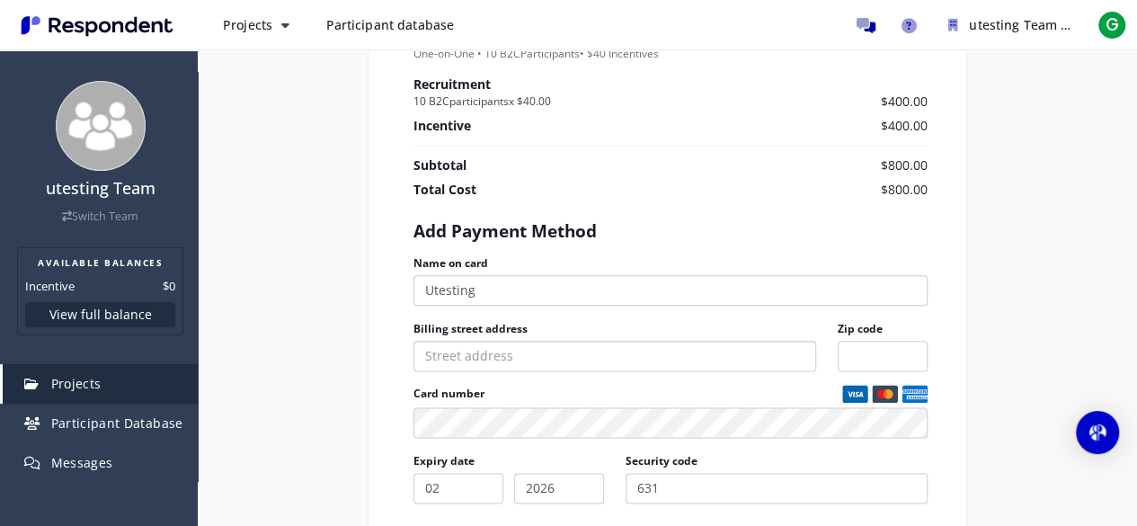
paste input "[STREET_ADDRESS][PERSON_NAME]"
type input "[STREET_ADDRESS][PERSON_NAME]"
click at [854, 341] on input "Zip code" at bounding box center [883, 356] width 90 height 31
drag, startPoint x: 528, startPoint y: 339, endPoint x: 591, endPoint y: 335, distance: 63.9
click at [591, 341] on input "[STREET_ADDRESS][PERSON_NAME]" at bounding box center [614, 356] width 403 height 31
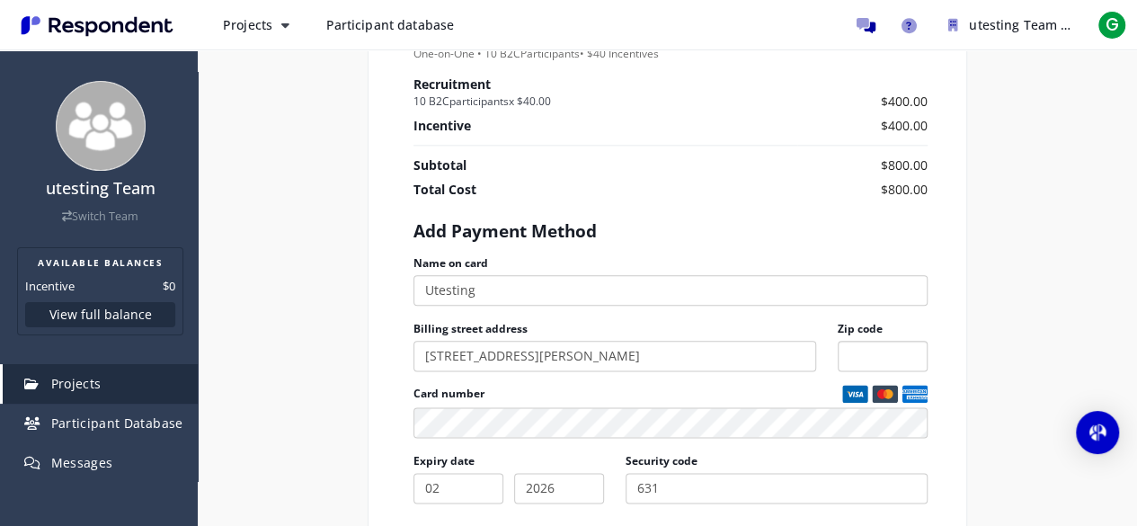
click at [846, 341] on input "Zip code" at bounding box center [883, 356] width 90 height 31
paste input "AB T0A 0E1"
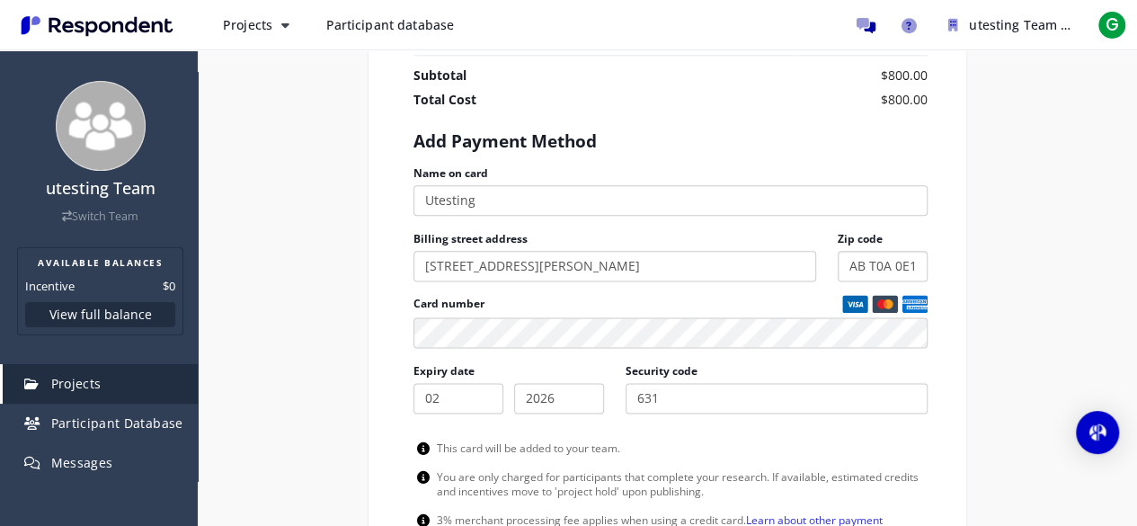
type input "AB T0A 0E1"
click at [494, 330] on ng-form "Name on card Utesting Billing street address [STREET_ADDRESS][PERSON_NAME] Zip …" at bounding box center [670, 295] width 514 height 263
type input "09"
type input "701"
click at [354, 368] on div "Internal Project Name * UI/UX Study This is visible only to your organization. …" at bounding box center [667, 2] width 627 height 1524
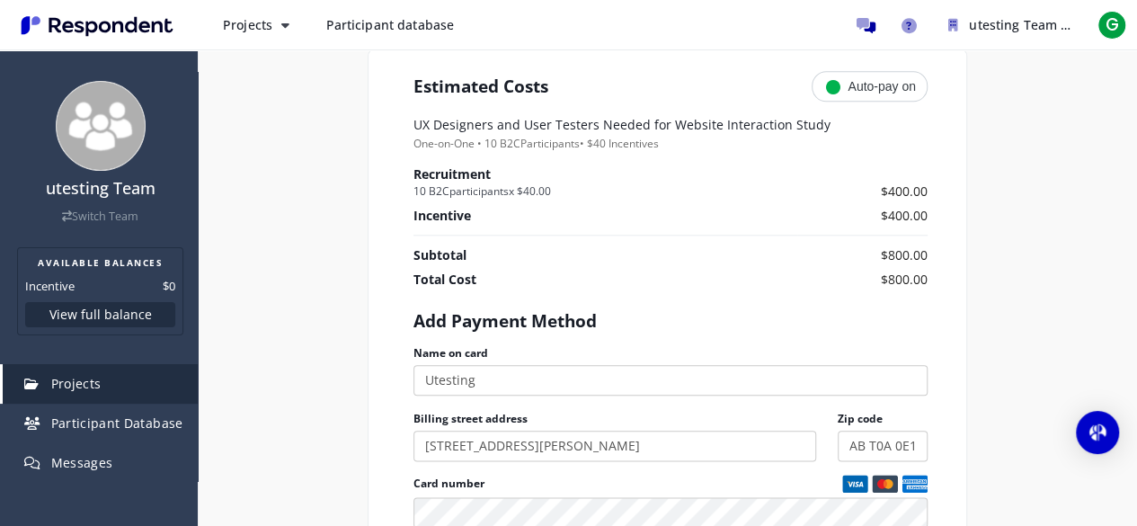
scroll to position [913, 0]
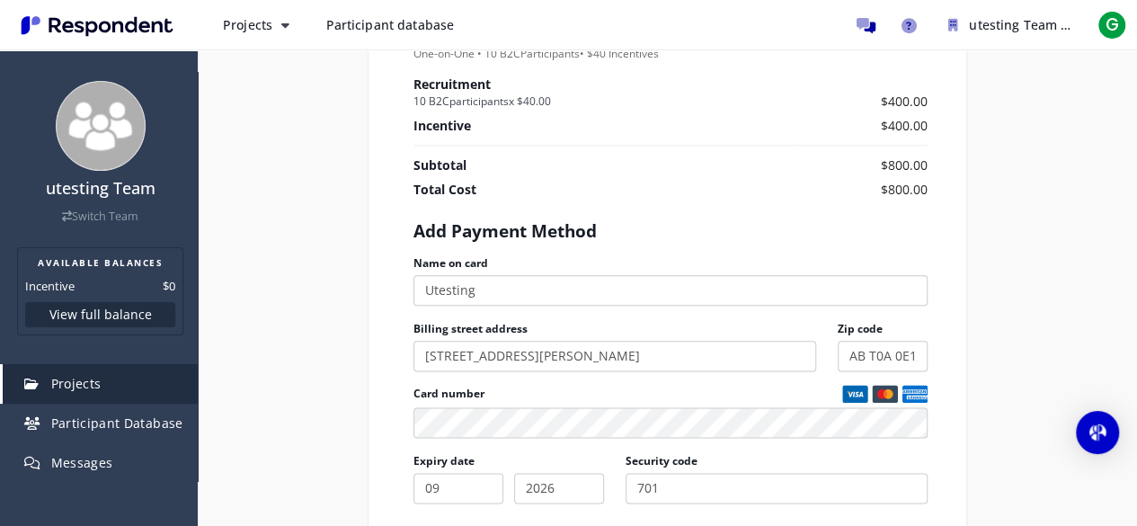
click at [358, 373] on div "Internal Project Name * UI/UX Study This is visible only to your organization. …" at bounding box center [667, 92] width 627 height 1524
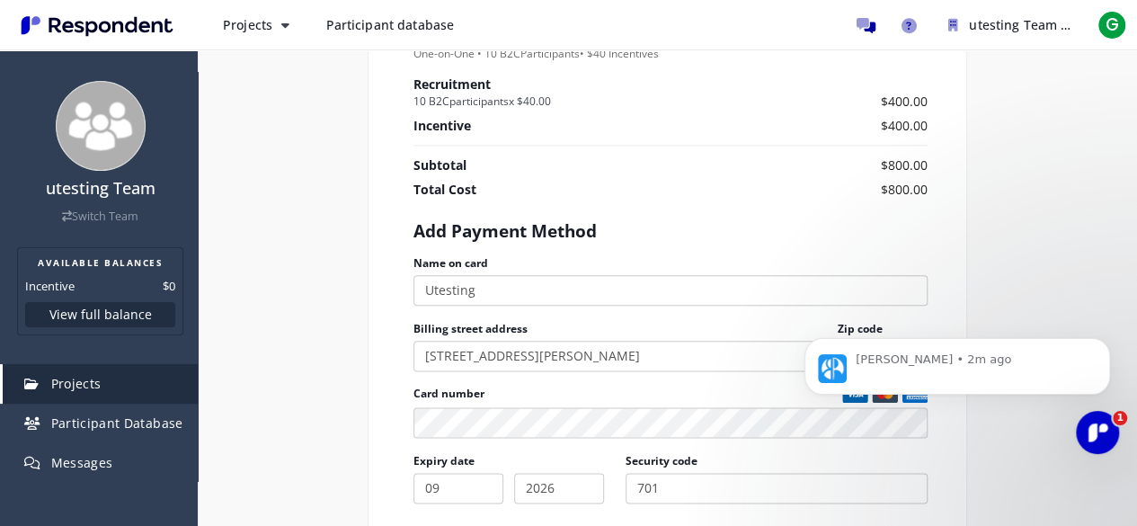
scroll to position [0, 0]
click at [1081, 421] on div "Open Intercom Messenger" at bounding box center [1094, 429] width 59 height 59
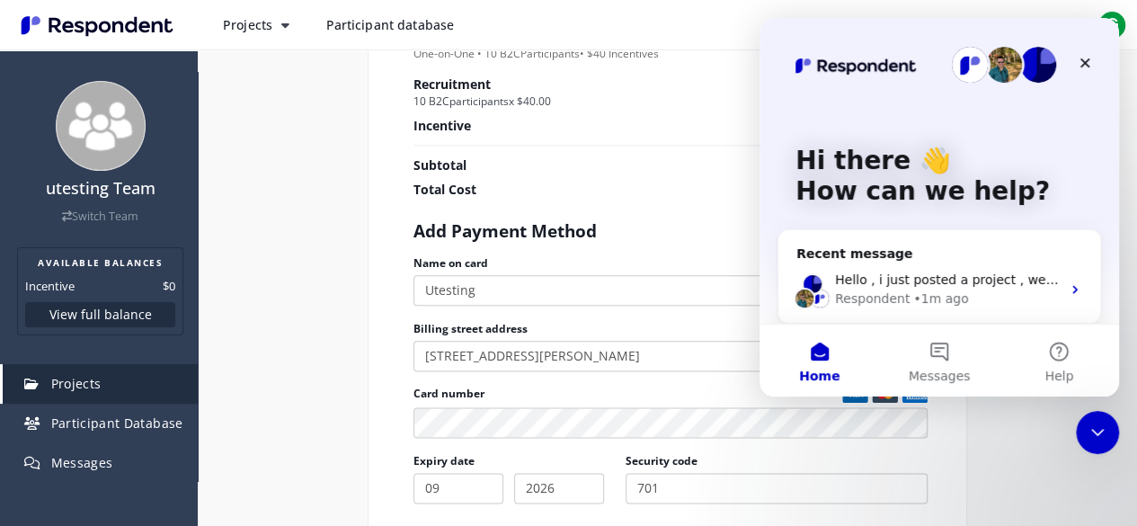
click at [618, 188] on section "Recruitment 10 B2C participants x $40.00 $400.00 Incentive $400.00 Subtotal $80…" at bounding box center [670, 354] width 514 height 556
click at [1075, 415] on div "Close Intercom Messenger" at bounding box center [1094, 429] width 43 height 43
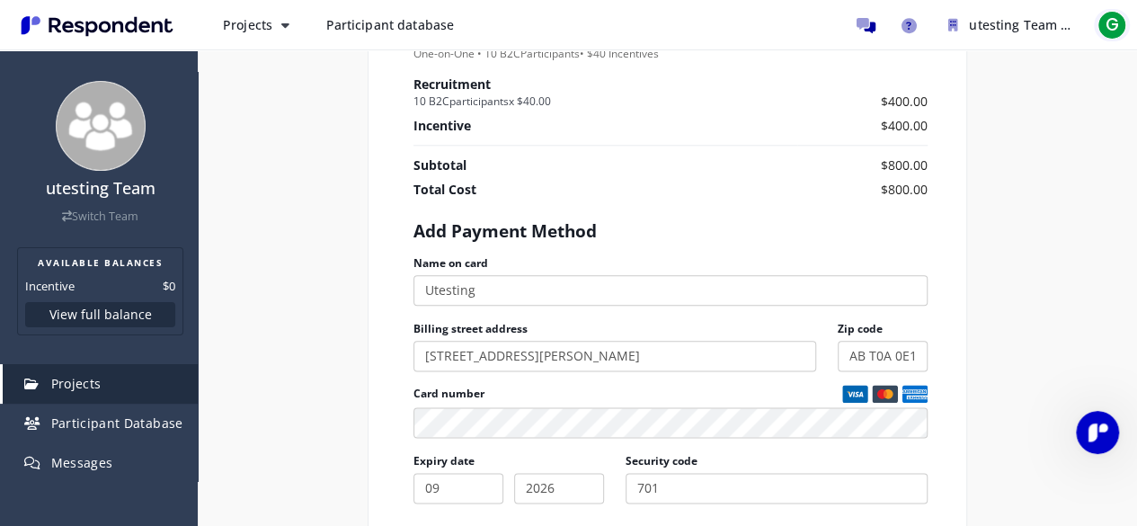
click at [1103, 14] on span "G" at bounding box center [1112, 25] width 29 height 29
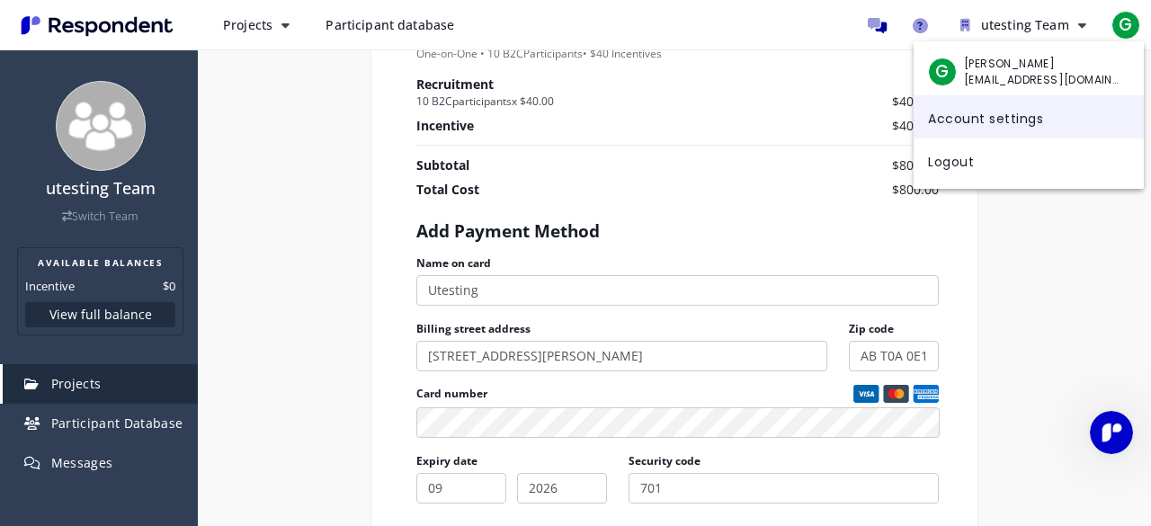
click at [974, 129] on link "Account settings" at bounding box center [1028, 116] width 230 height 43
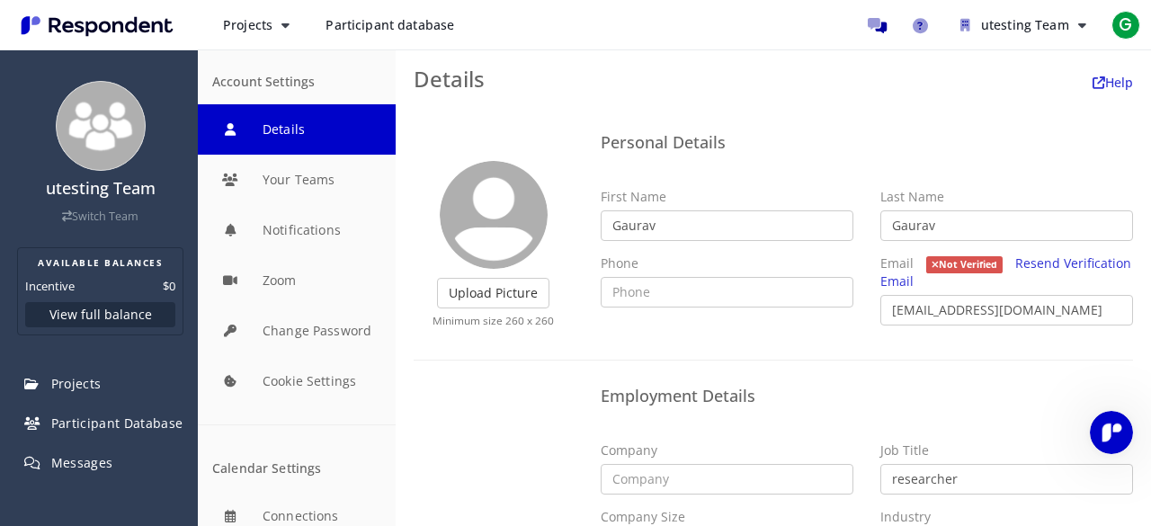
click at [515, 315] on p "Minimum size 260 x 260" at bounding box center [493, 320] width 160 height 15
click at [506, 298] on label "Upload Picture" at bounding box center [493, 293] width 112 height 31
click at [0, 0] on input "Upload Picture" at bounding box center [0, 0] width 0 height 0
click at [494, 303] on label "Upload Picture" at bounding box center [493, 293] width 112 height 31
click at [0, 0] on input "Upload Picture" at bounding box center [0, 0] width 0 height 0
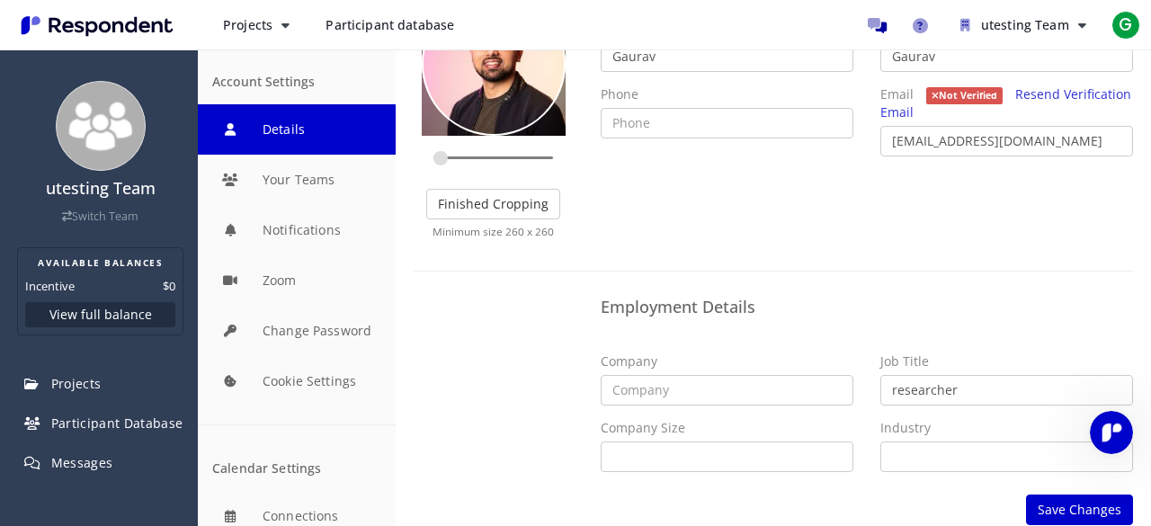
scroll to position [183, 0]
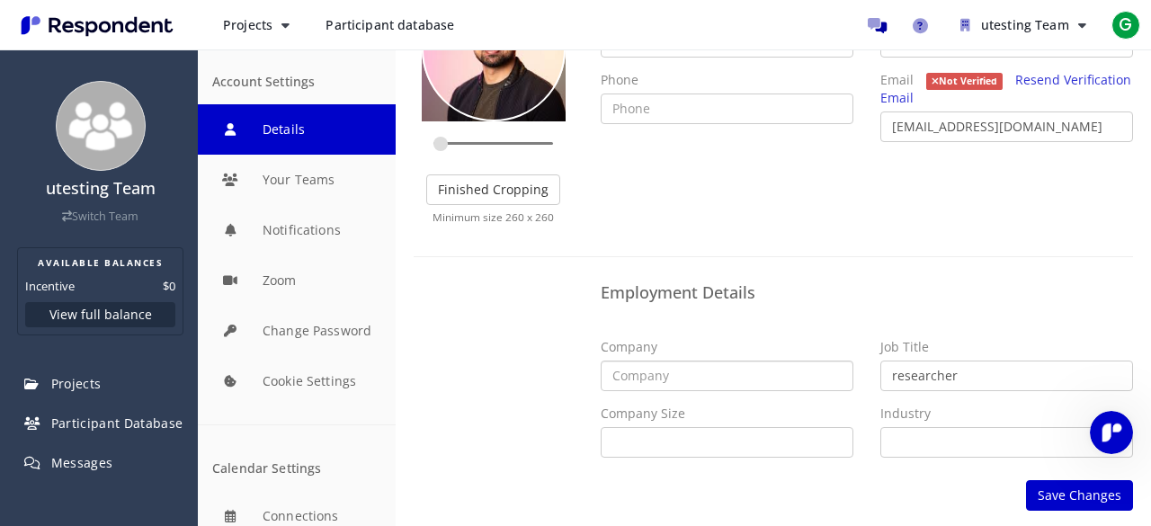
click at [725, 386] on input "text" at bounding box center [726, 375] width 253 height 31
type input "utesting"
click at [656, 440] on select "Self Employed 1 - 10 11 - 50 51 - 200 201 - 500 501 - 1,000 1,001 - 5,000 5,001…" at bounding box center [726, 442] width 253 height 31
select select "string:1-10"
click at [600, 427] on select "Self Employed 1 - 10 11 - 50 51 - 200 201 - 500 501 - 1,000 1,001 - 5,000 5,001…" at bounding box center [726, 442] width 253 height 31
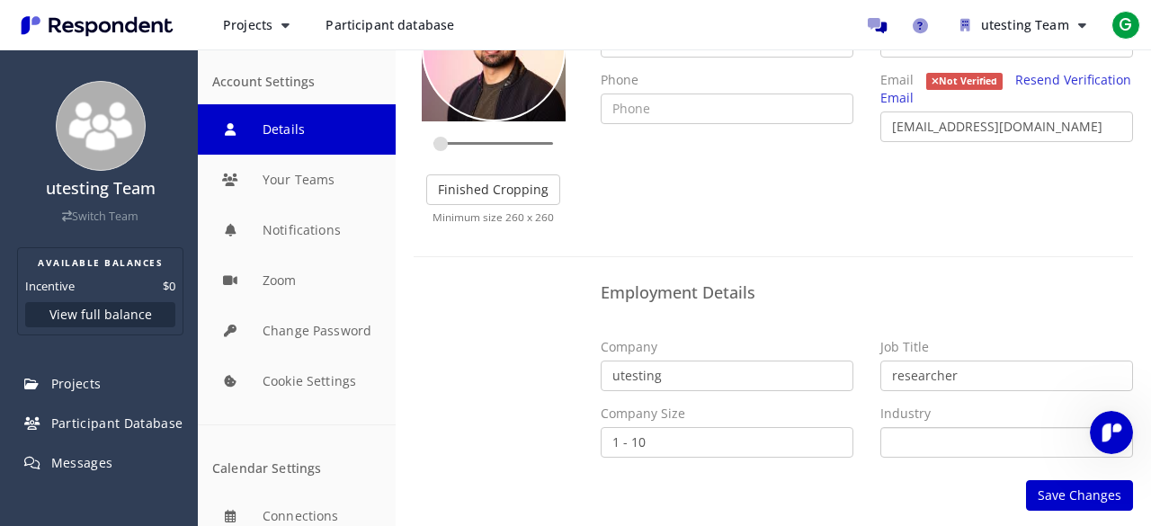
click at [916, 438] on select "Airlines/Aviation Alternative Dispute Resolution Alternative Medicine Animation…" at bounding box center [1006, 442] width 253 height 31
select select "string:Marketing and Advertising"
click at [880, 427] on select "Airlines/Aviation Alternative Dispute Resolution Alternative Medicine Animation…" at bounding box center [1006, 442] width 253 height 31
click at [1048, 480] on button "Save Changes" at bounding box center [1079, 495] width 107 height 31
click at [1041, 488] on button "Save Changes" at bounding box center [1079, 495] width 107 height 31
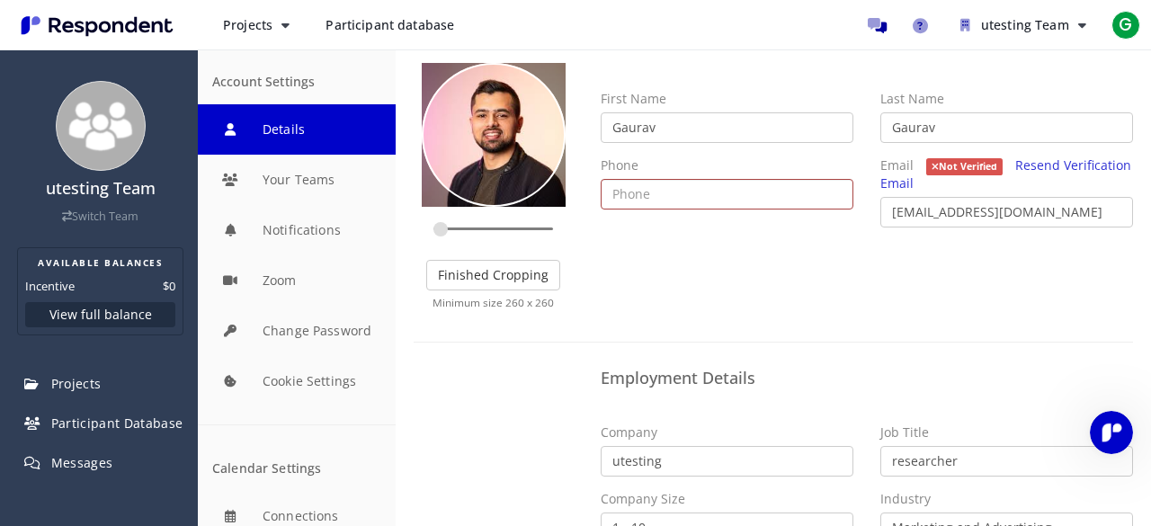
scroll to position [0, 0]
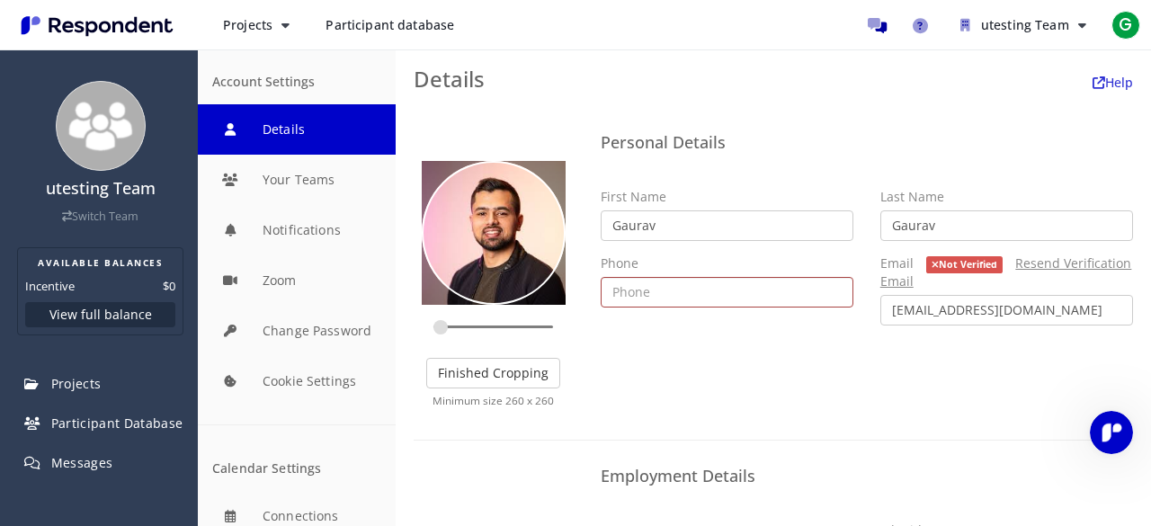
click at [1034, 262] on link "Resend Verification Email" at bounding box center [1006, 271] width 252 height 35
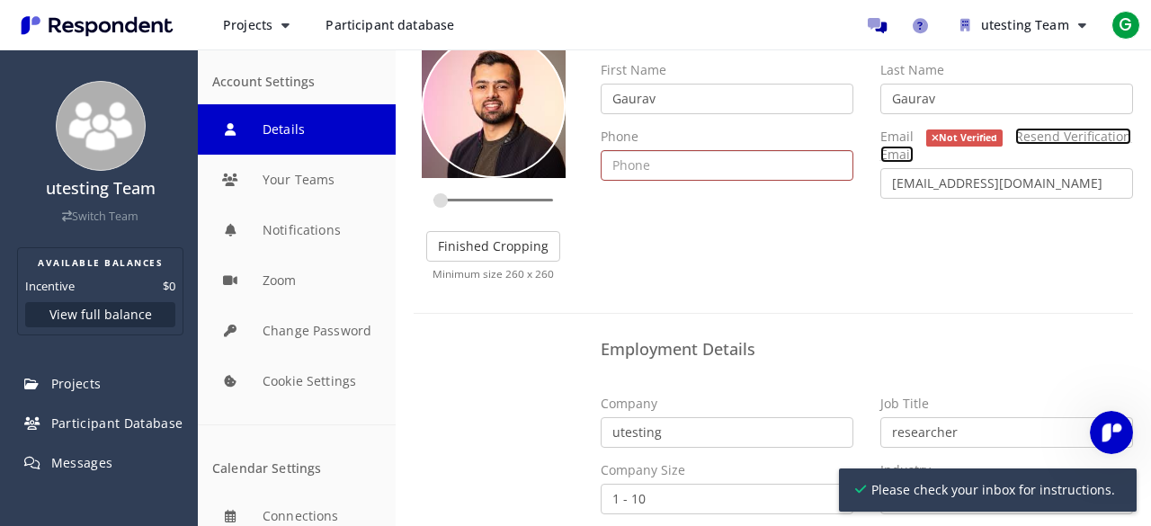
scroll to position [183, 0]
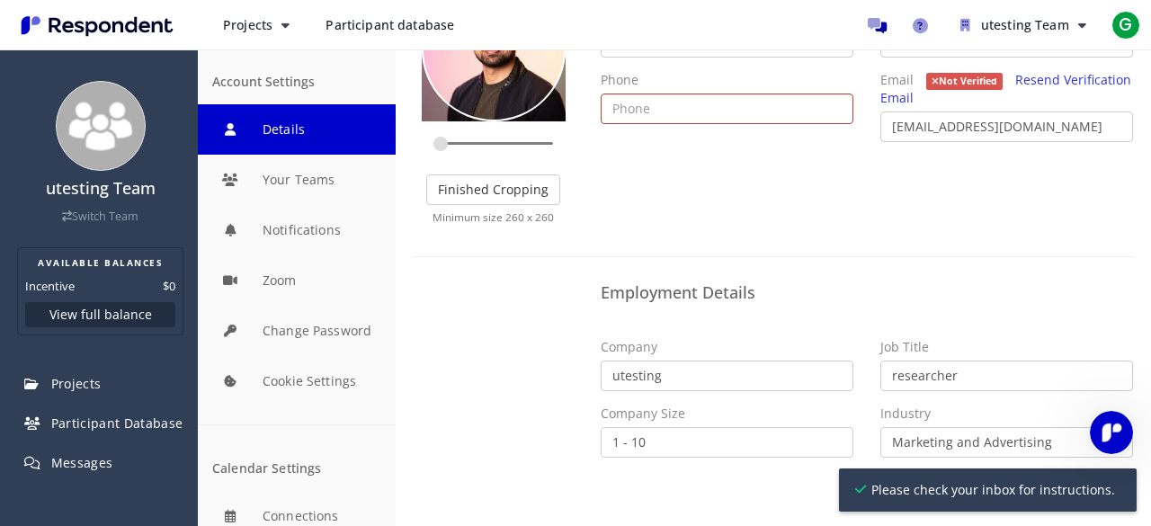
click at [931, 76] on icon at bounding box center [934, 81] width 7 height 10
click at [636, 480] on div "Upload Picture Finished Cropping Minimum size 260 x 260 Personal Details First …" at bounding box center [773, 226] width 755 height 605
click at [493, 181] on button "Finished Cropping" at bounding box center [493, 189] width 134 height 31
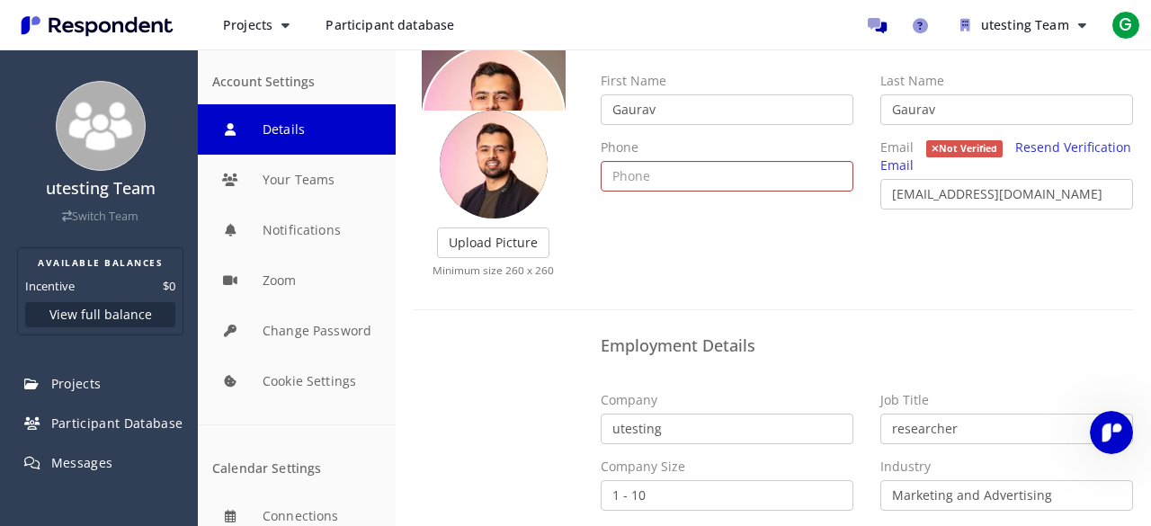
scroll to position [103, 0]
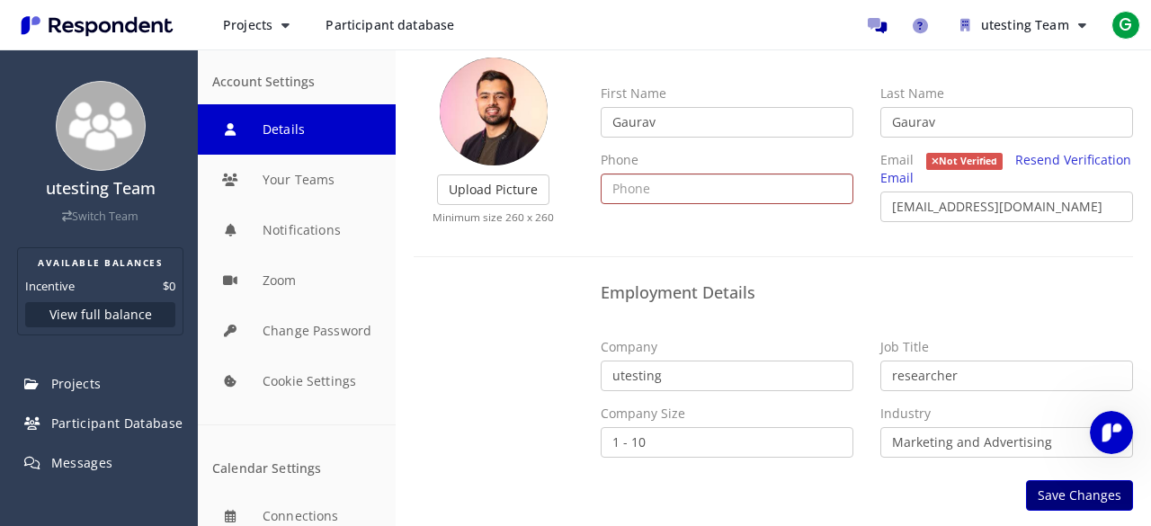
click at [1071, 490] on button "Save Changes" at bounding box center [1079, 495] width 107 height 31
click at [1069, 490] on button "Save Changes" at bounding box center [1079, 495] width 107 height 31
click at [1068, 490] on button "Save Changes" at bounding box center [1079, 495] width 107 height 31
click at [1067, 490] on button "Save Changes" at bounding box center [1079, 495] width 107 height 31
click at [536, 181] on label "Upload Picture" at bounding box center [493, 189] width 112 height 31
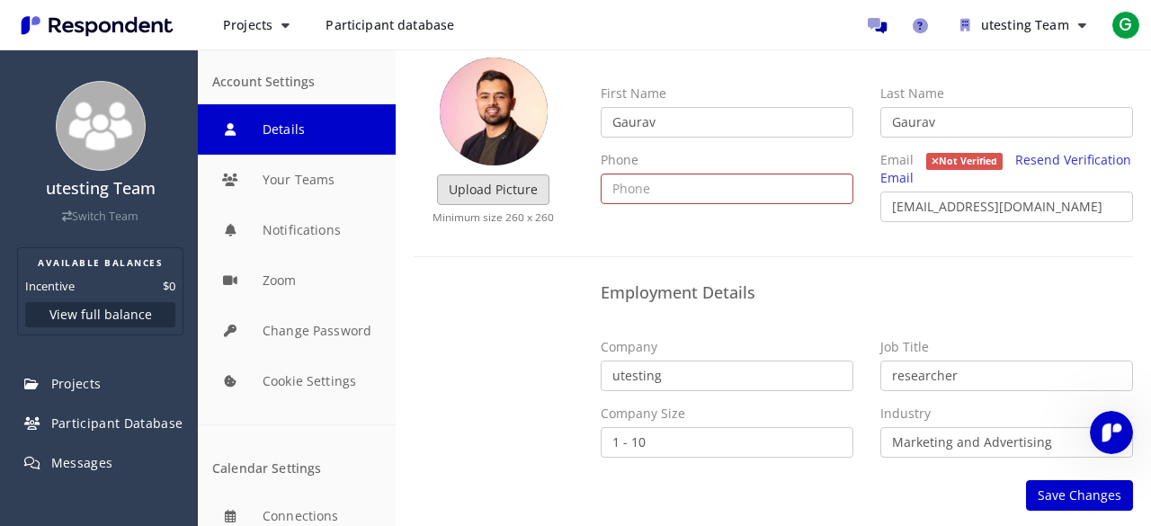
click at [0, 0] on input "Upload Picture" at bounding box center [0, 0] width 0 height 0
click at [1096, 487] on button "Save Changes" at bounding box center [1079, 495] width 107 height 31
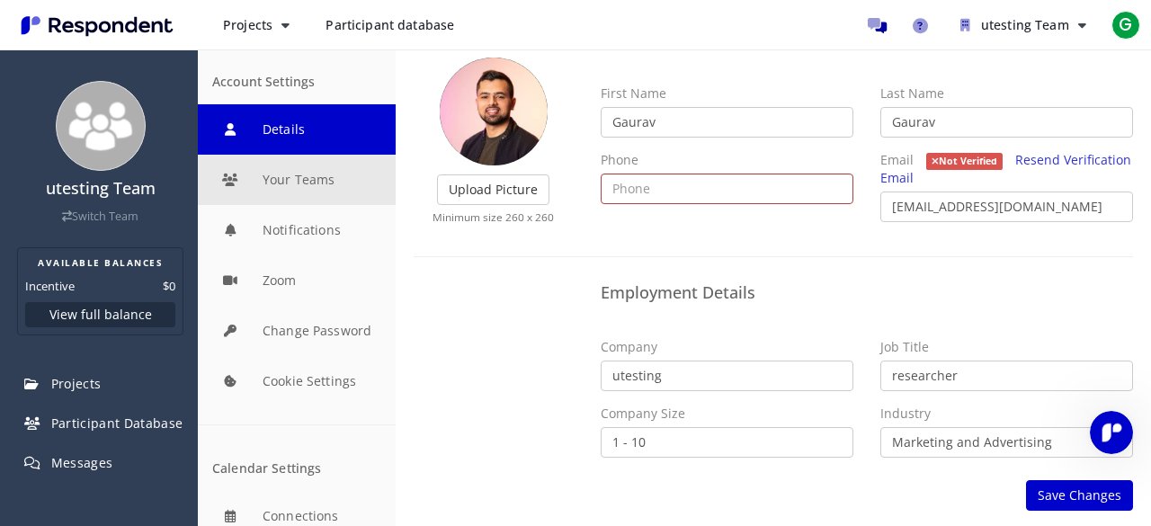
click at [302, 192] on button "Your Teams" at bounding box center [297, 180] width 198 height 50
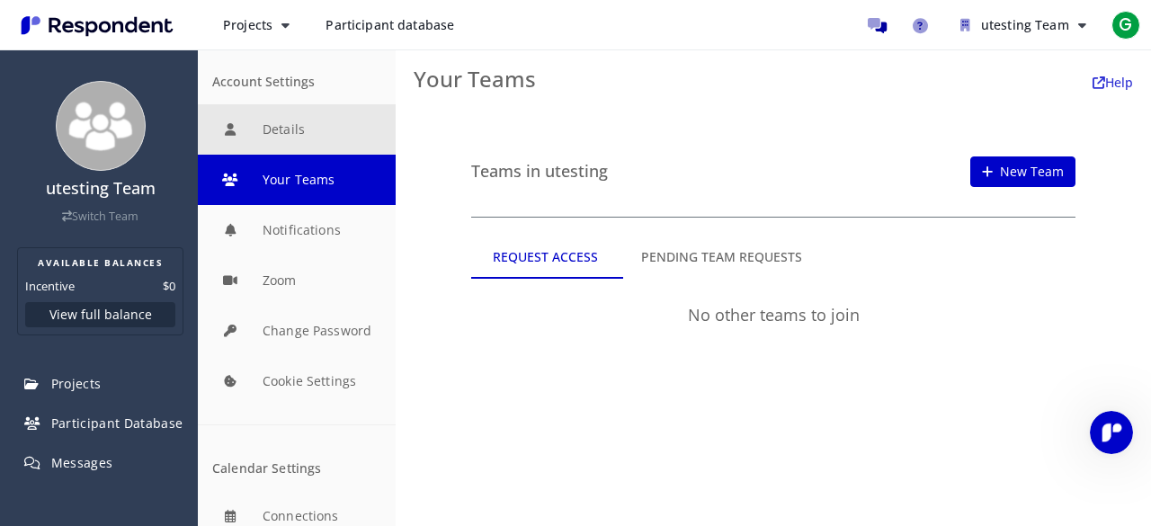
click at [286, 138] on button "Details" at bounding box center [297, 129] width 198 height 50
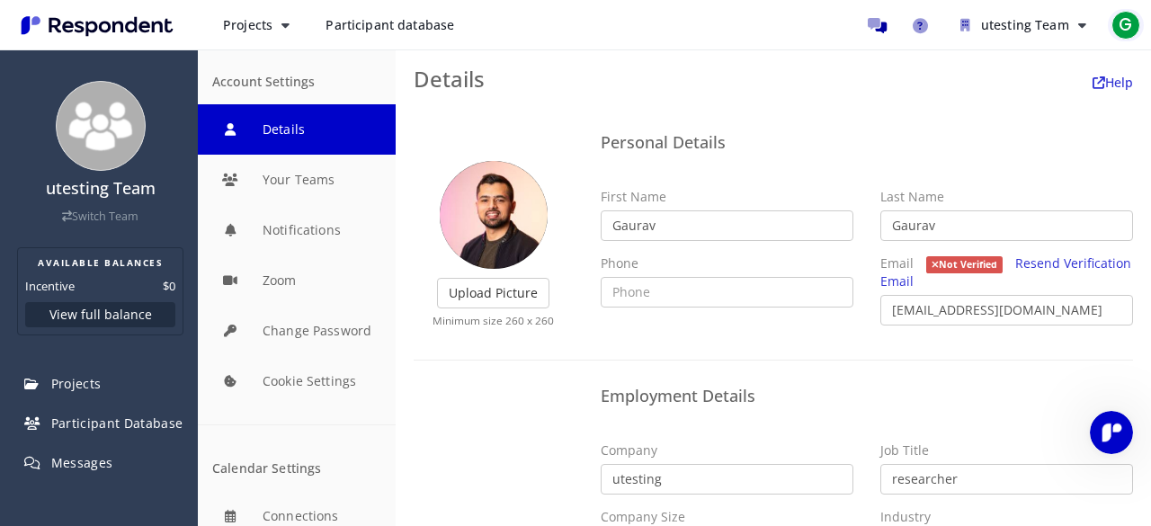
click at [1124, 28] on span "G" at bounding box center [1125, 25] width 29 height 29
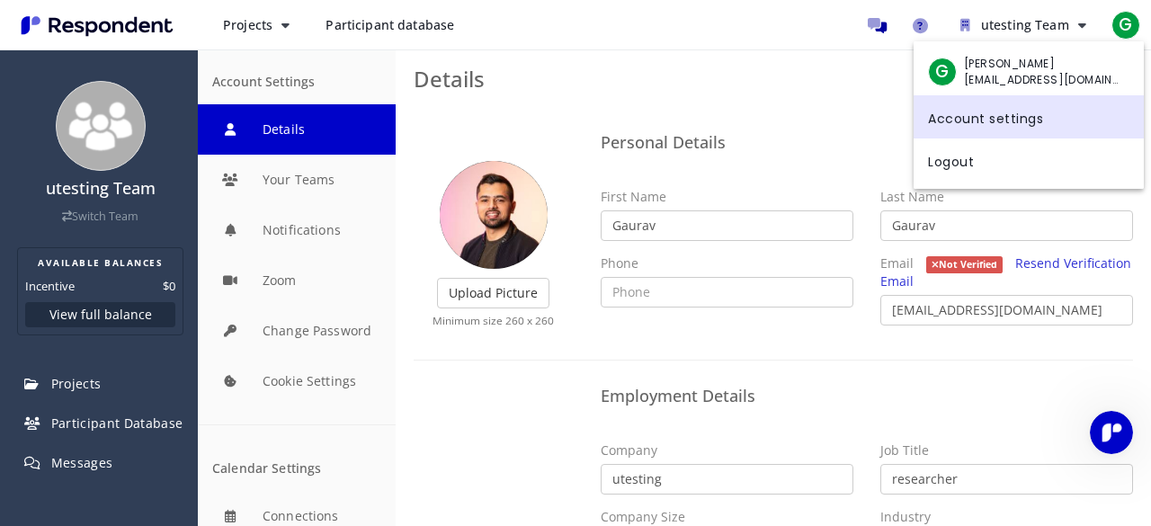
click at [954, 75] on span "G" at bounding box center [942, 72] width 29 height 29
click at [971, 113] on link "Account settings" at bounding box center [1028, 116] width 230 height 43
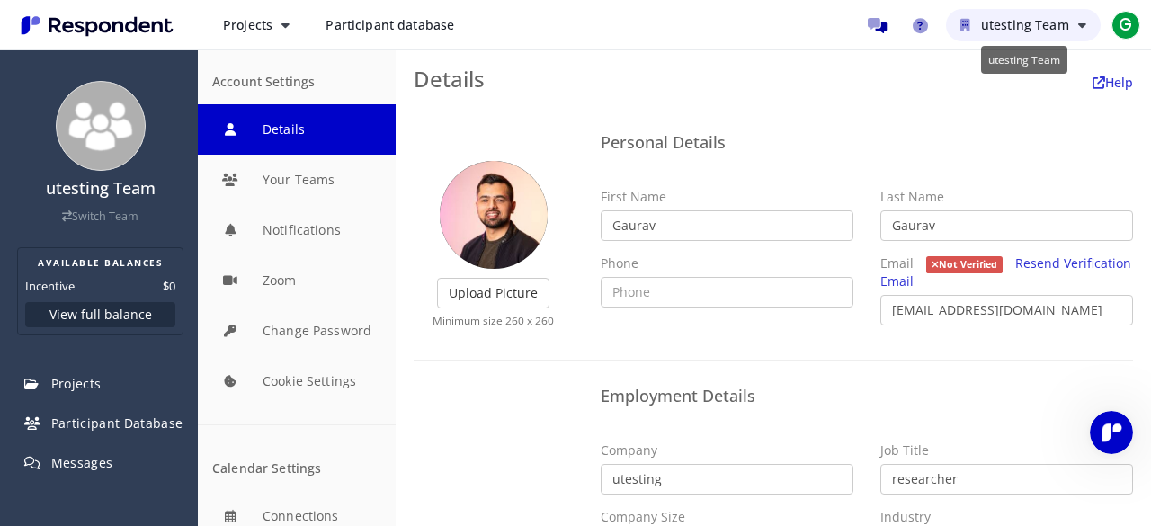
click at [1041, 15] on button "utesting Team" at bounding box center [1023, 25] width 155 height 32
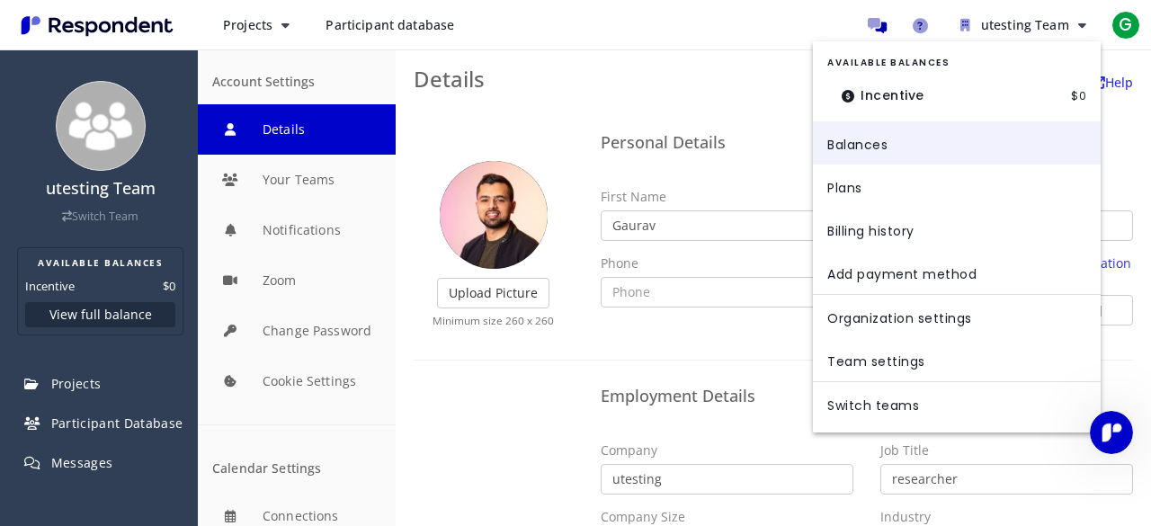
click at [878, 148] on link "Balances" at bounding box center [957, 142] width 288 height 43
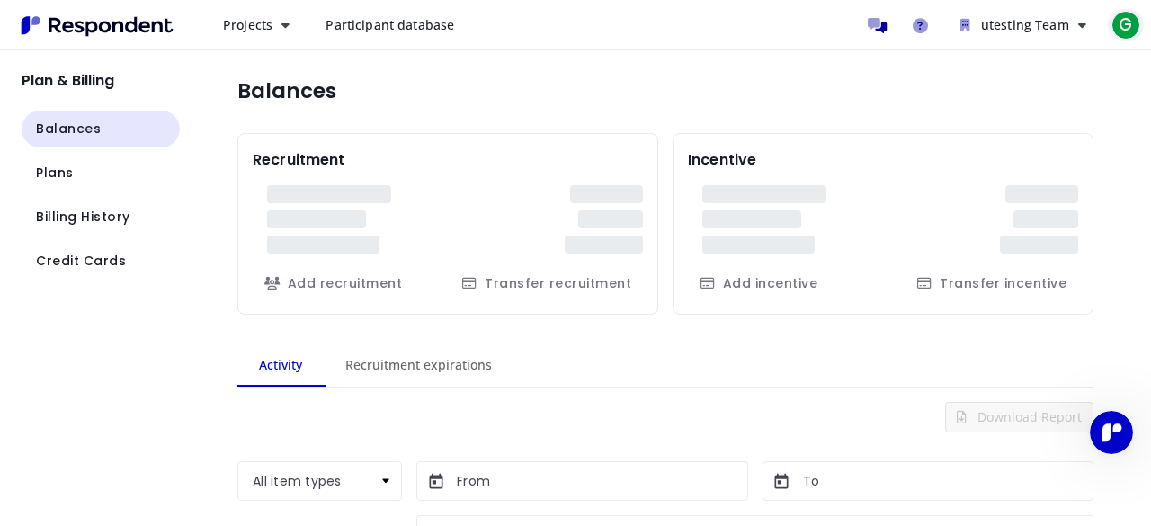
click at [1129, 26] on span "G" at bounding box center [1125, 25] width 29 height 29
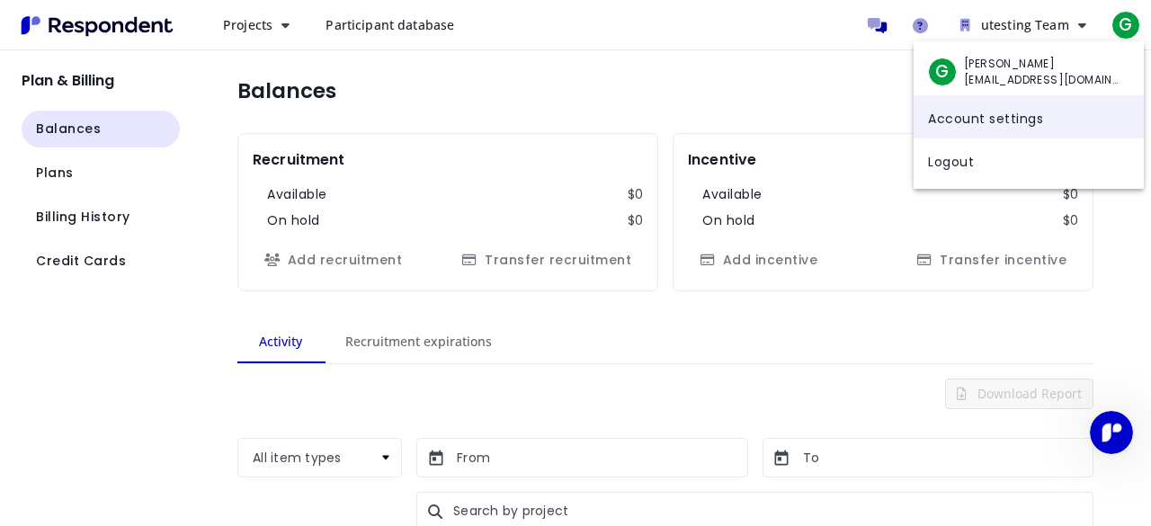
click at [963, 124] on link "Account settings" at bounding box center [1028, 116] width 230 height 43
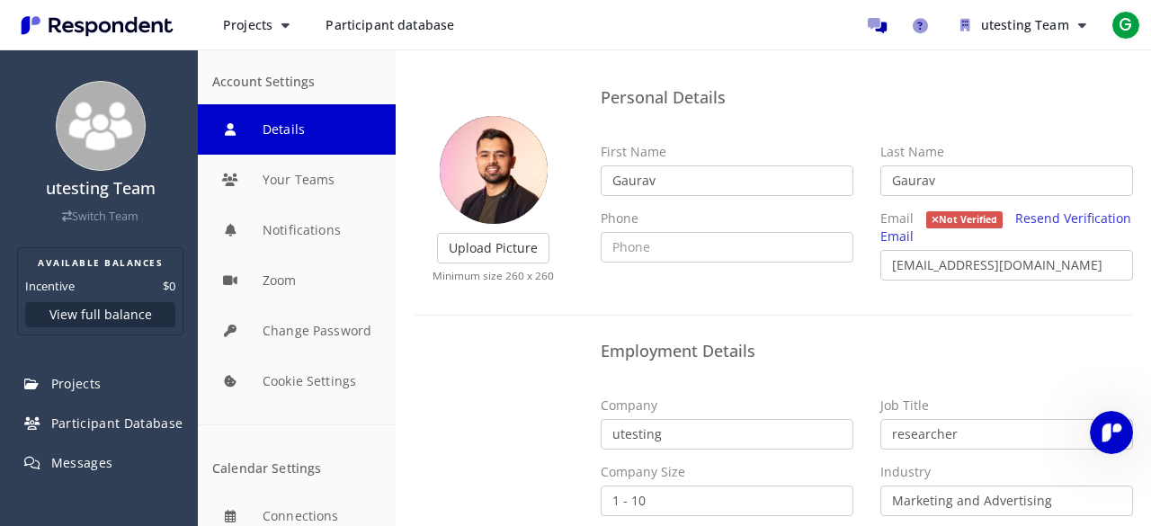
scroll to position [103, 0]
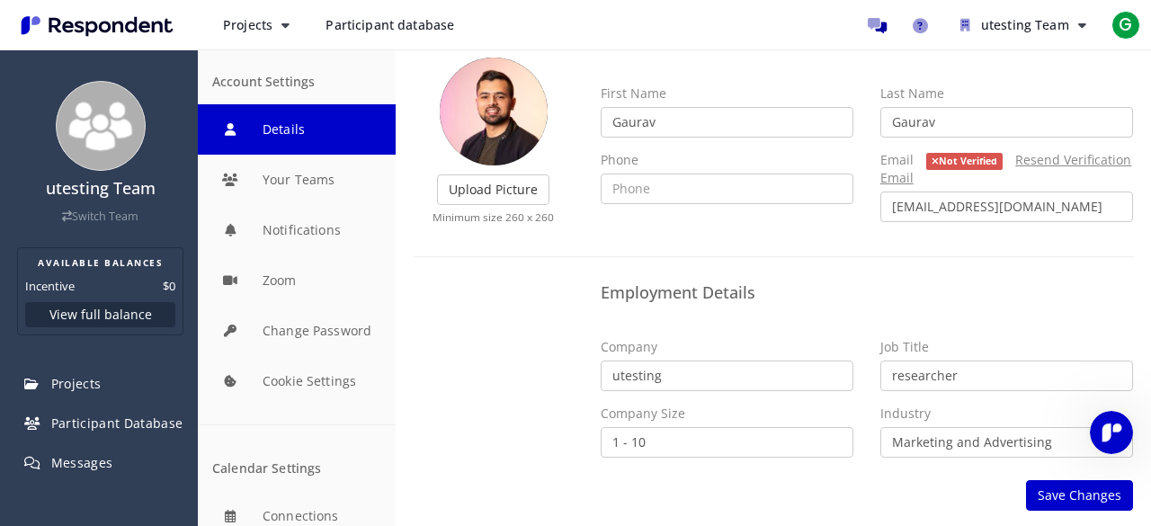
click at [1071, 159] on link "Resend Verification Email" at bounding box center [1006, 168] width 252 height 35
